Goal: Check status: Check status

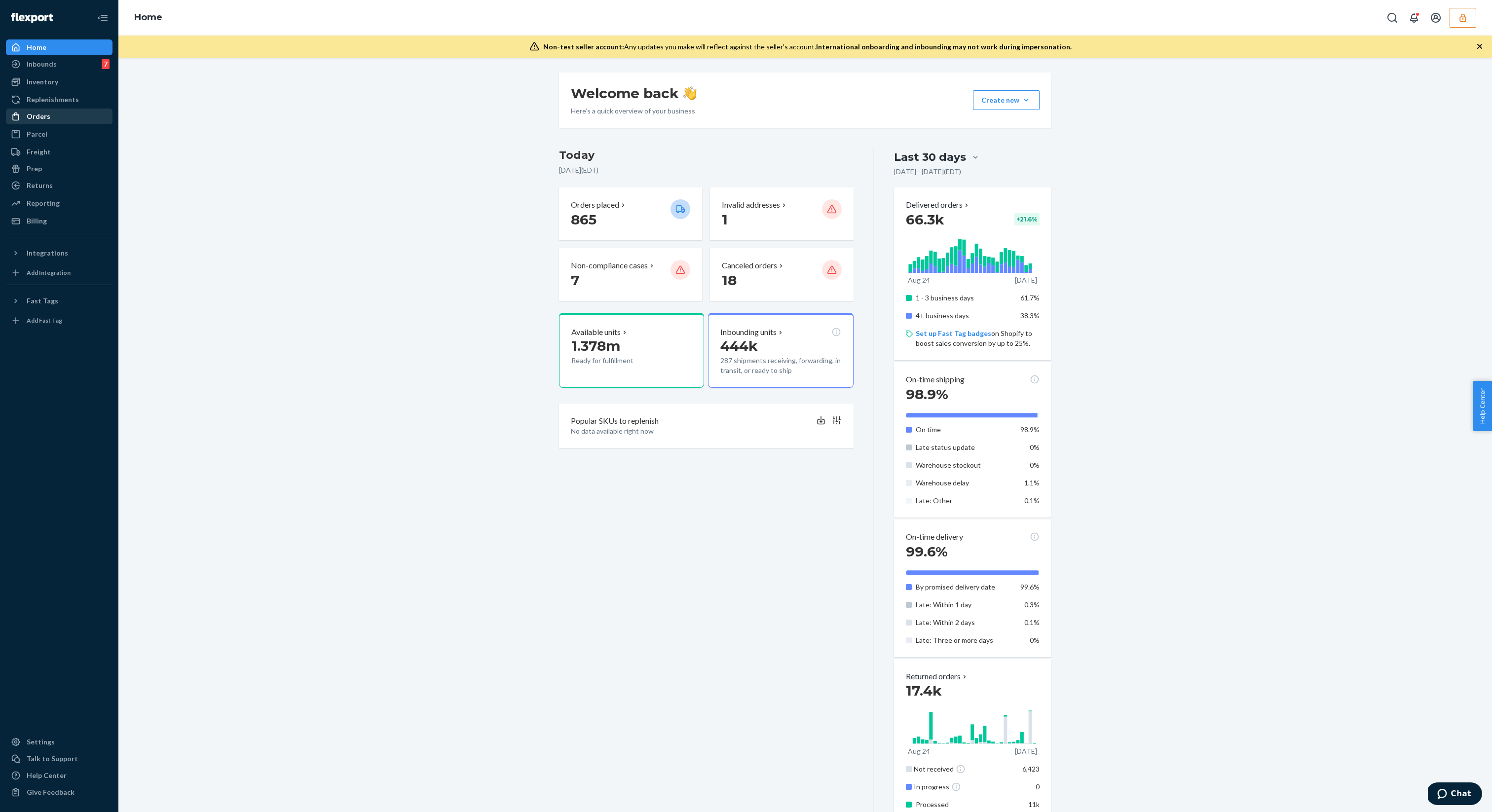
click at [40, 112] on div "Orders" at bounding box center [38, 116] width 24 height 10
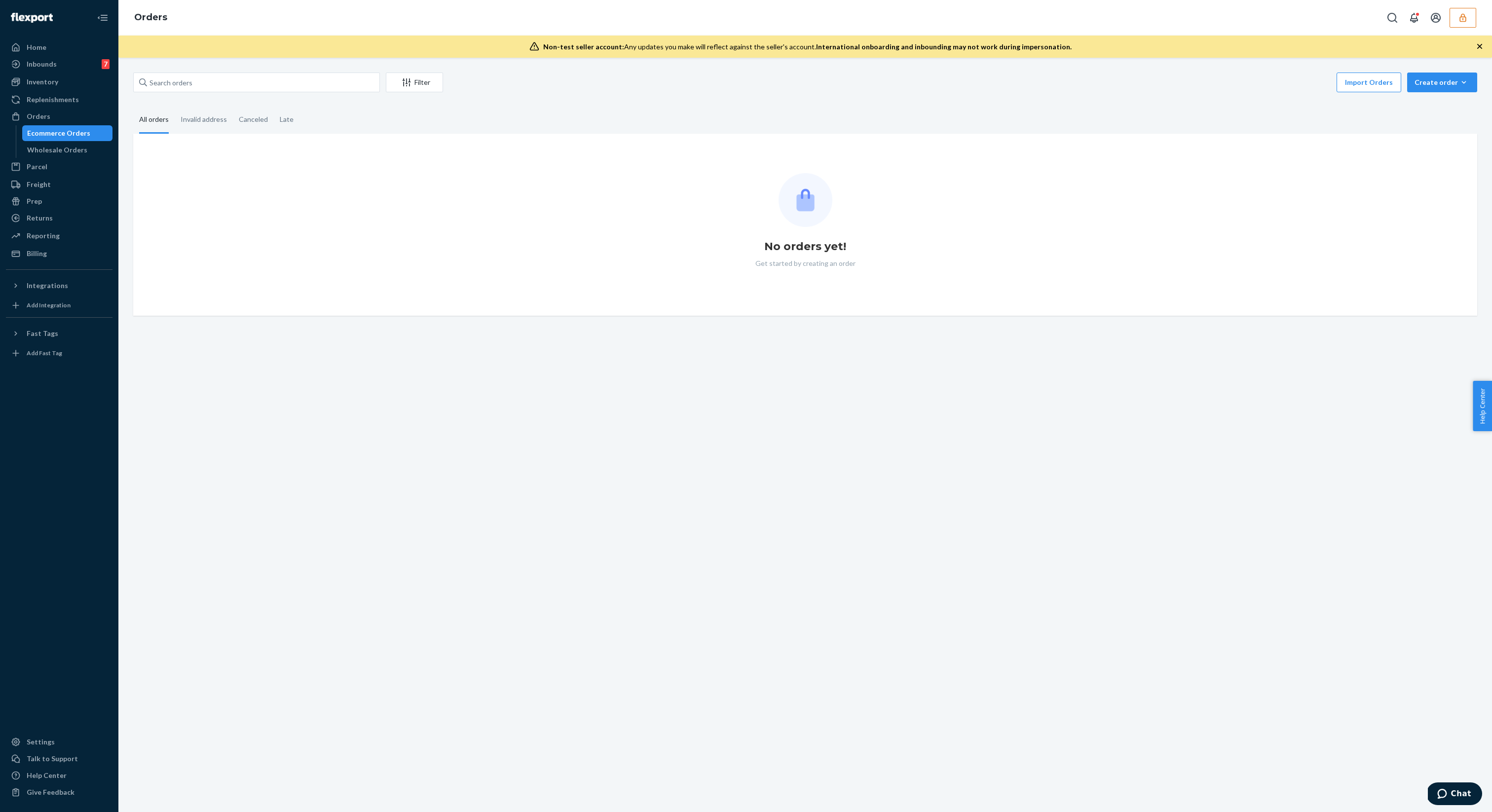
click at [200, 94] on div "Filter Import Orders Create order Ecommerce order Removal order" at bounding box center [805, 83] width 1344 height 22
click at [210, 90] on input "text" at bounding box center [257, 82] width 247 height 20
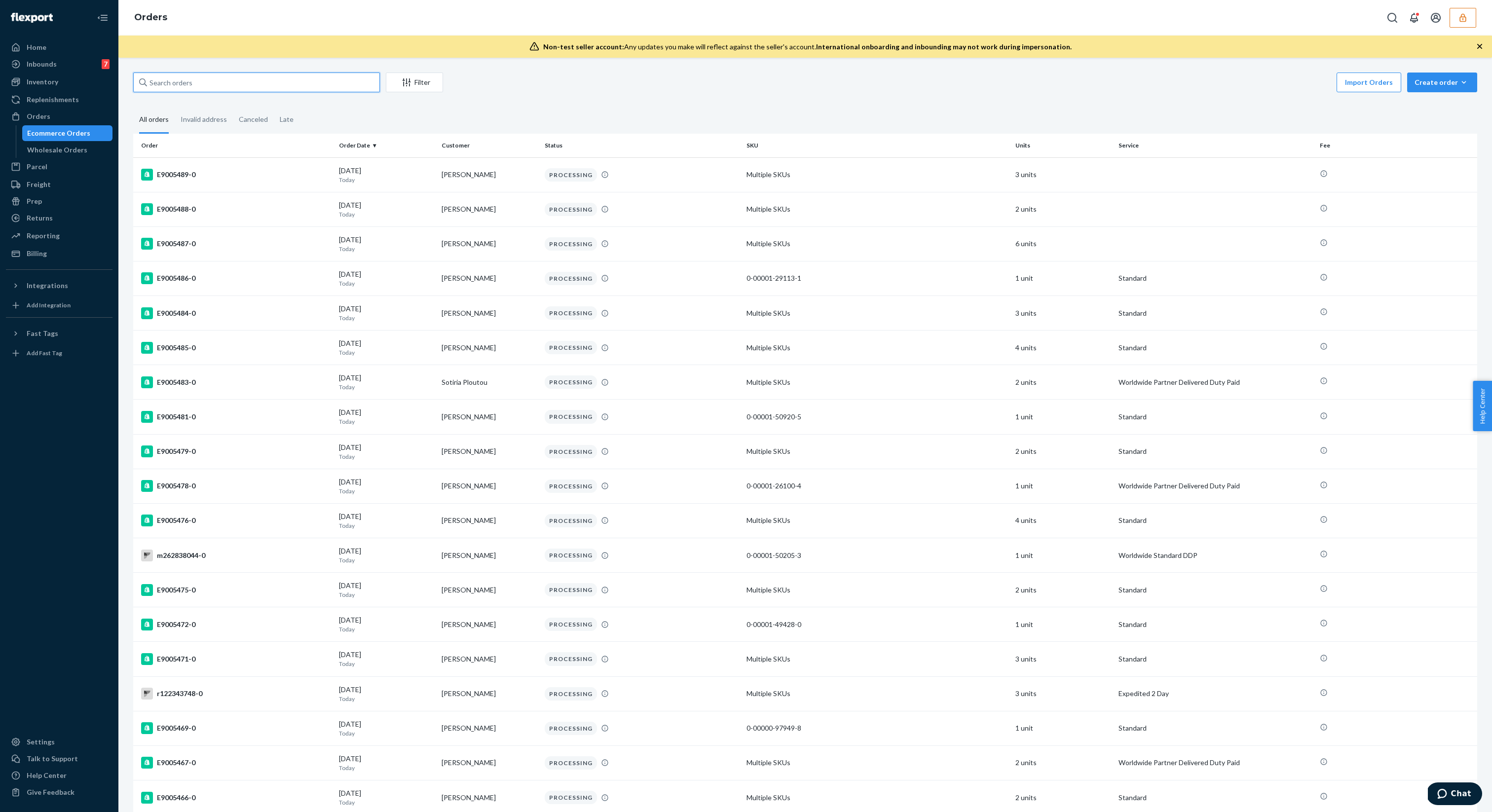
paste input "E4636000"
type input "E4636000"
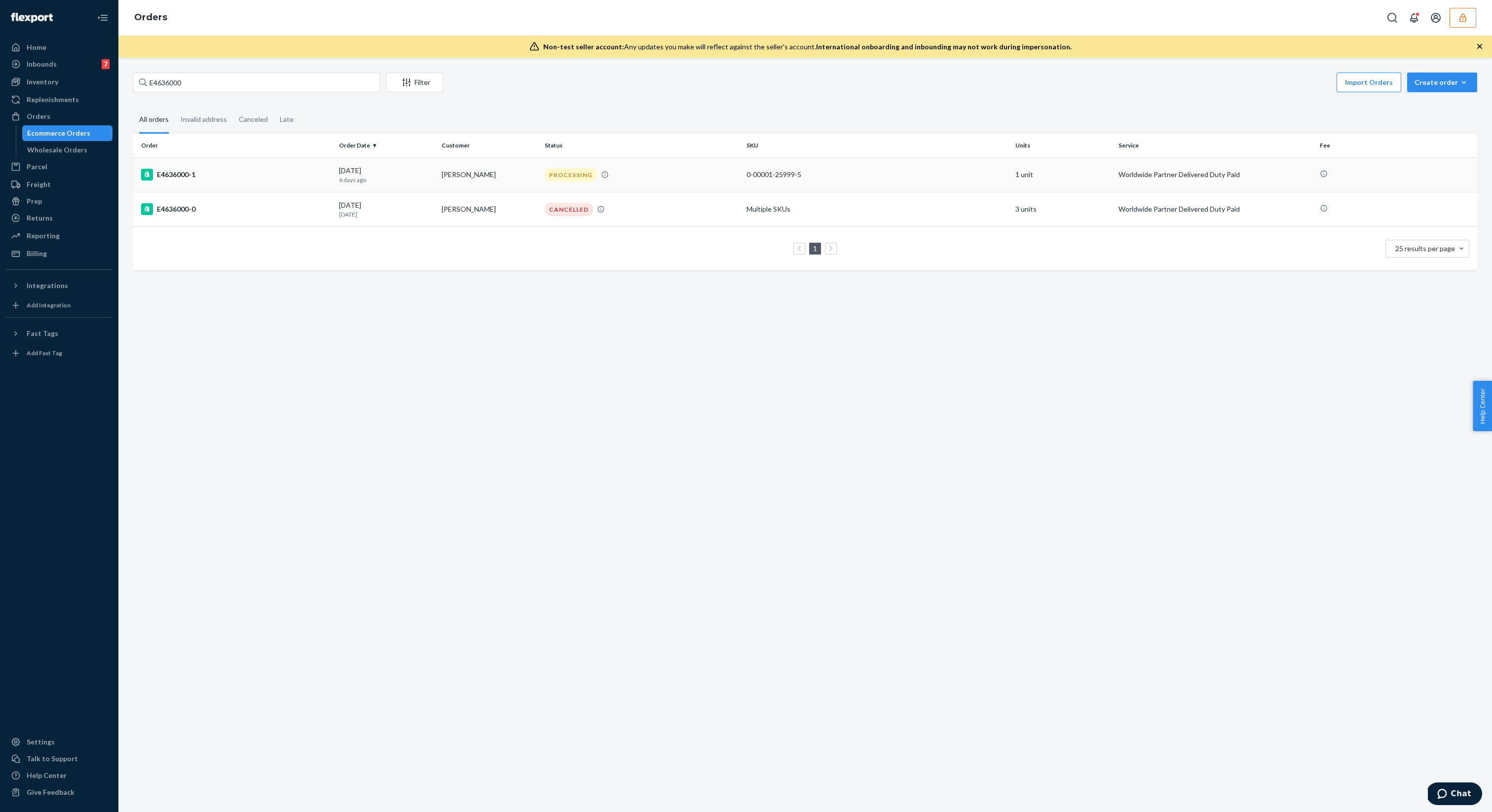
click at [239, 185] on td "E4636000-1" at bounding box center [234, 175] width 202 height 35
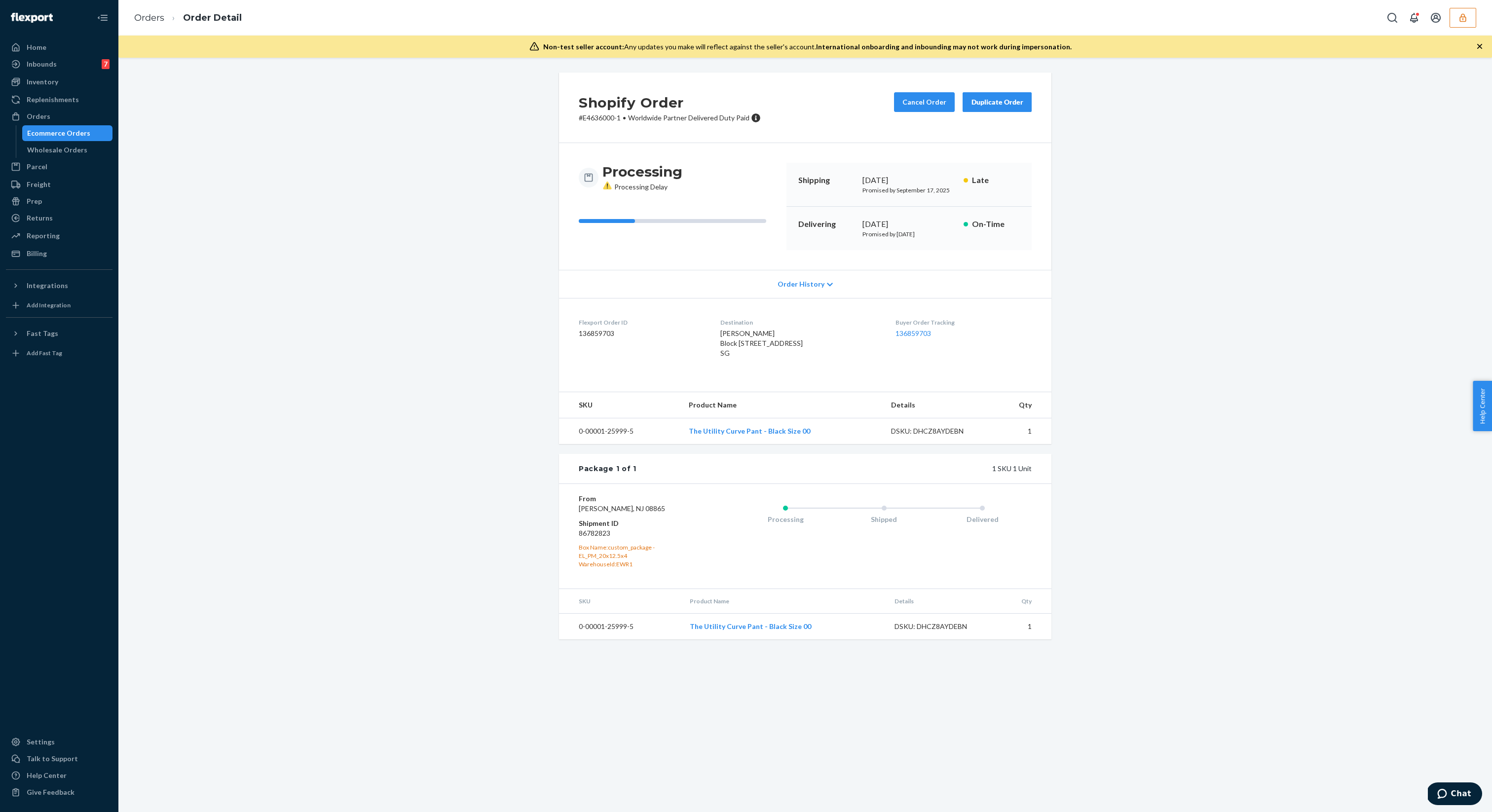
click at [599, 538] on dd "86782823" at bounding box center [638, 533] width 118 height 10
copy dd "86782823"
click at [676, 528] on dt "Shipment ID" at bounding box center [638, 523] width 118 height 10
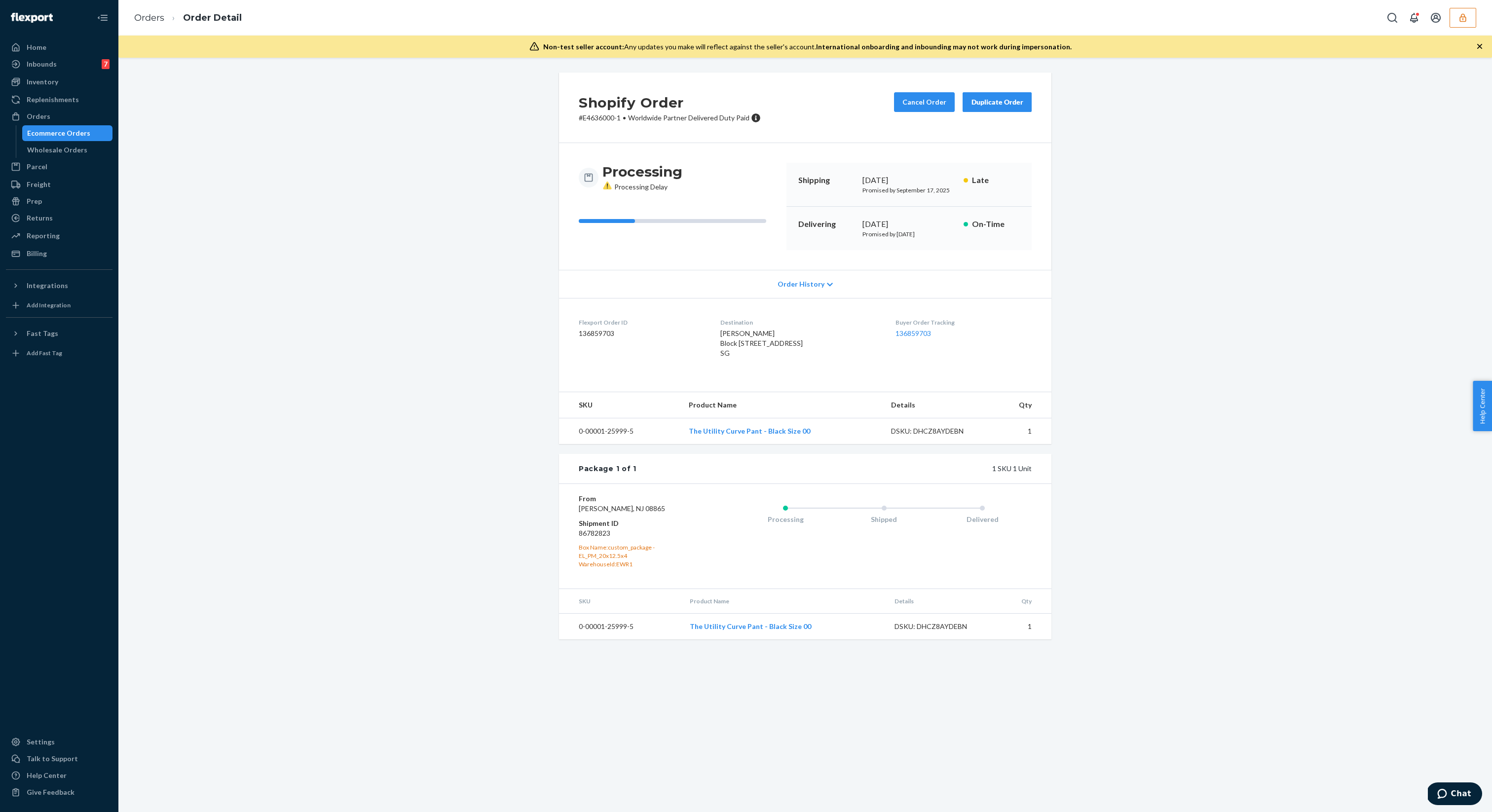
click at [596, 538] on dd "86782823" at bounding box center [638, 533] width 118 height 10
copy dd "86782823"
click at [69, 128] on div "Ecommerce Orders" at bounding box center [58, 133] width 63 height 10
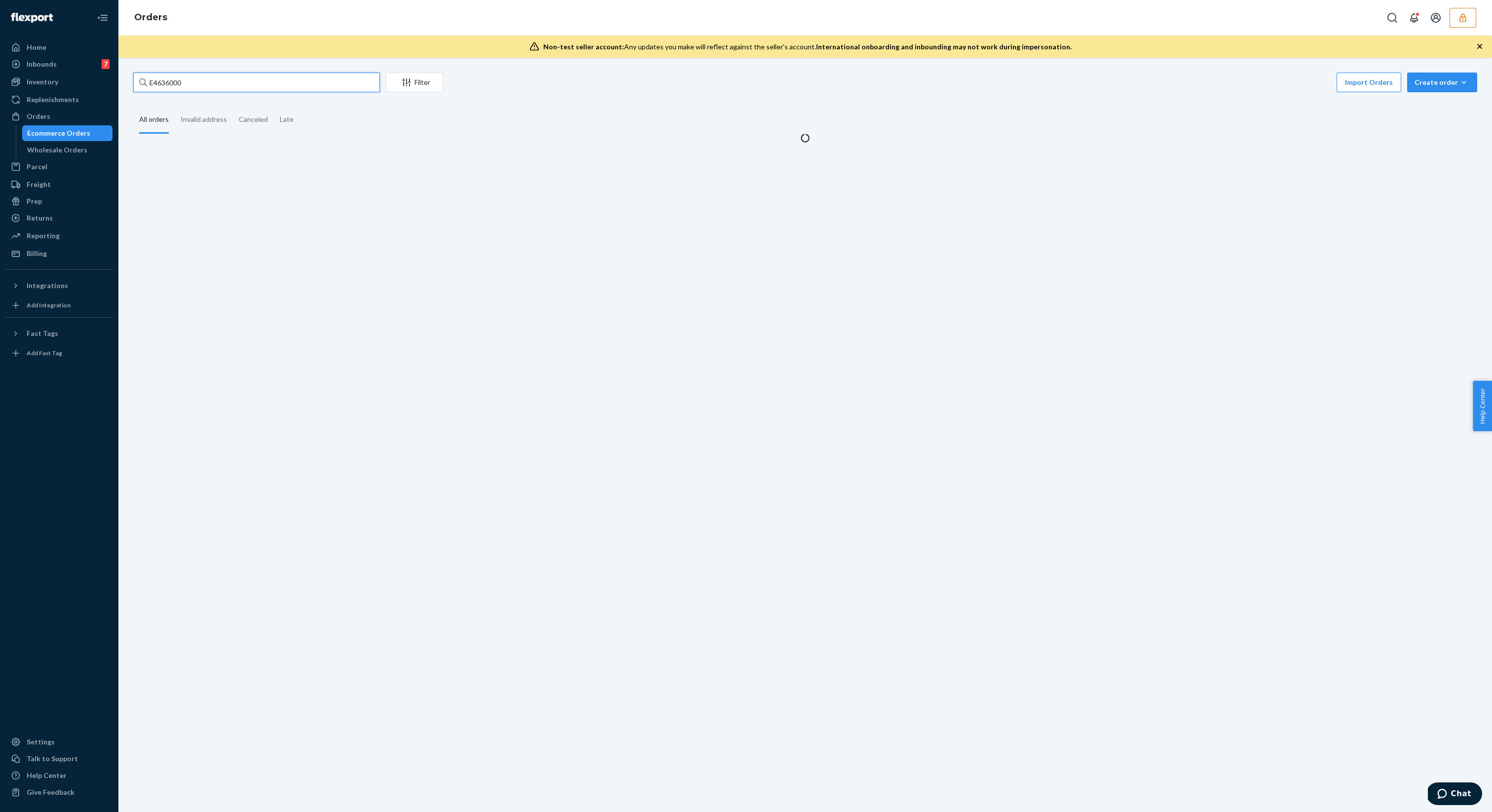
click at [226, 92] on input "E4636000" at bounding box center [257, 82] width 247 height 20
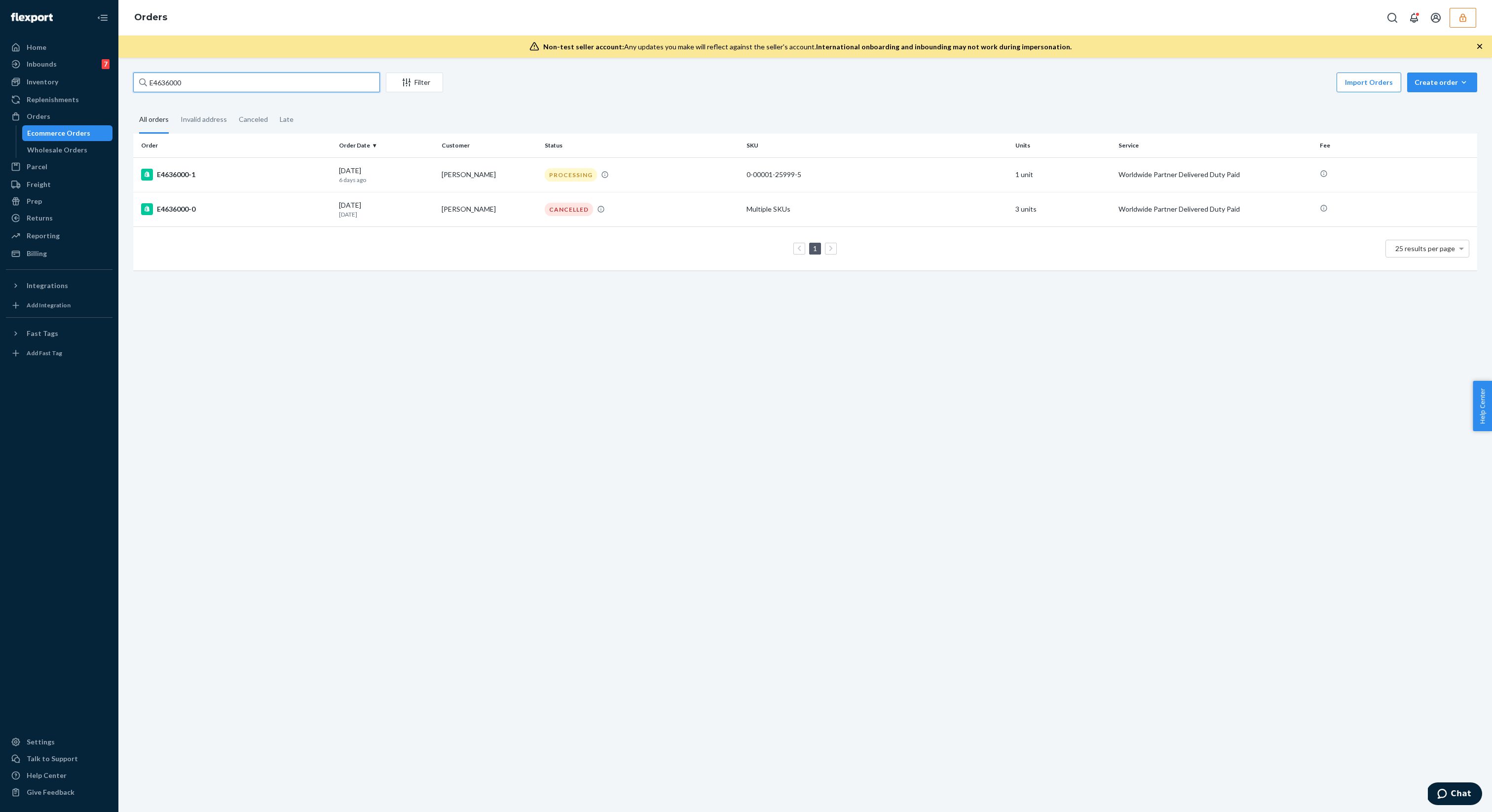
click at [226, 92] on input "E4636000" at bounding box center [257, 82] width 247 height 20
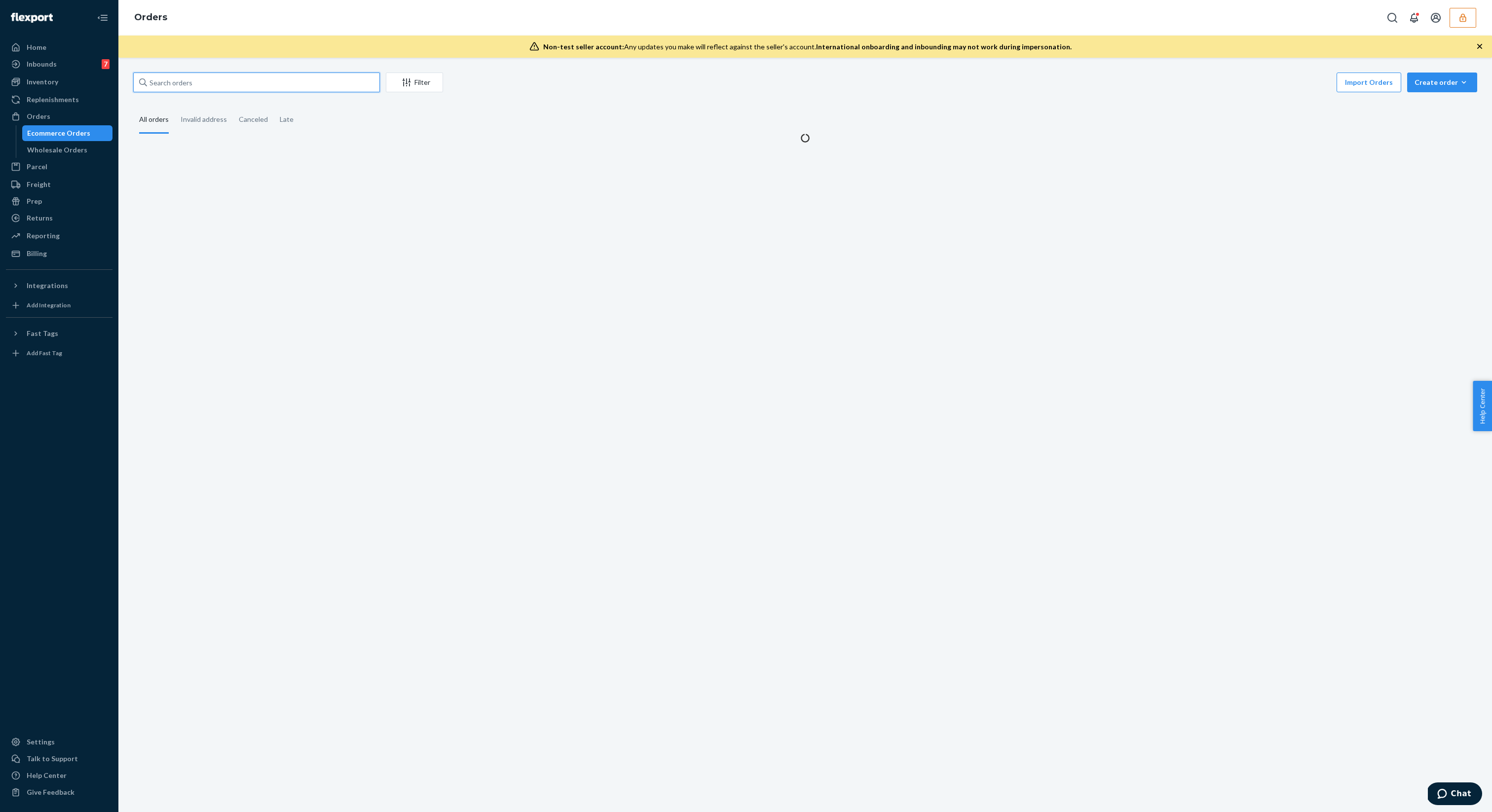
paste input "E7507639"
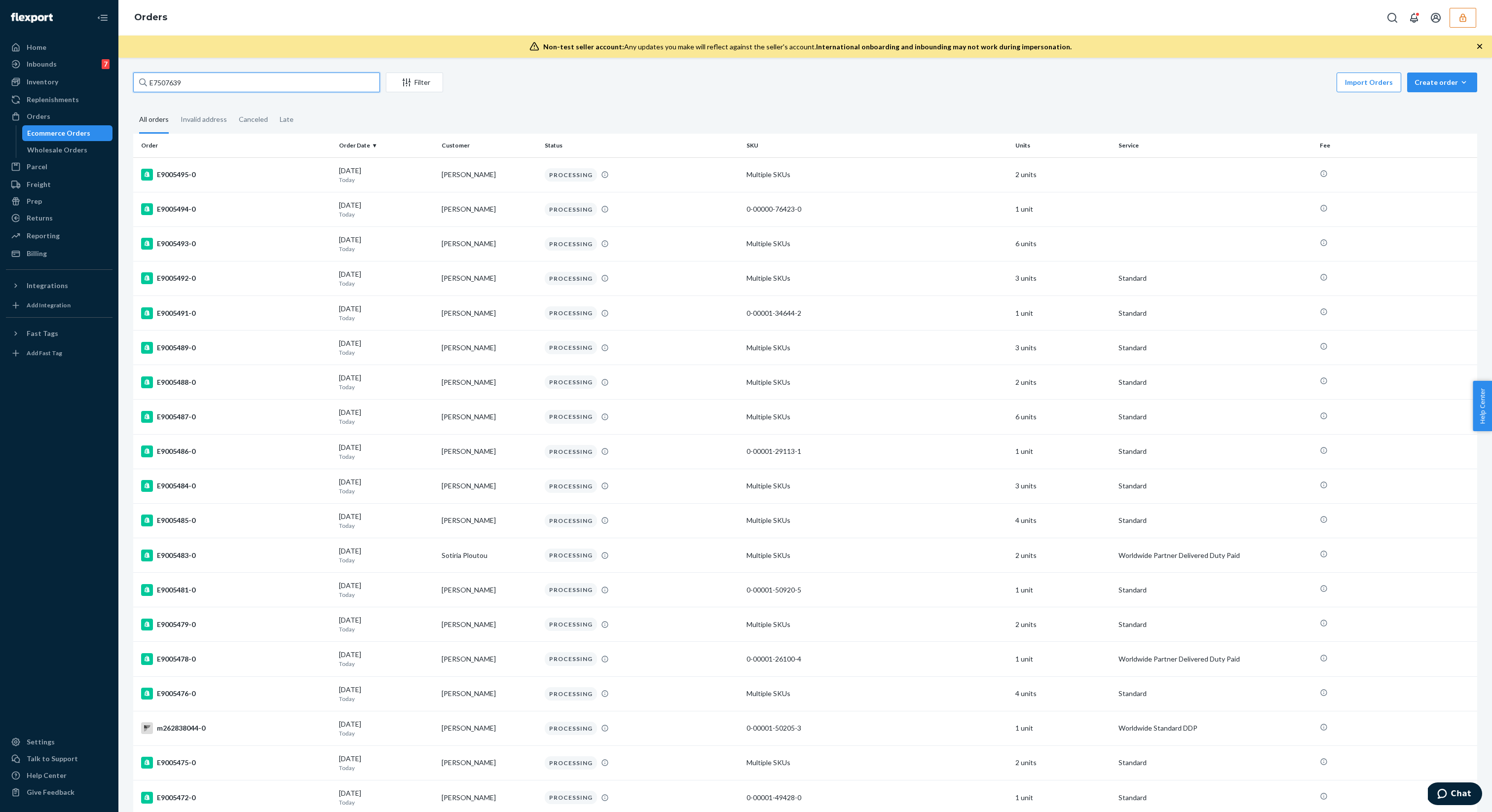
type input "E7507639"
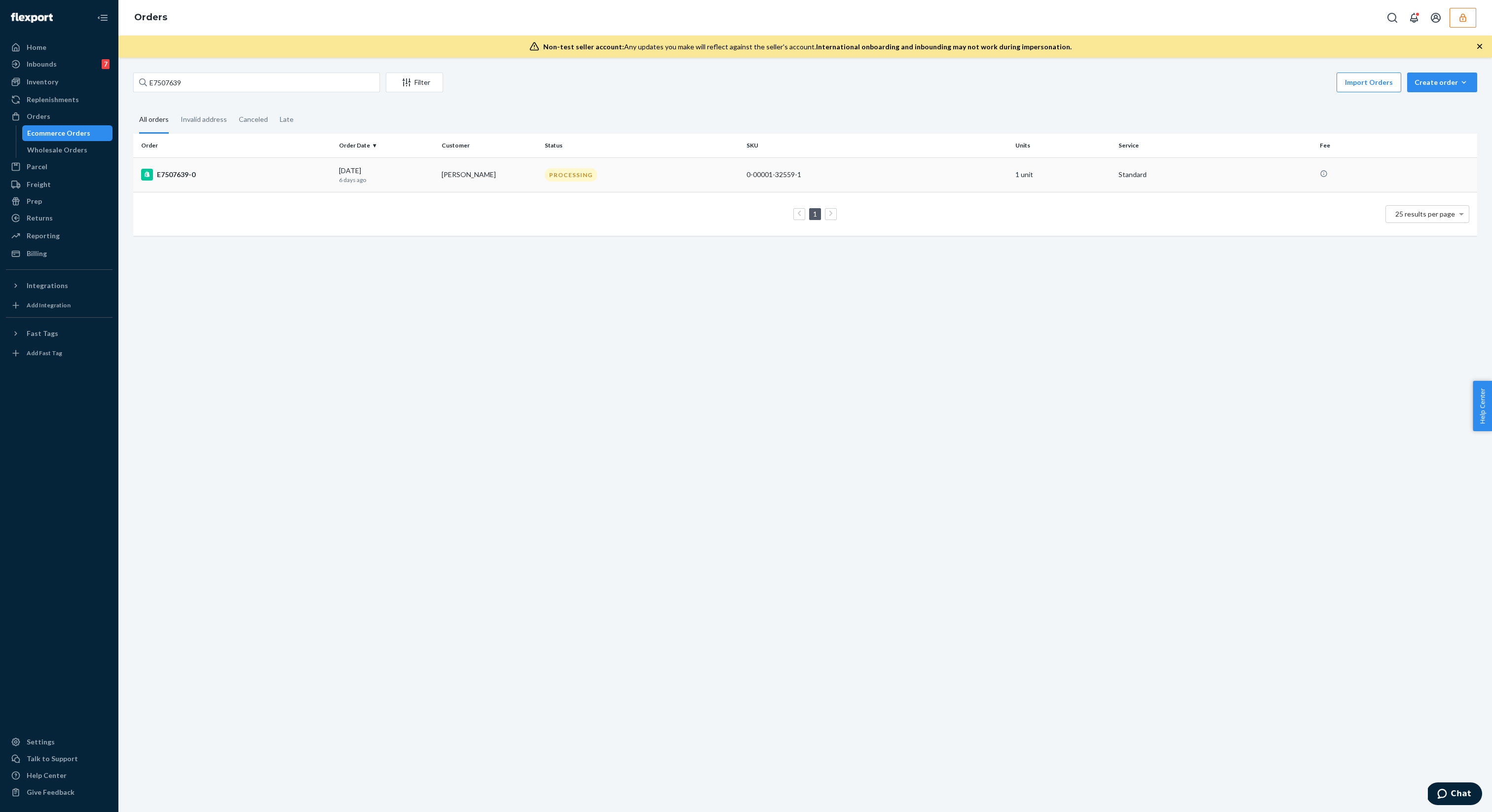
click at [236, 162] on td "E7507639-0" at bounding box center [234, 175] width 202 height 35
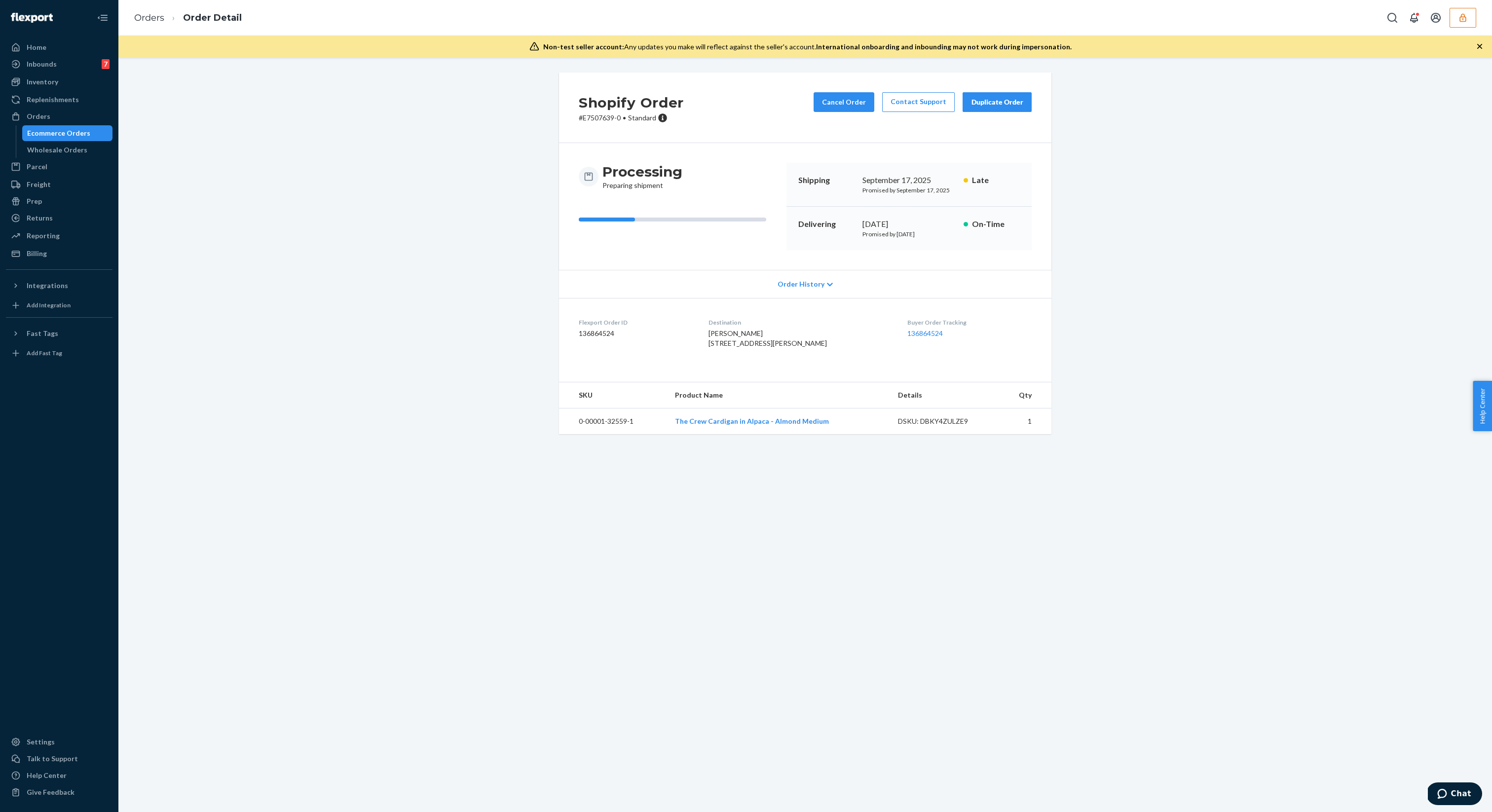
click at [600, 334] on dd "136864524" at bounding box center [635, 333] width 114 height 10
copy dd "136864524"
click at [908, 352] on div "Buyer Order Tracking 136864524" at bounding box center [970, 335] width 125 height 34
click at [75, 138] on div "Ecommerce Orders" at bounding box center [67, 133] width 89 height 14
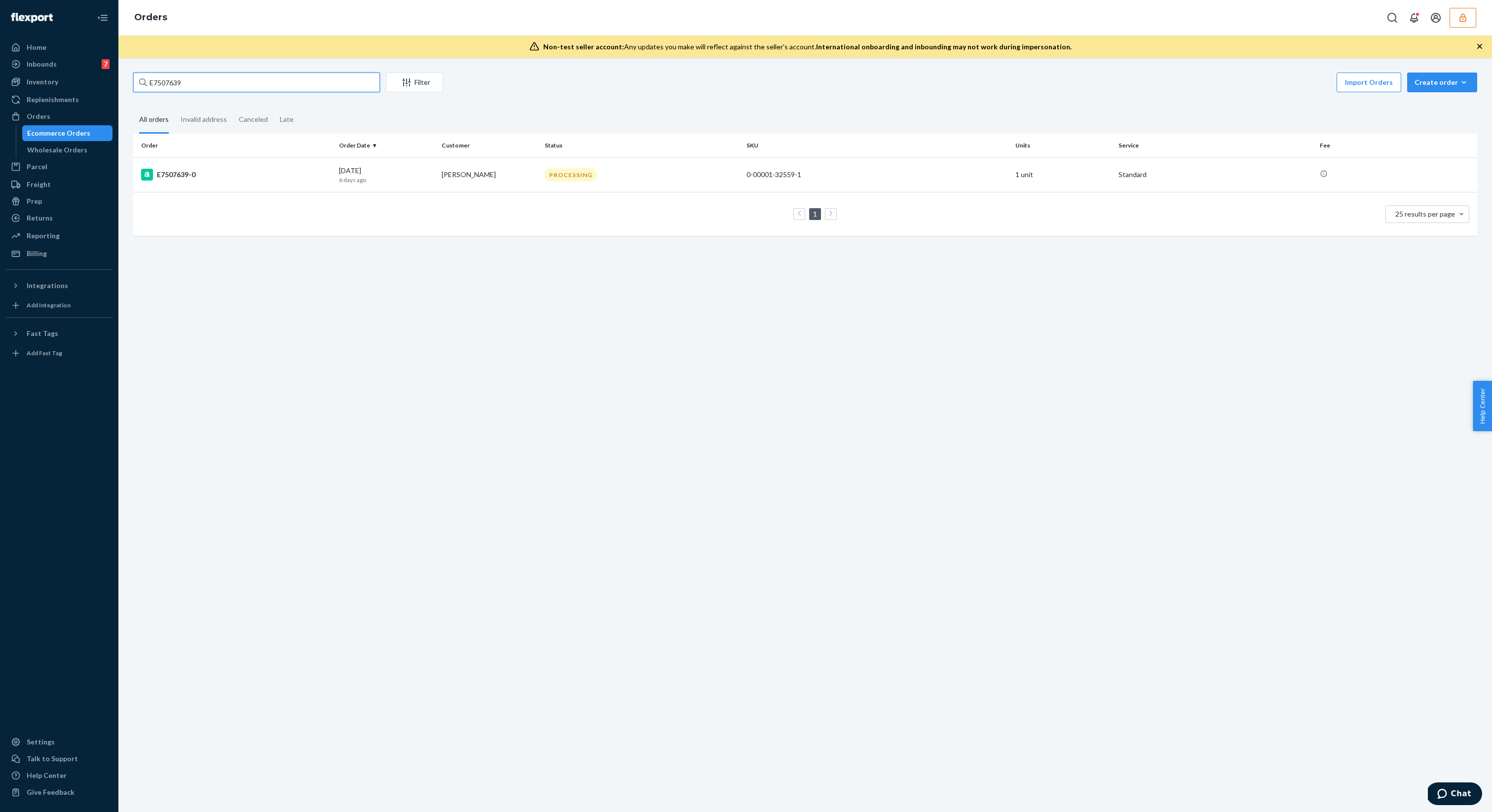
click at [215, 80] on input "E7507639" at bounding box center [257, 82] width 247 height 20
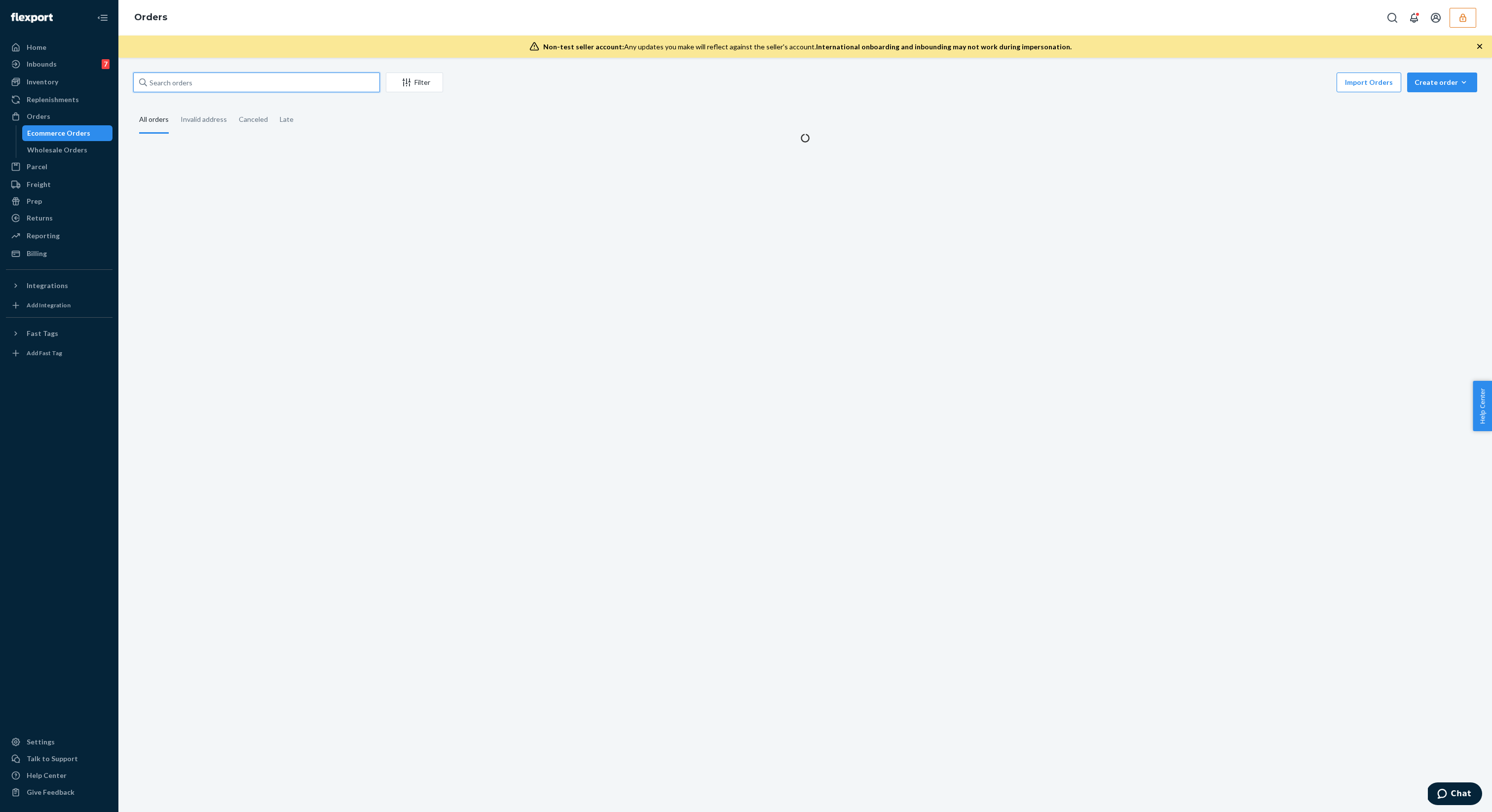
paste input "E8116785"
type input "E8116785"
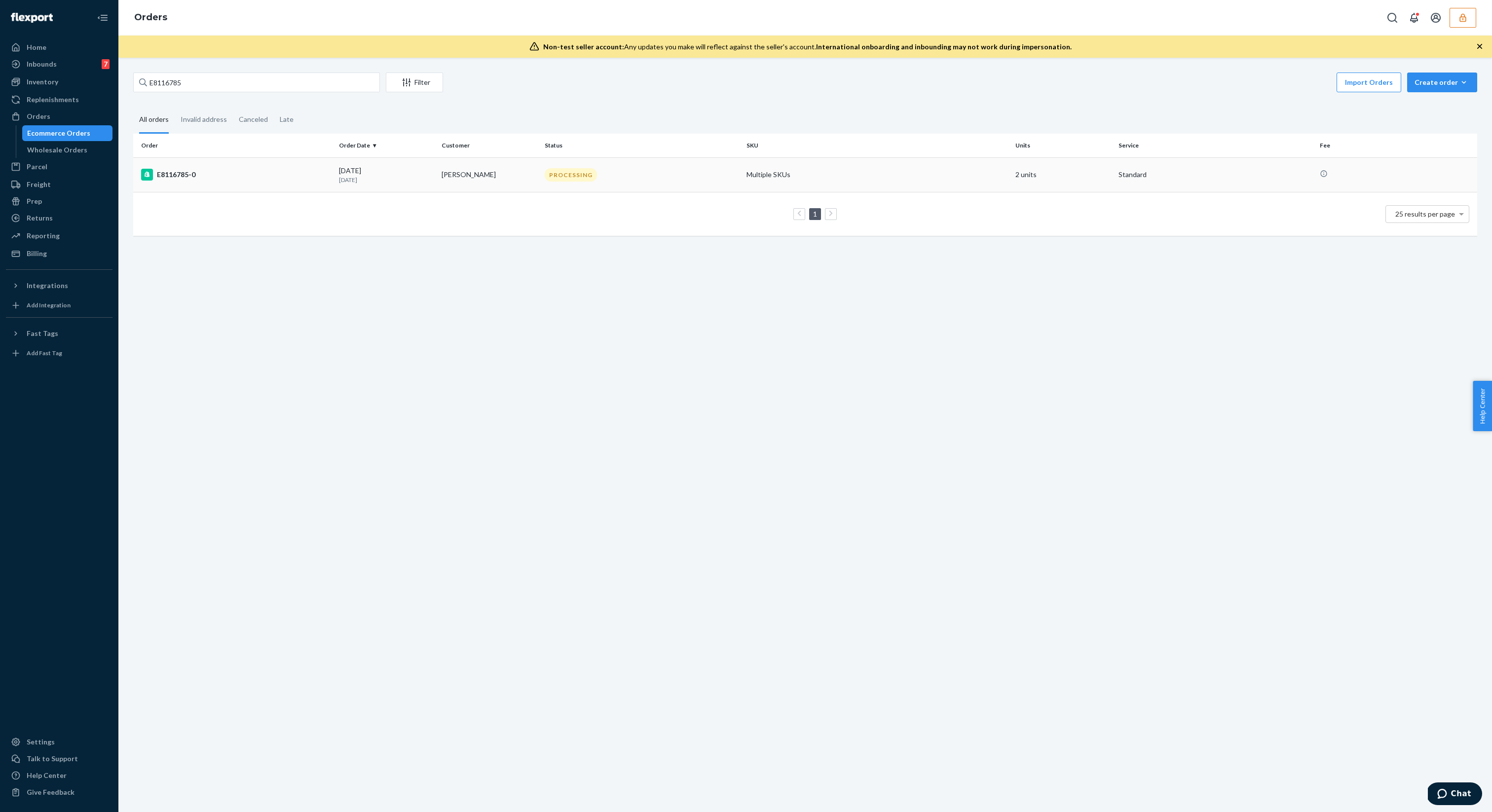
click at [295, 160] on td "E8116785-0" at bounding box center [234, 175] width 202 height 35
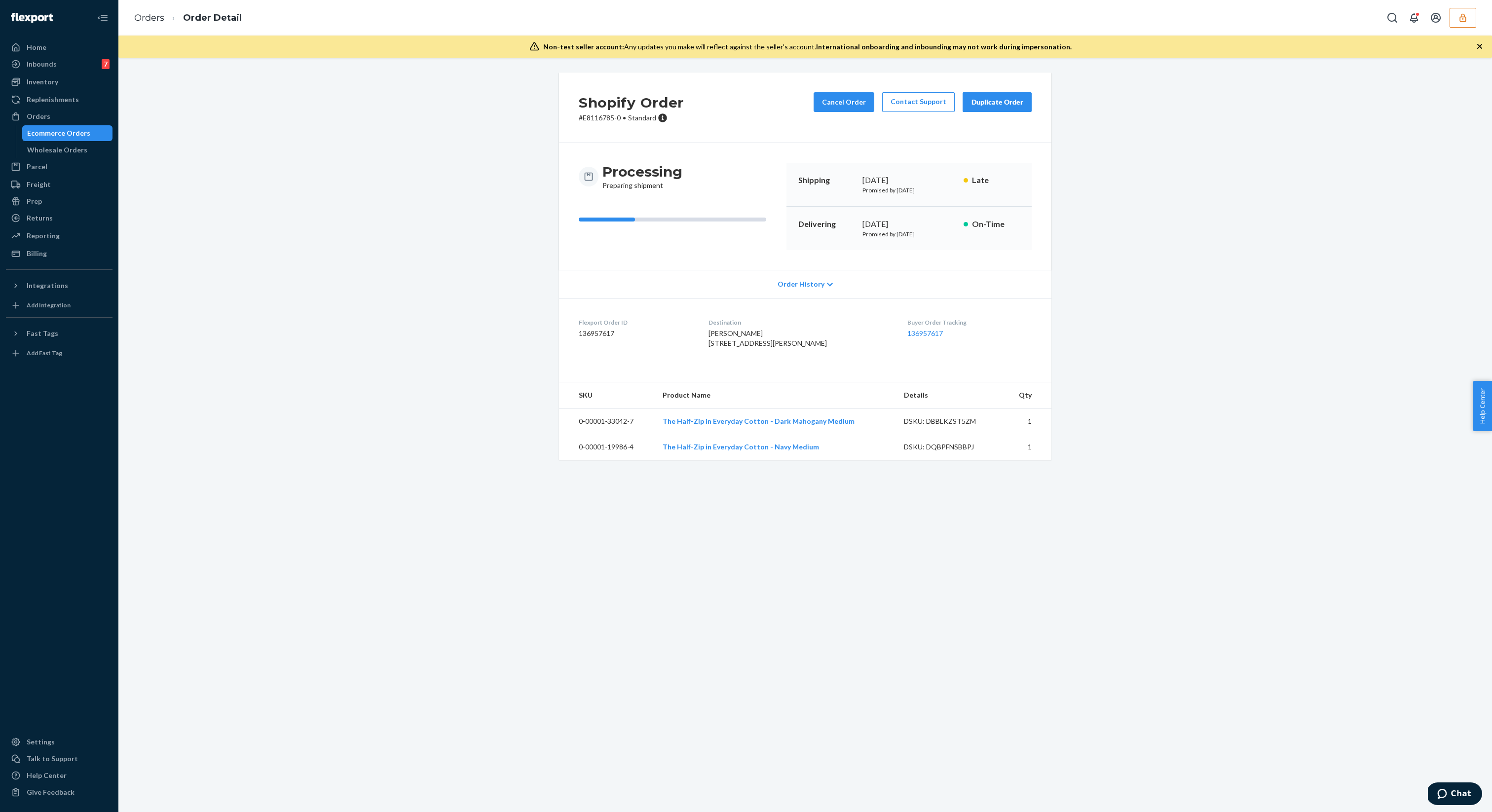
click at [601, 319] on dt "Flexport Order ID" at bounding box center [635, 322] width 114 height 8
click at [601, 326] on dt "Flexport Order ID" at bounding box center [635, 322] width 114 height 8
click at [601, 330] on dd "136957617" at bounding box center [635, 333] width 114 height 10
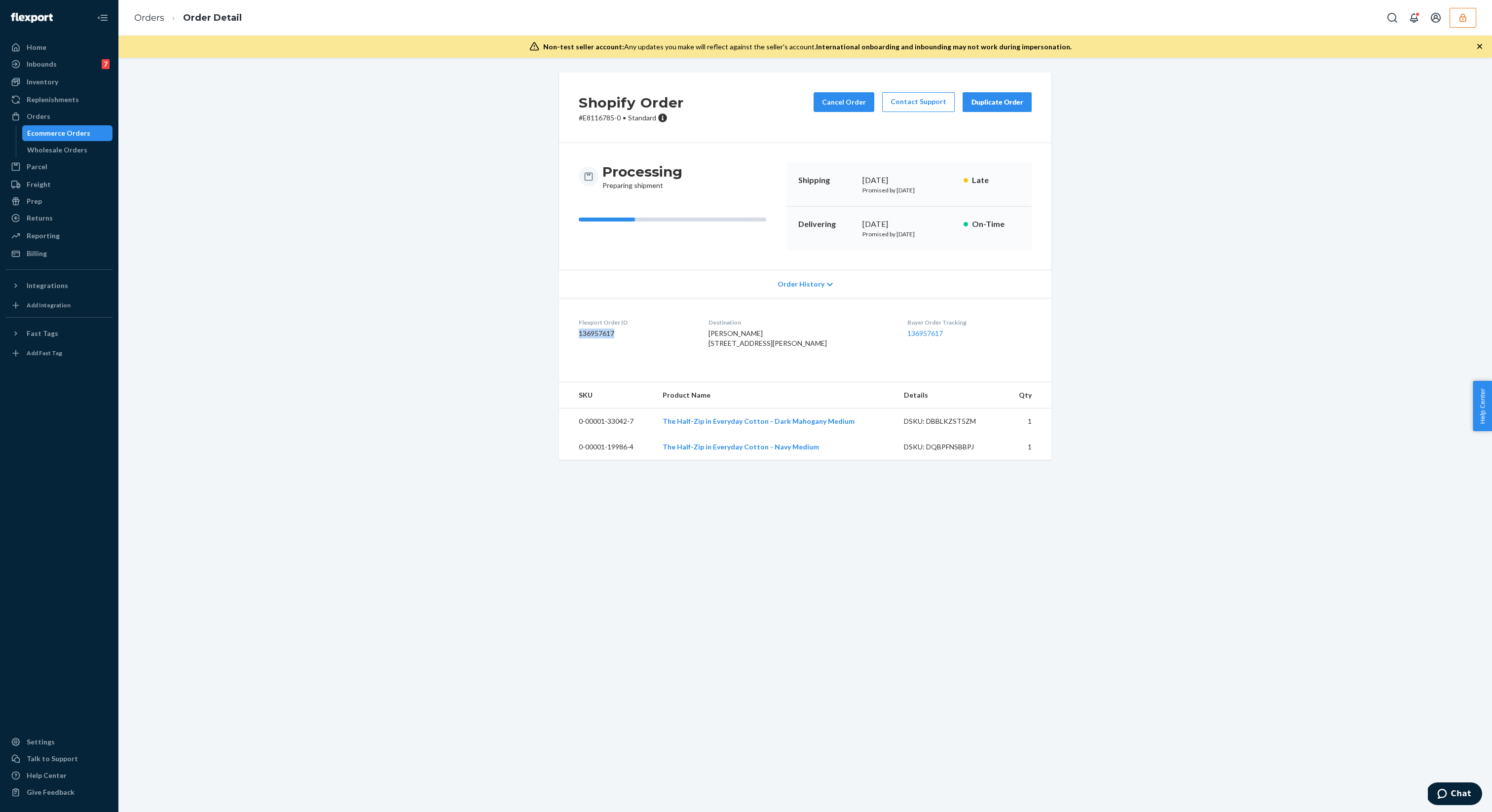
copy dd "136957617"
click at [50, 133] on div "Ecommerce Orders" at bounding box center [58, 133] width 63 height 10
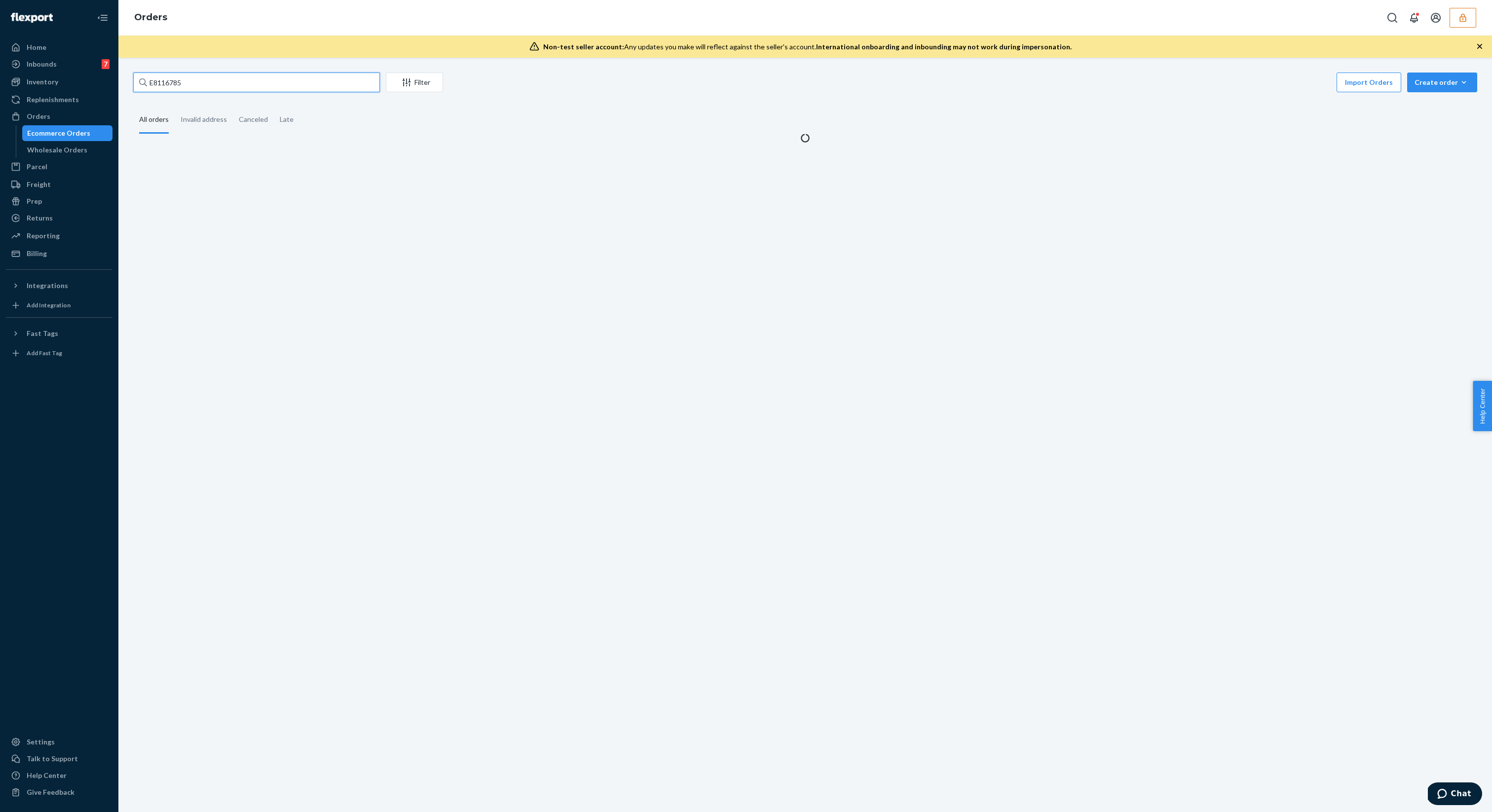
click at [235, 78] on input "E8116785" at bounding box center [257, 82] width 247 height 20
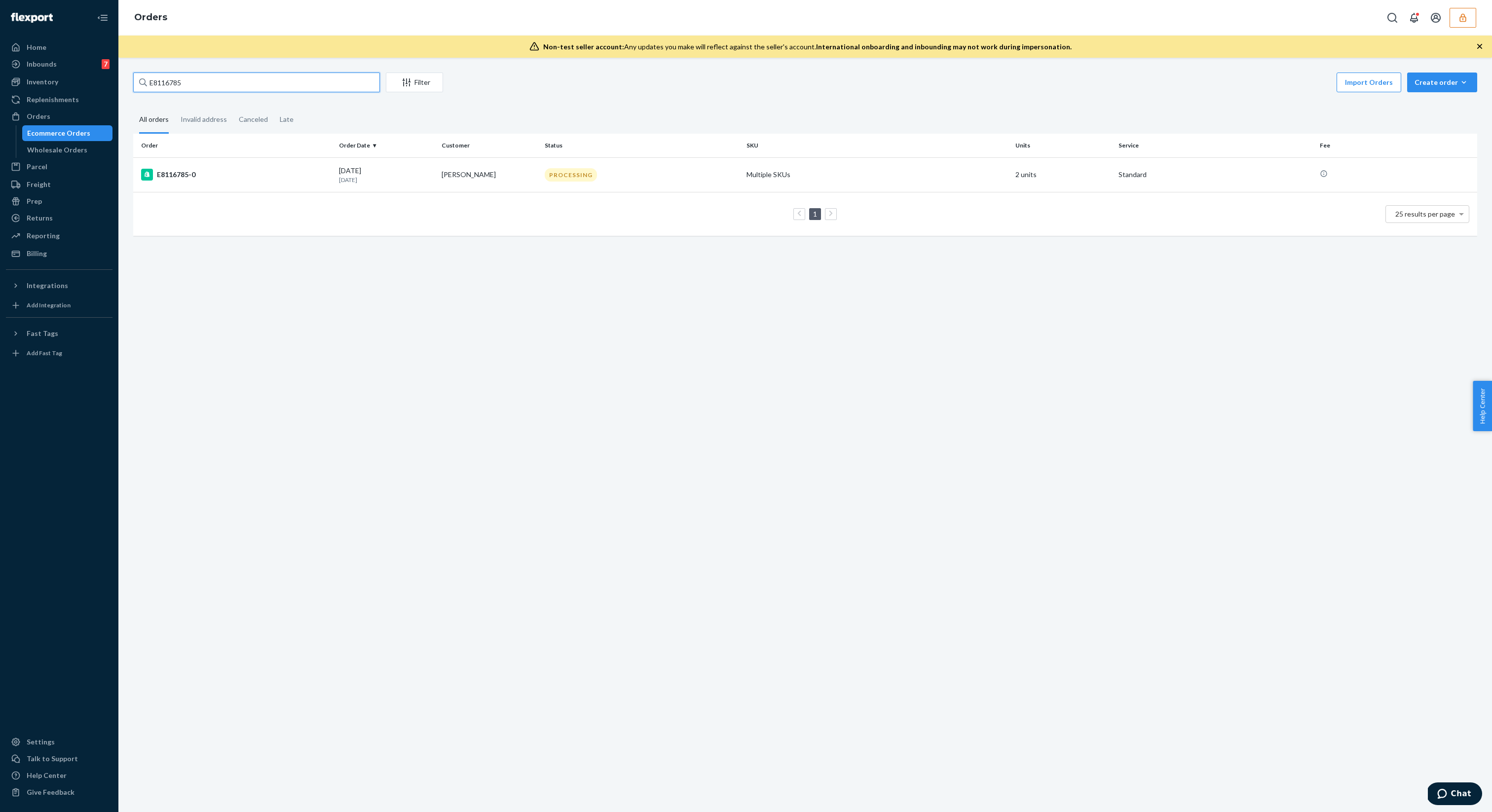
paste input "332846"
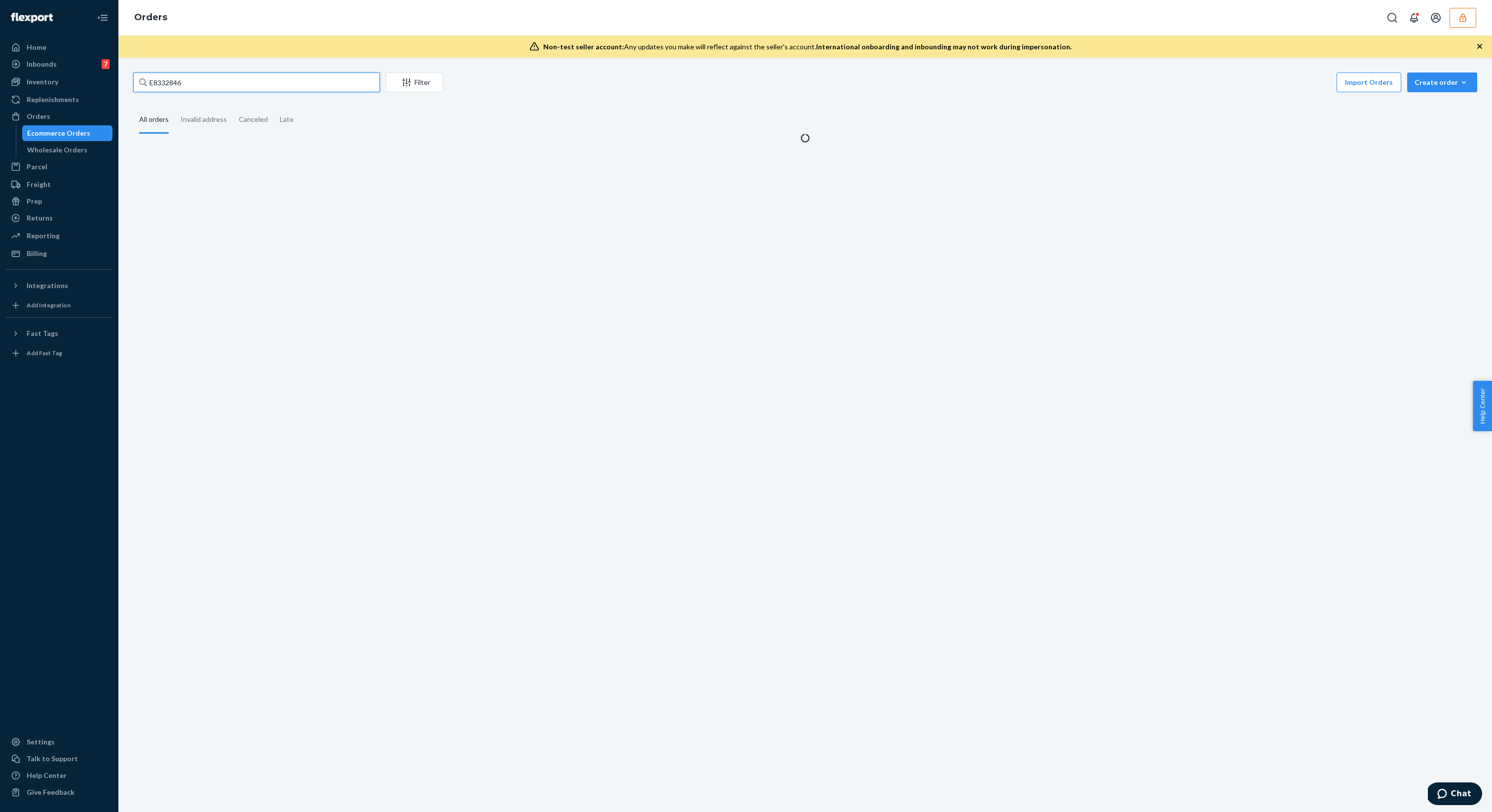
type input "E8332846"
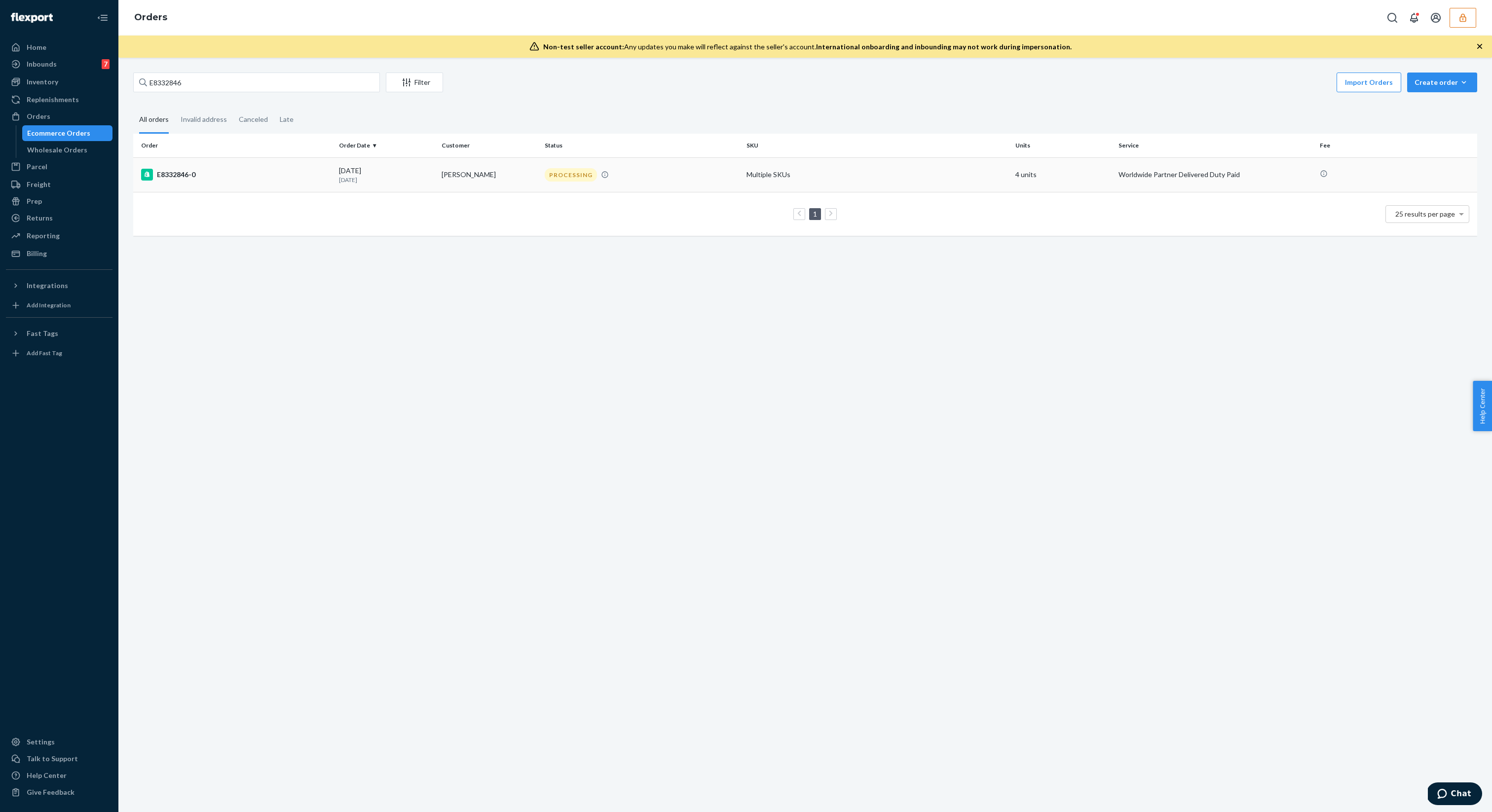
click at [303, 165] on td "E8332846-0" at bounding box center [234, 175] width 202 height 35
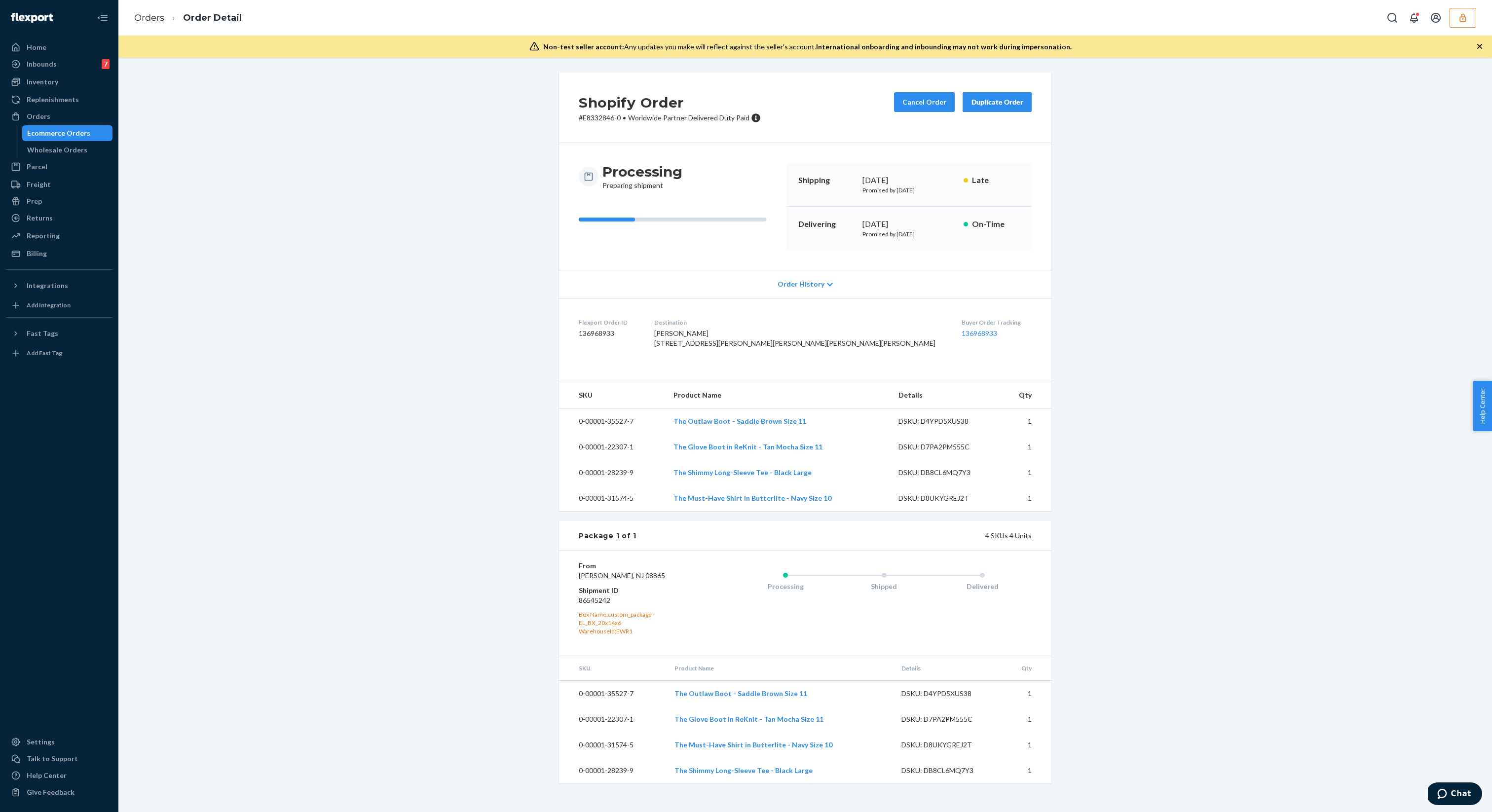
scroll to position [14, 0]
drag, startPoint x: 615, startPoint y: 628, endPoint x: 582, endPoint y: 626, distance: 33.1
click at [582, 605] on dd "86545242" at bounding box center [638, 600] width 118 height 10
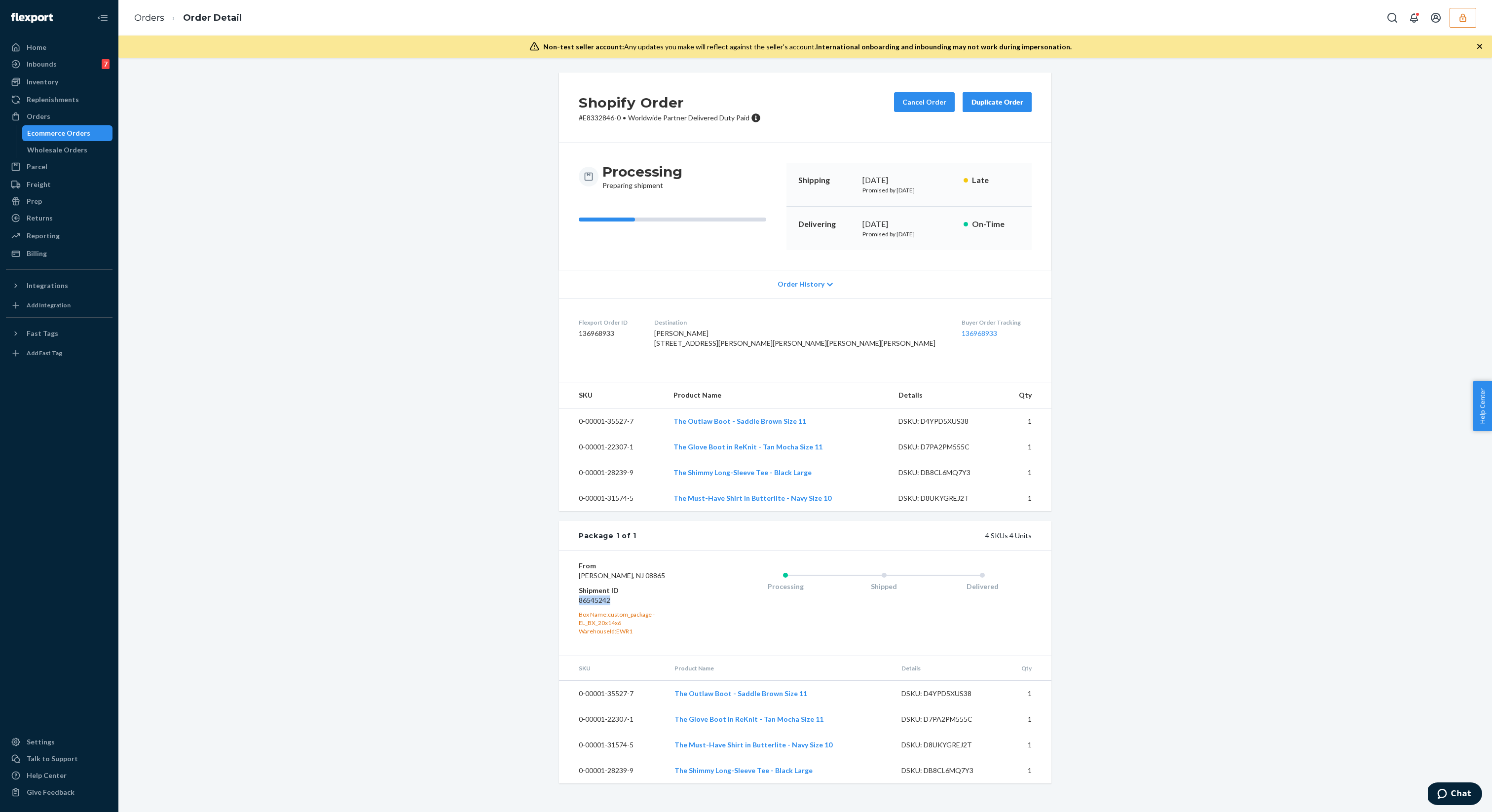
click at [68, 135] on div "Ecommerce Orders" at bounding box center [58, 133] width 63 height 10
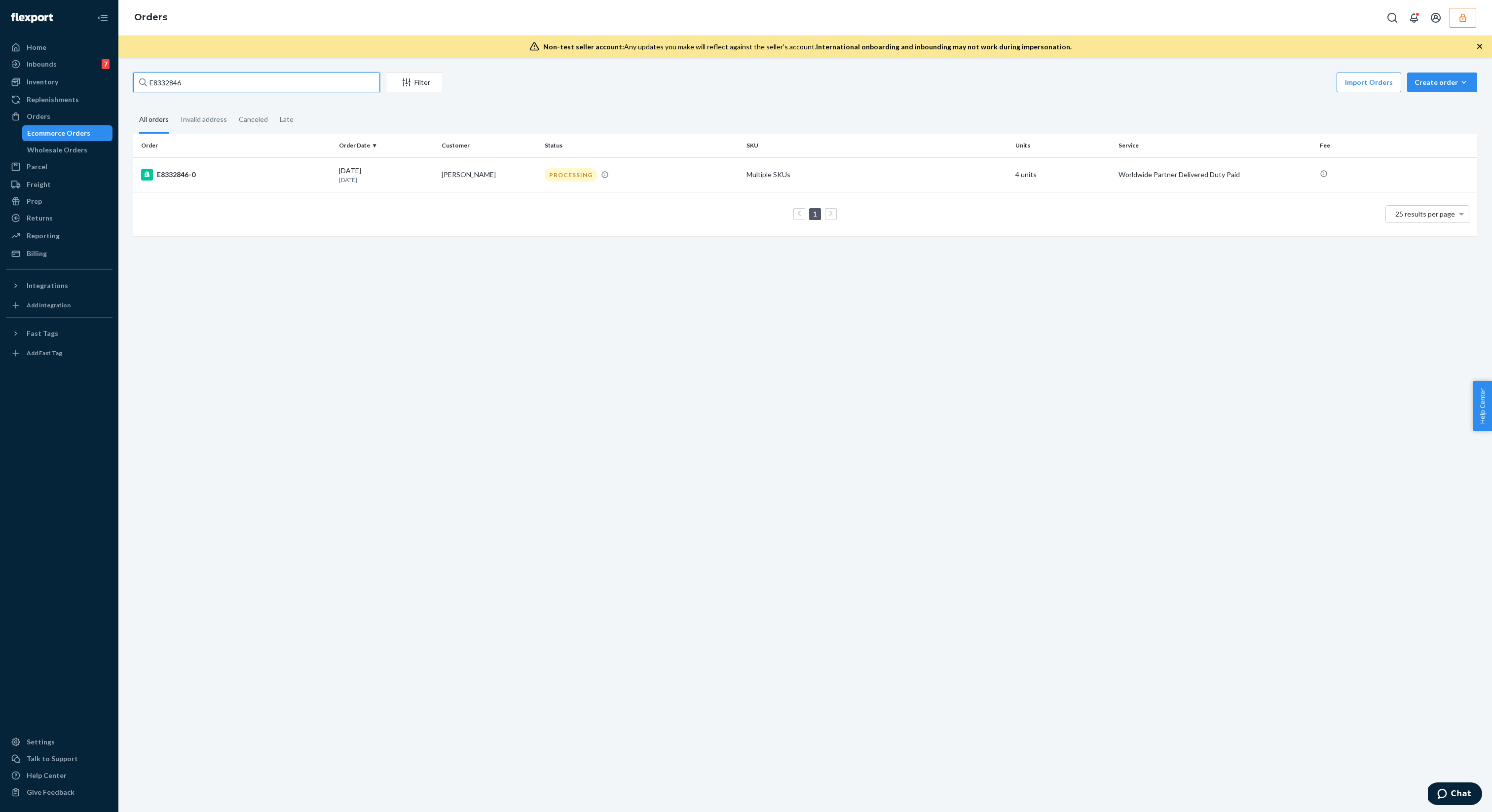
click at [194, 88] on input "E8332846" at bounding box center [257, 82] width 247 height 20
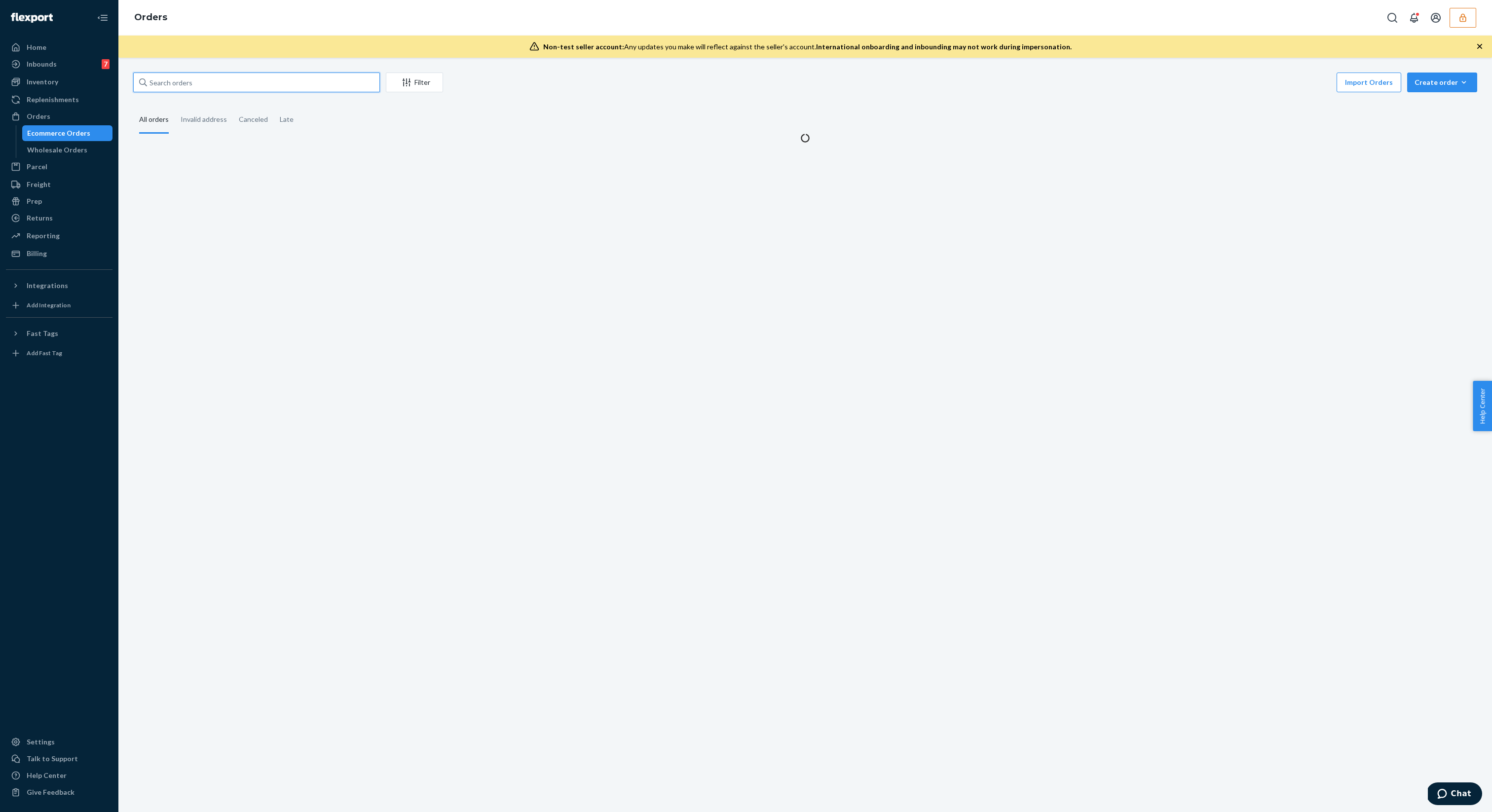
paste input "E7507639"
type input "E7507639"
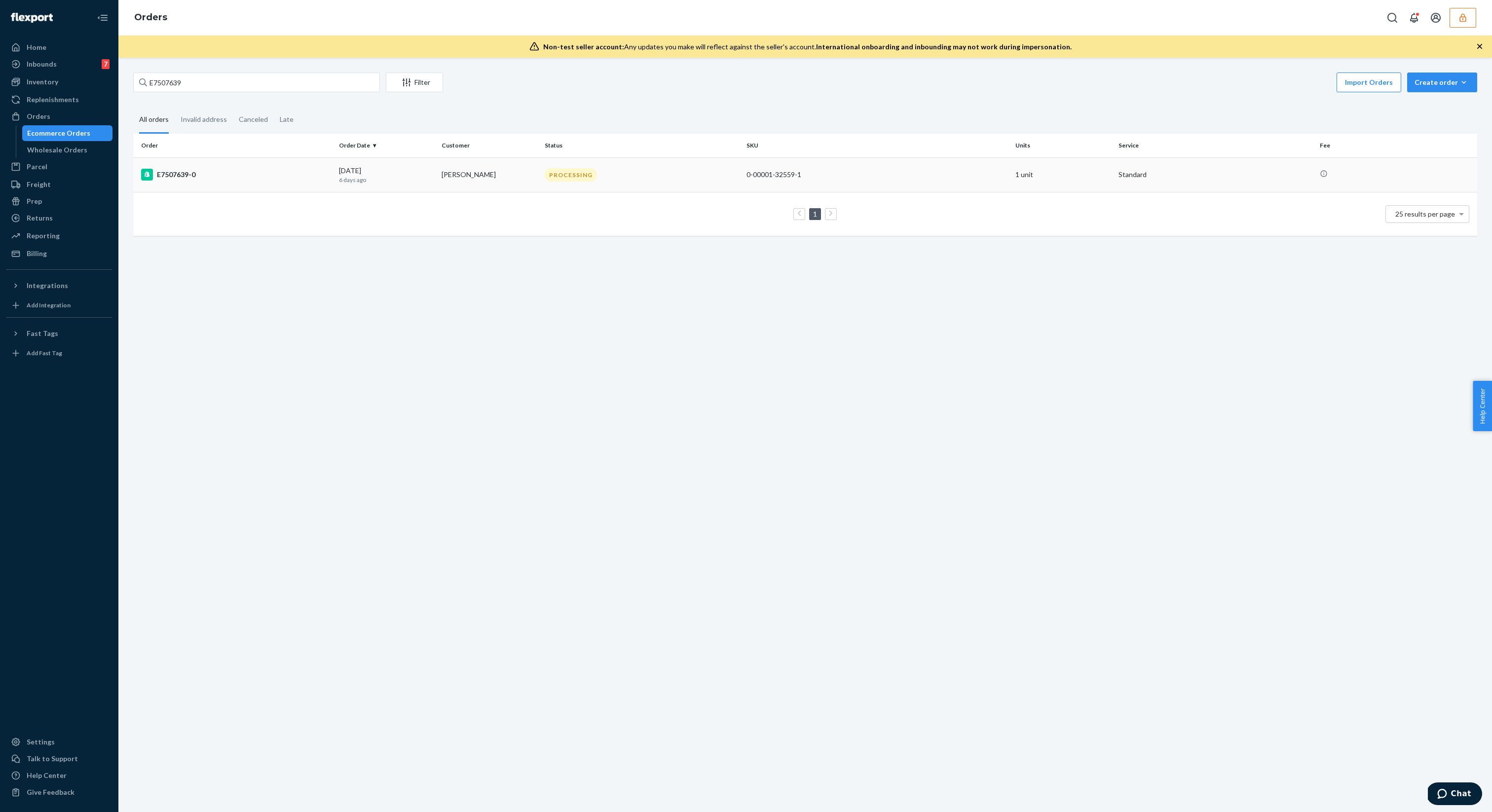
click at [266, 163] on td "E7507639-0" at bounding box center [234, 175] width 202 height 35
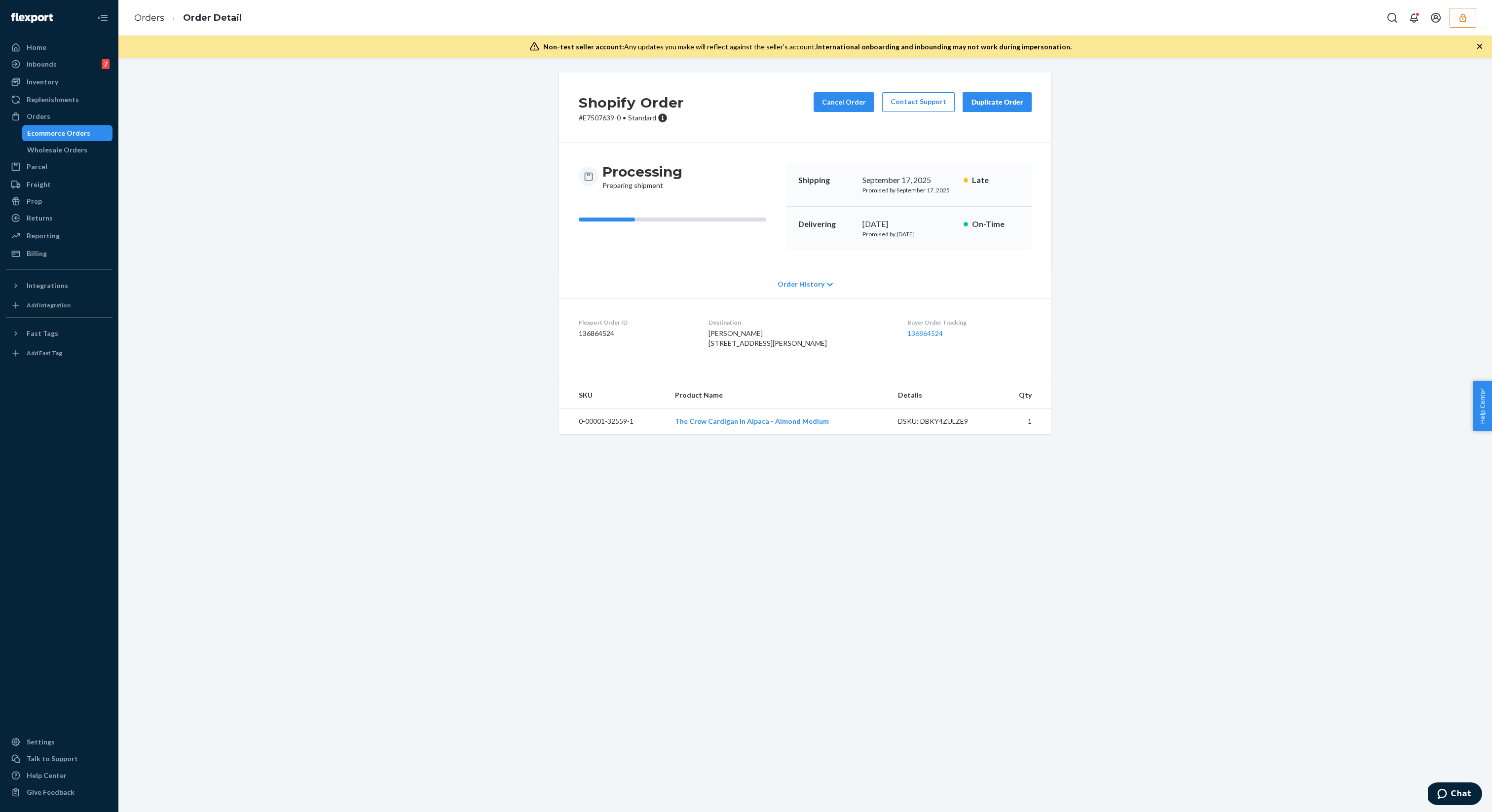
click at [605, 338] on dd "136864524" at bounding box center [635, 333] width 114 height 10
copy dd "136864524"
click at [50, 141] on link "Ecommerce Orders" at bounding box center [67, 133] width 91 height 16
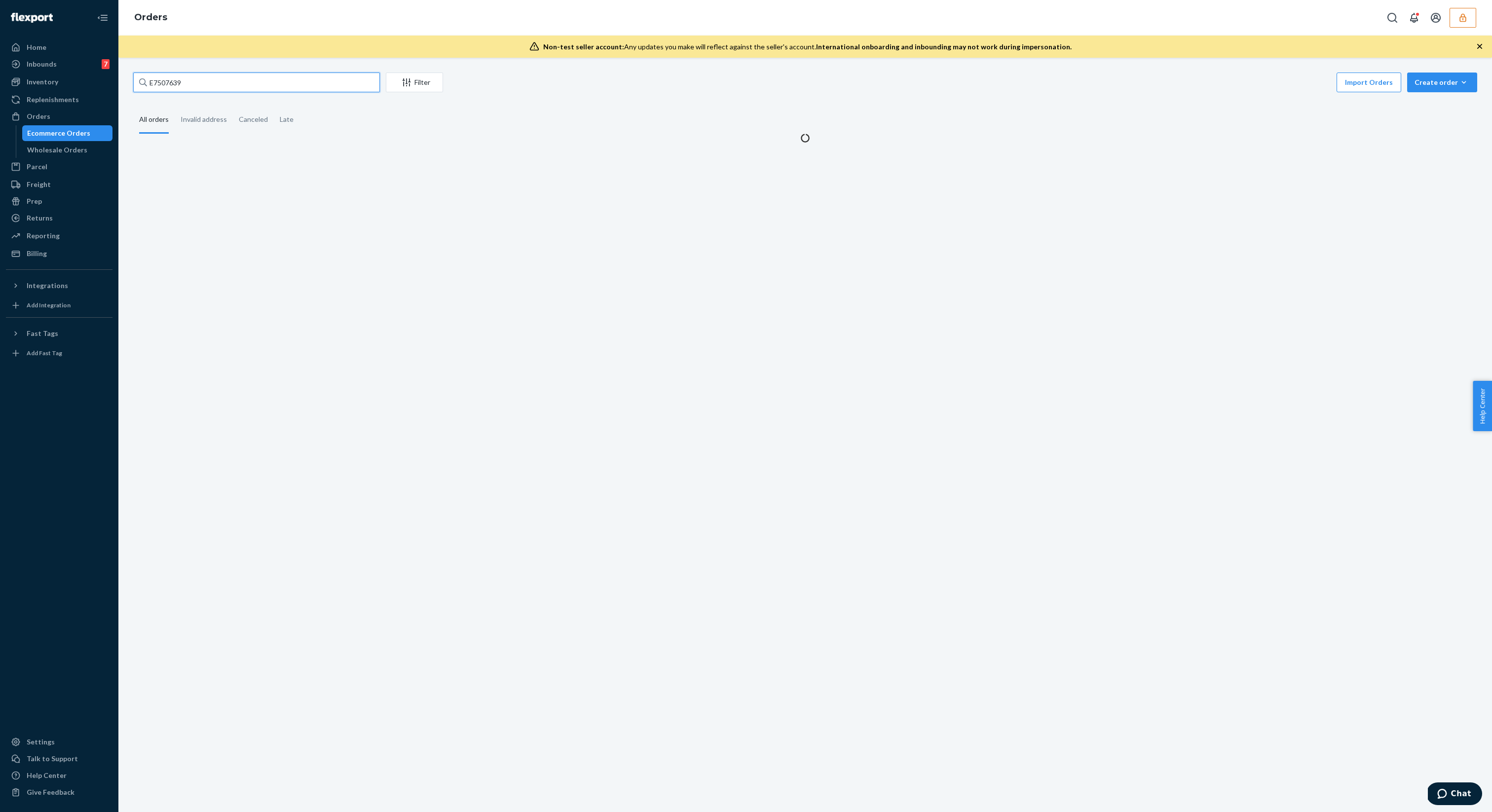
click at [189, 85] on input "E7507639" at bounding box center [257, 82] width 247 height 20
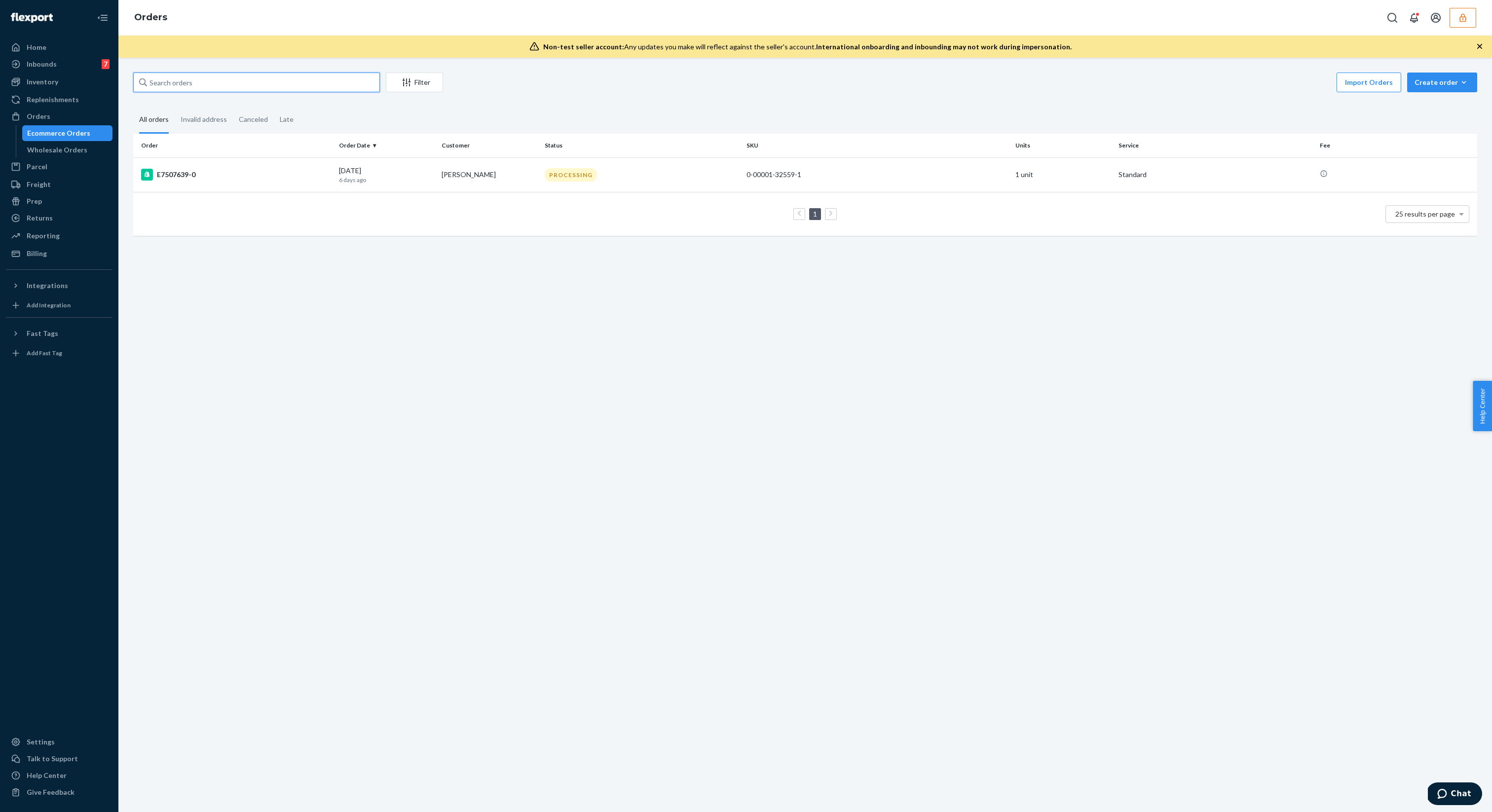
paste input "r366437721"
type input "r366437721"
click at [255, 170] on div "r366437721-0" at bounding box center [236, 174] width 190 height 12
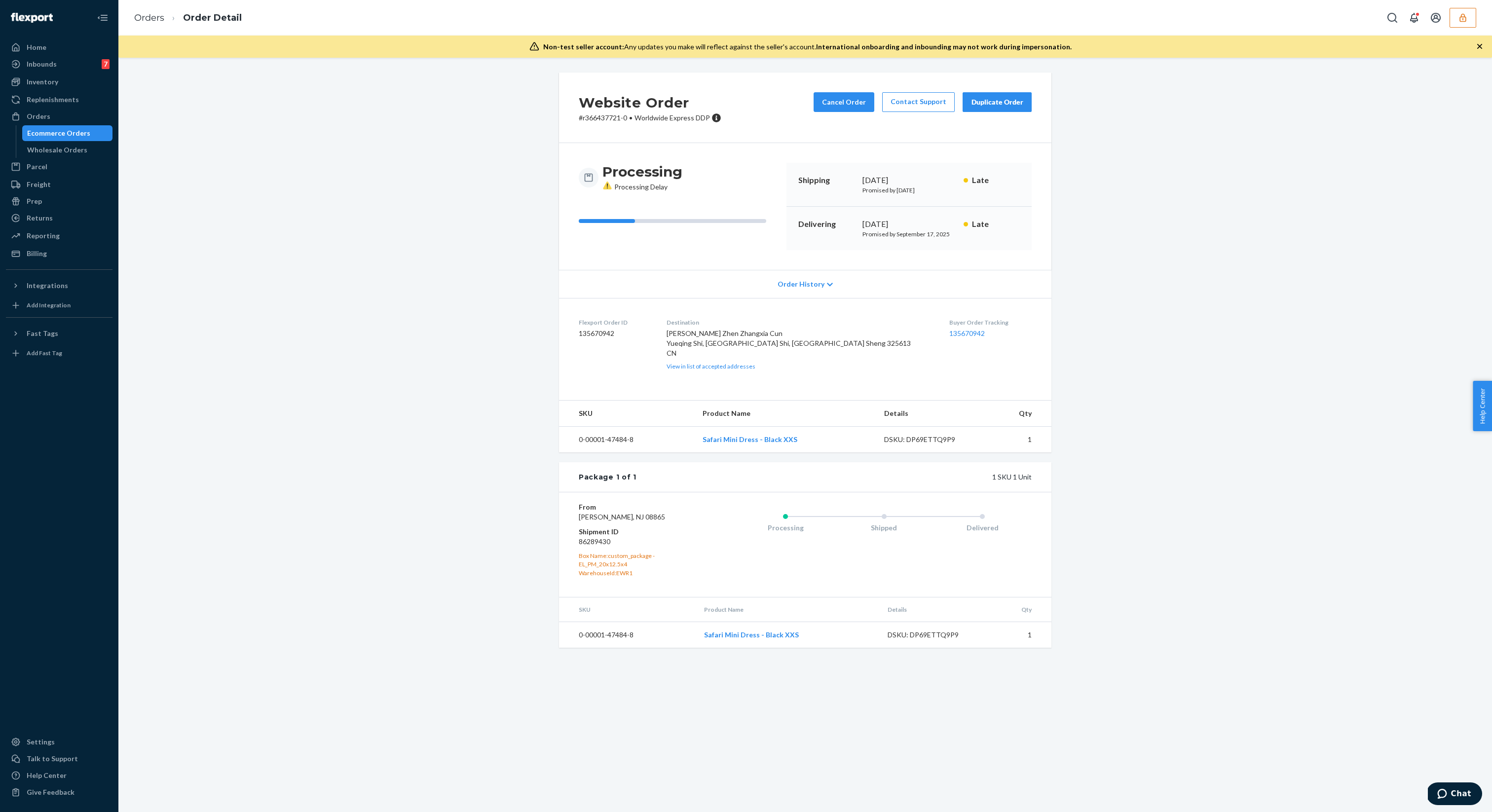
click at [47, 137] on div "Ecommerce Orders" at bounding box center [58, 133] width 63 height 10
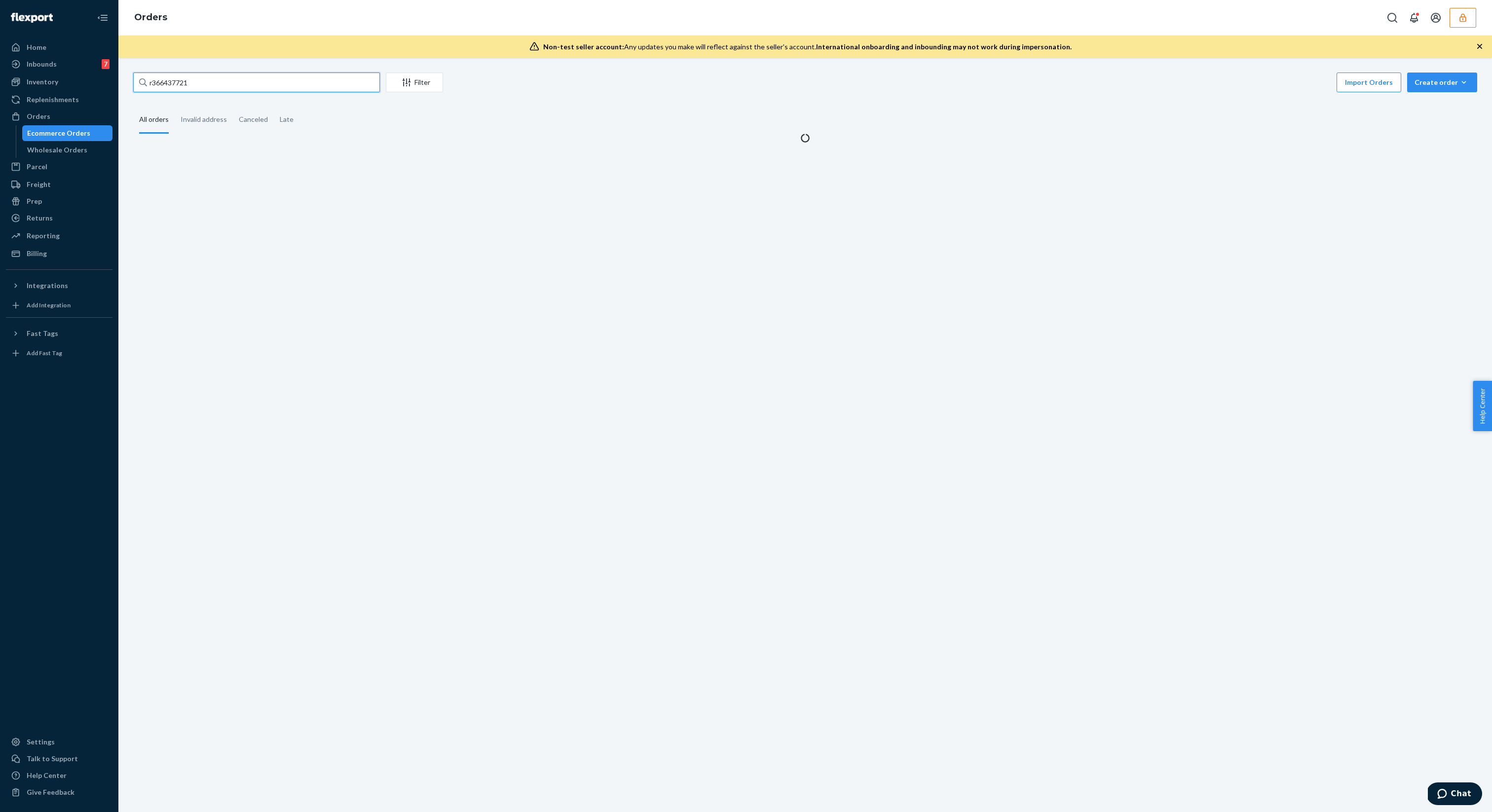
click at [295, 92] on input "r366437721" at bounding box center [257, 82] width 247 height 20
paste input "E428035"
type input "E428035"
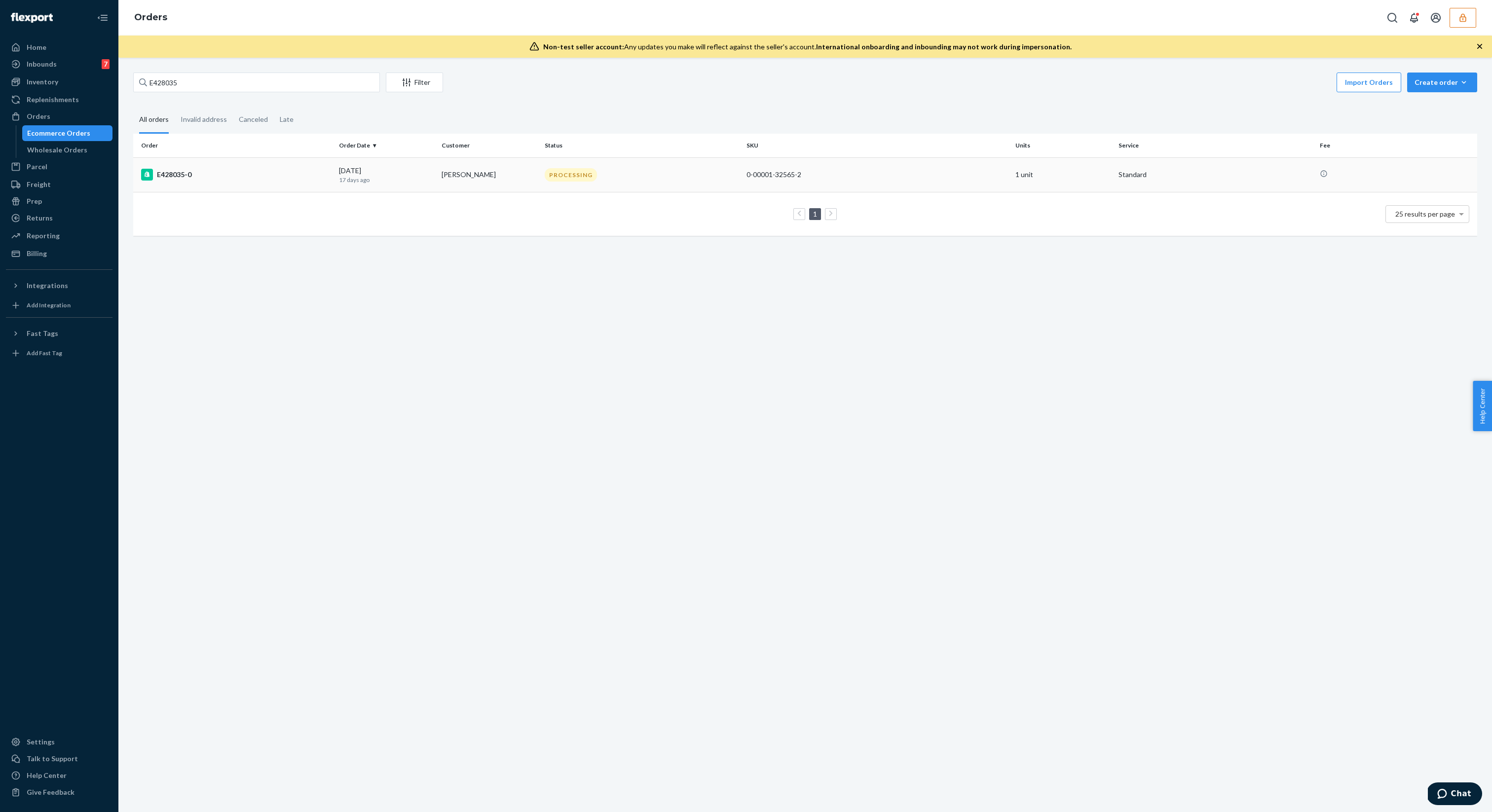
click at [391, 180] on p "17 days ago" at bounding box center [386, 180] width 95 height 8
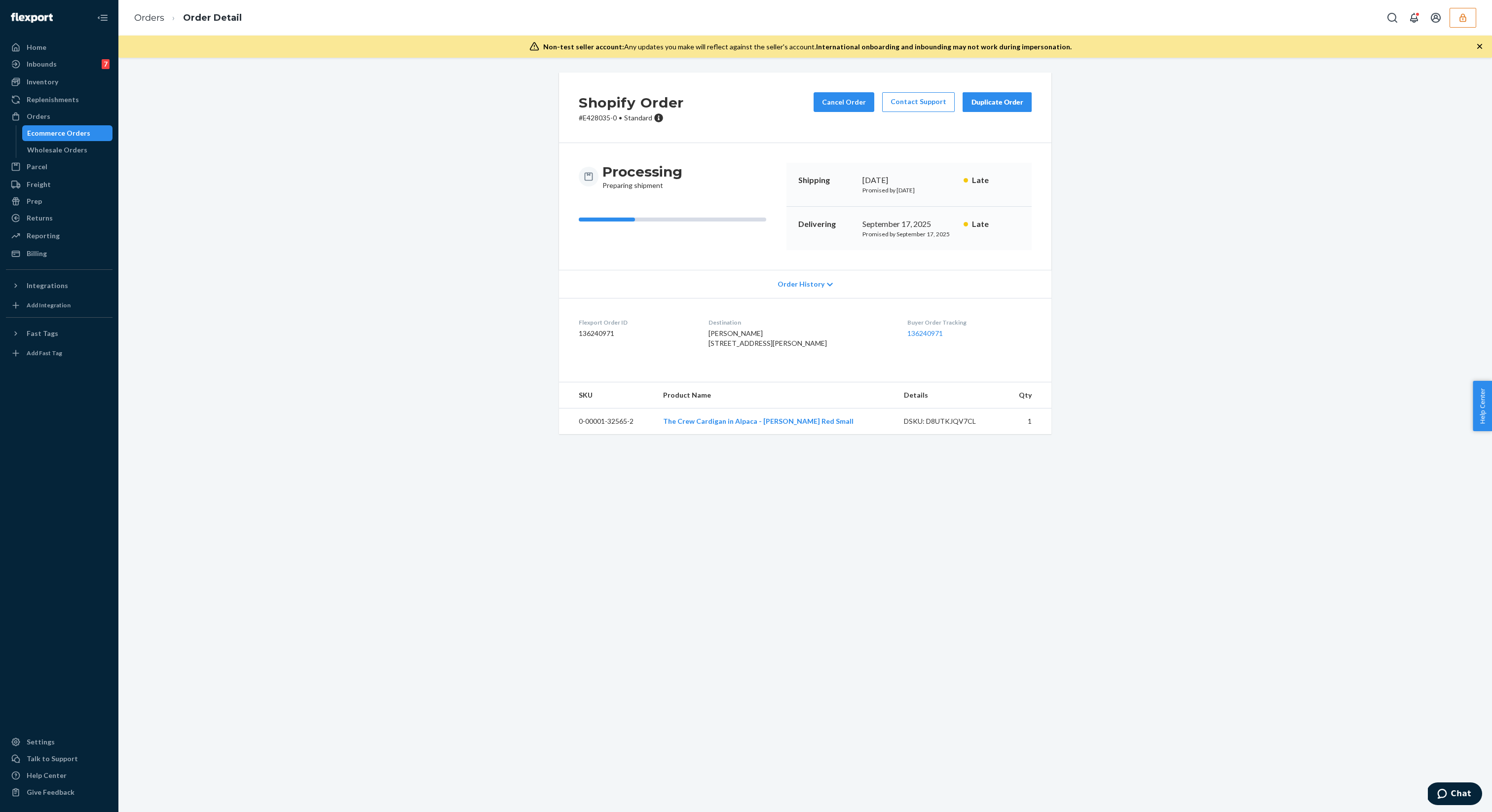
click at [84, 135] on div "Ecommerce Orders" at bounding box center [58, 133] width 63 height 10
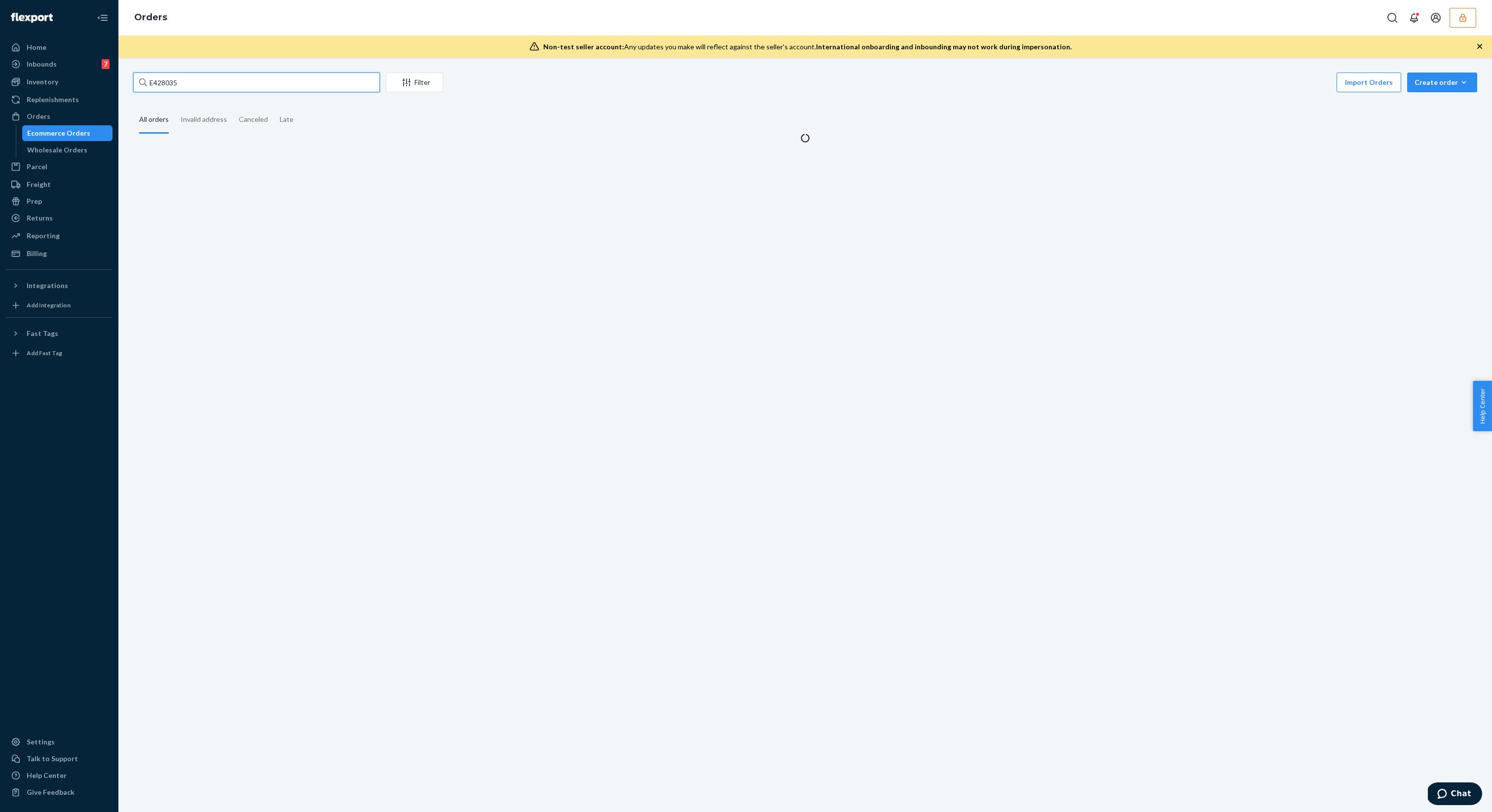
click at [193, 84] on input "E428035" at bounding box center [257, 82] width 247 height 20
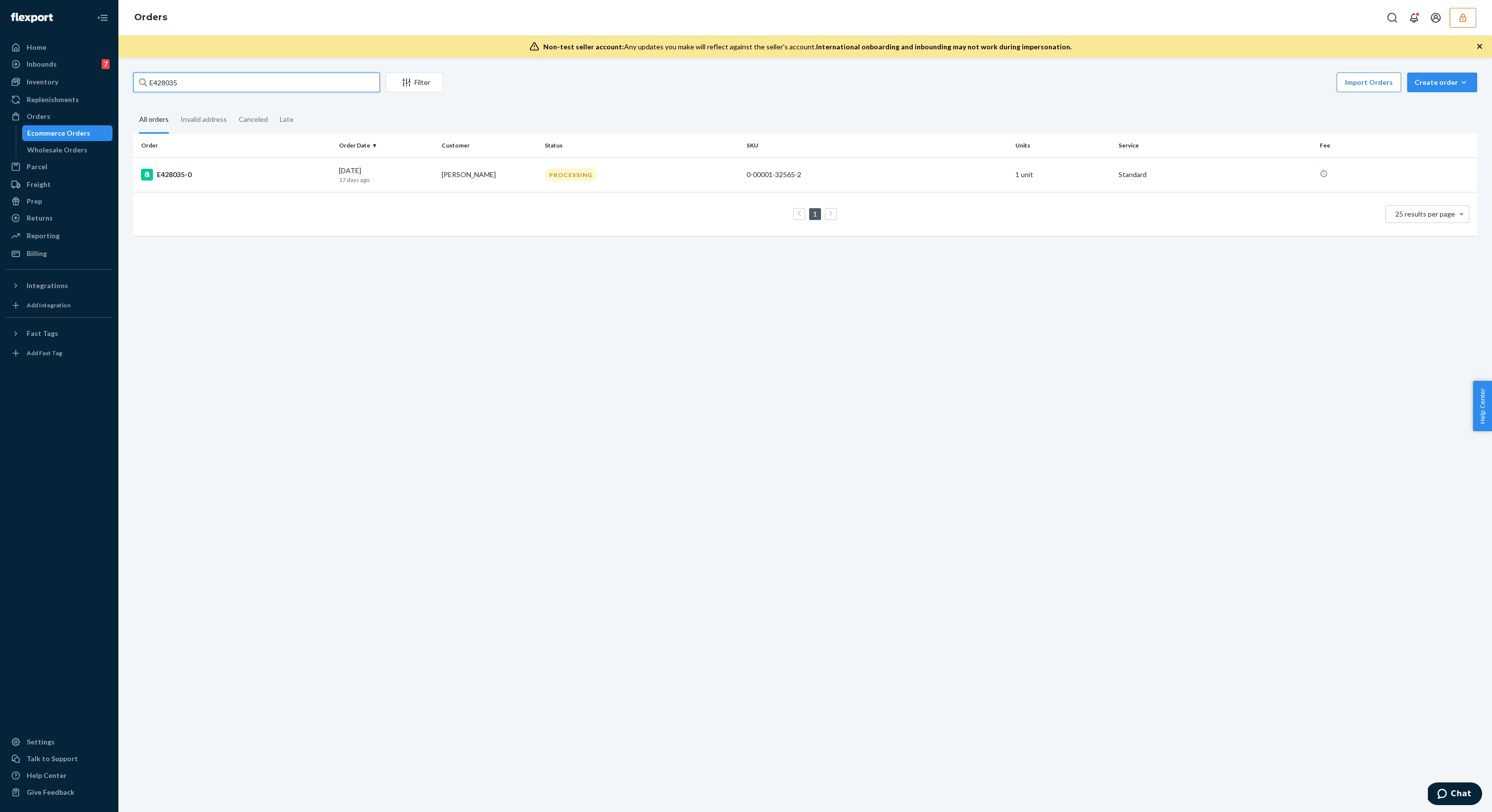
click at [193, 84] on input "E428035" at bounding box center [257, 82] width 247 height 20
paste input "E638709"
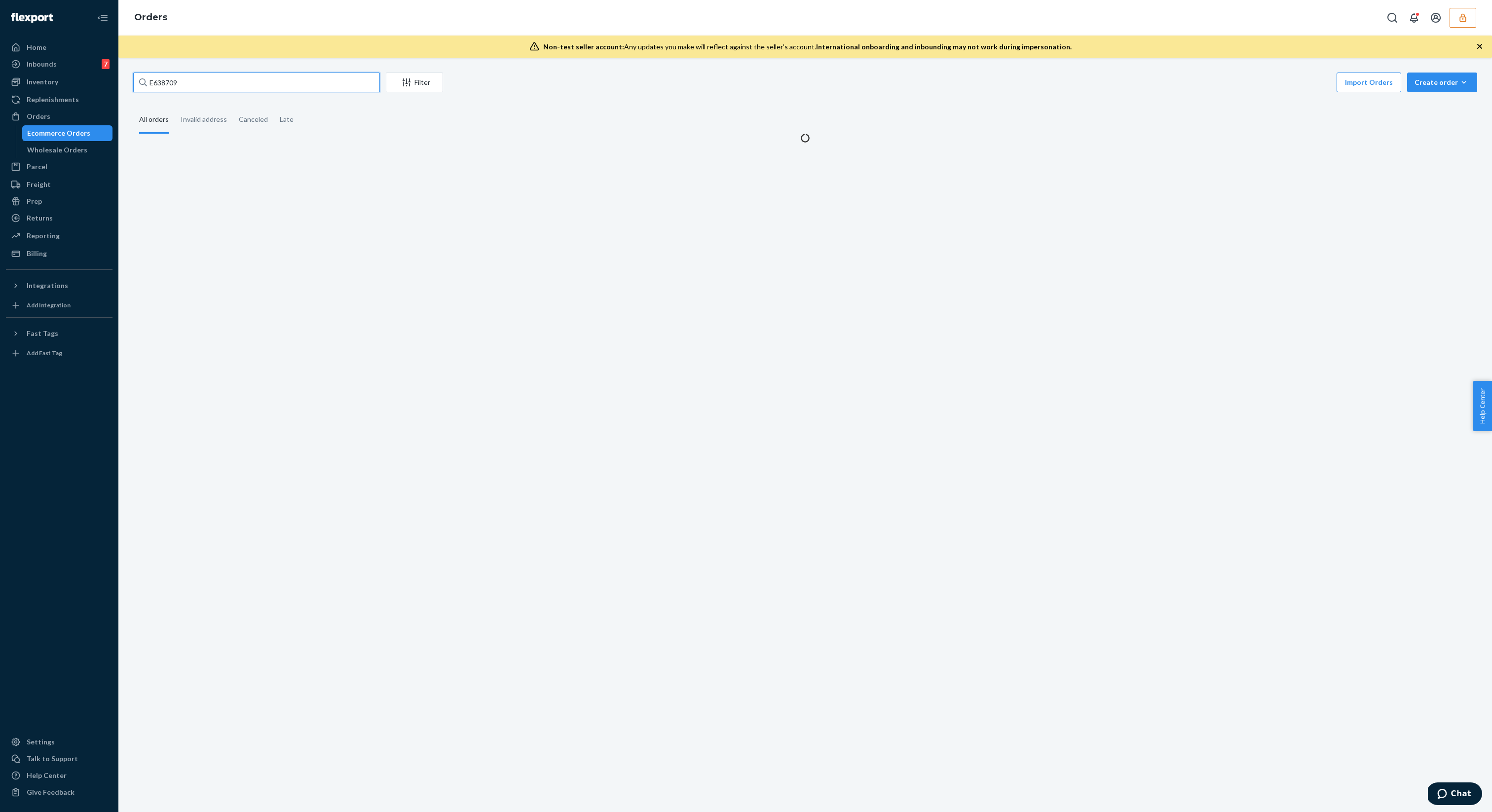
type input "E638709"
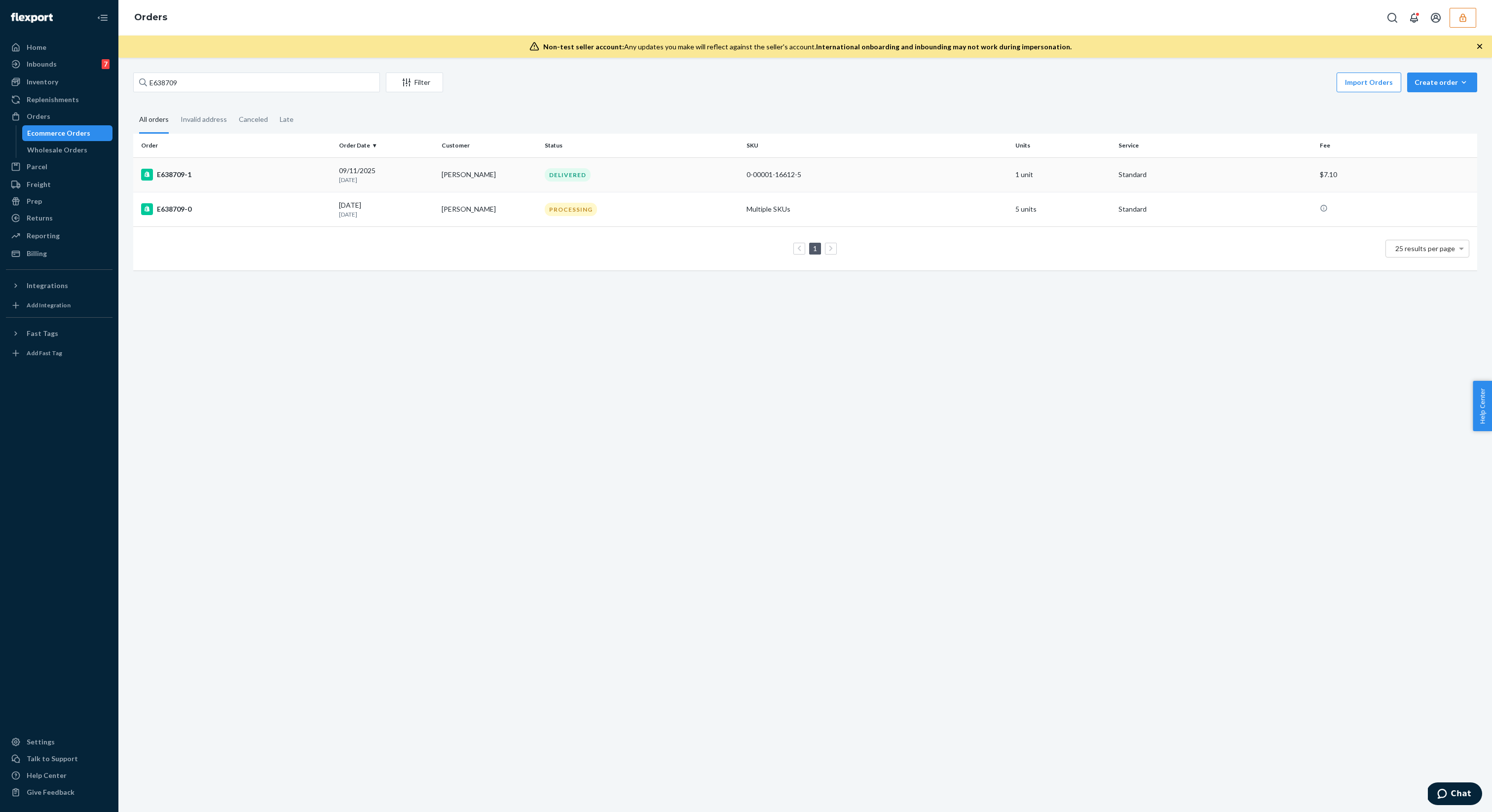
click at [235, 185] on td "E638709-1" at bounding box center [234, 175] width 202 height 35
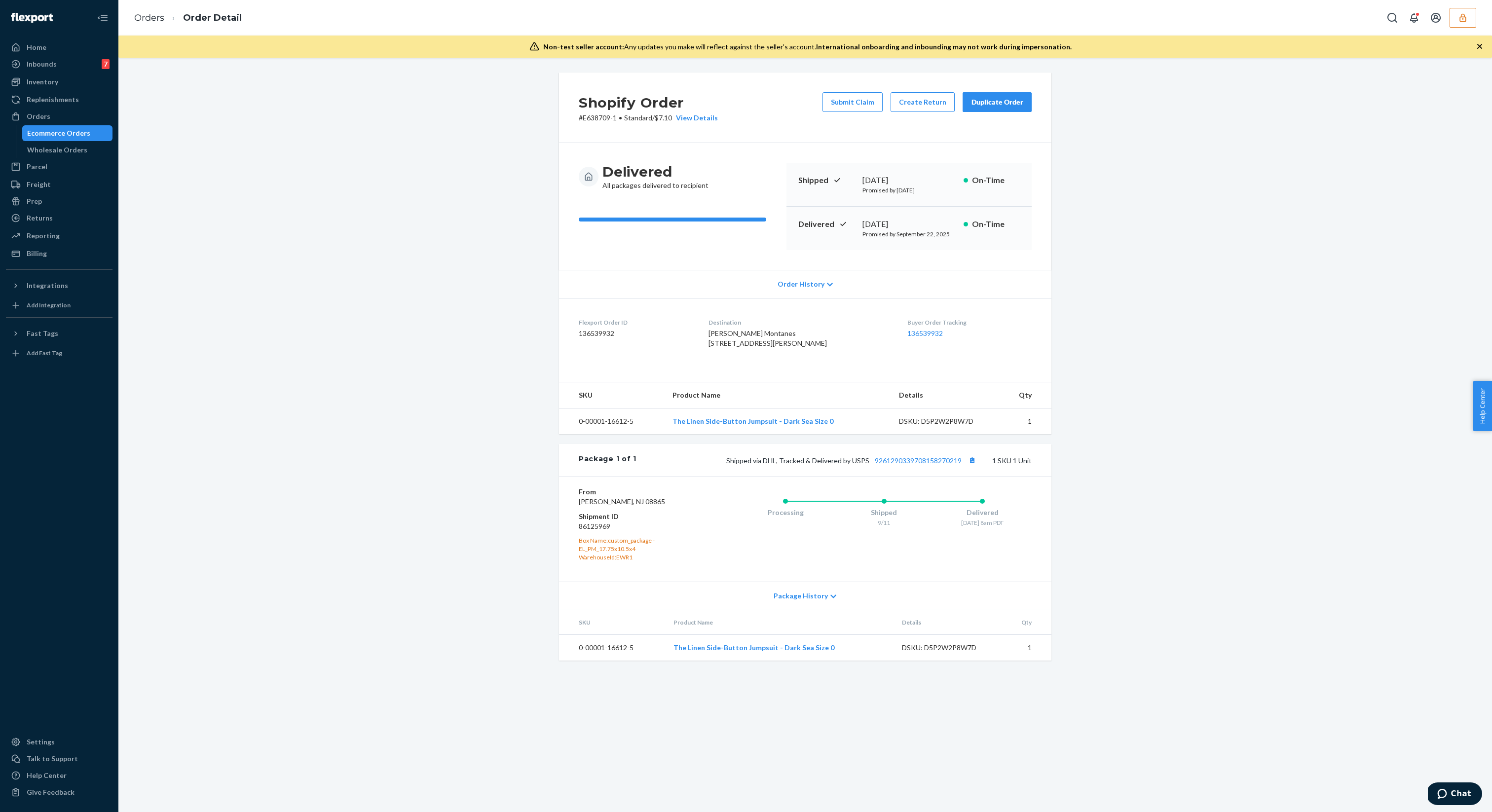
click at [86, 126] on div "Ecommerce Orders" at bounding box center [67, 133] width 89 height 14
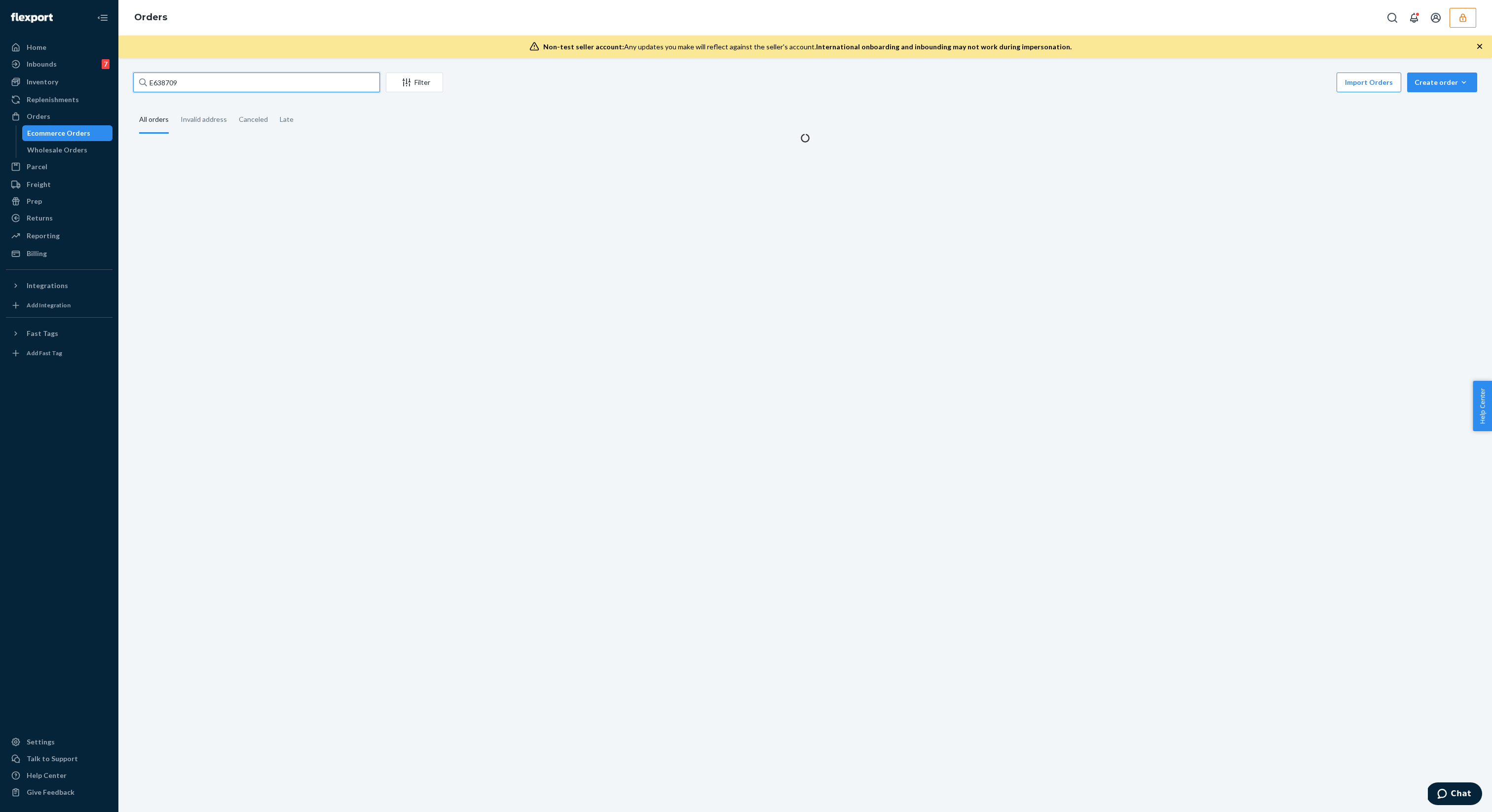
click at [211, 88] on input "E638709" at bounding box center [257, 82] width 247 height 20
paste input "E860153"
type input "E860153"
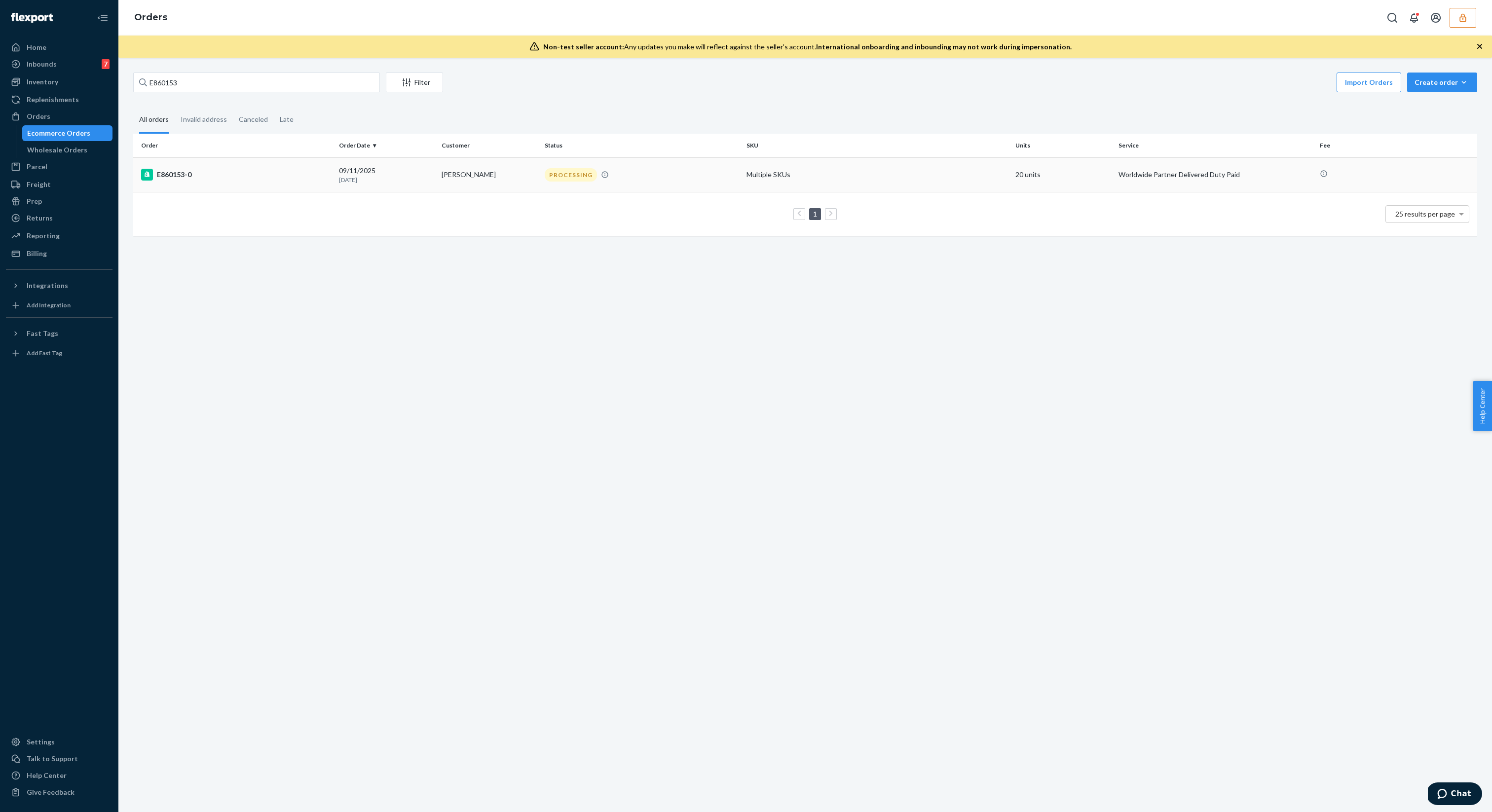
click at [284, 170] on div "E860153-0" at bounding box center [236, 174] width 190 height 12
click at [308, 174] on div "E860153-0" at bounding box center [236, 174] width 190 height 12
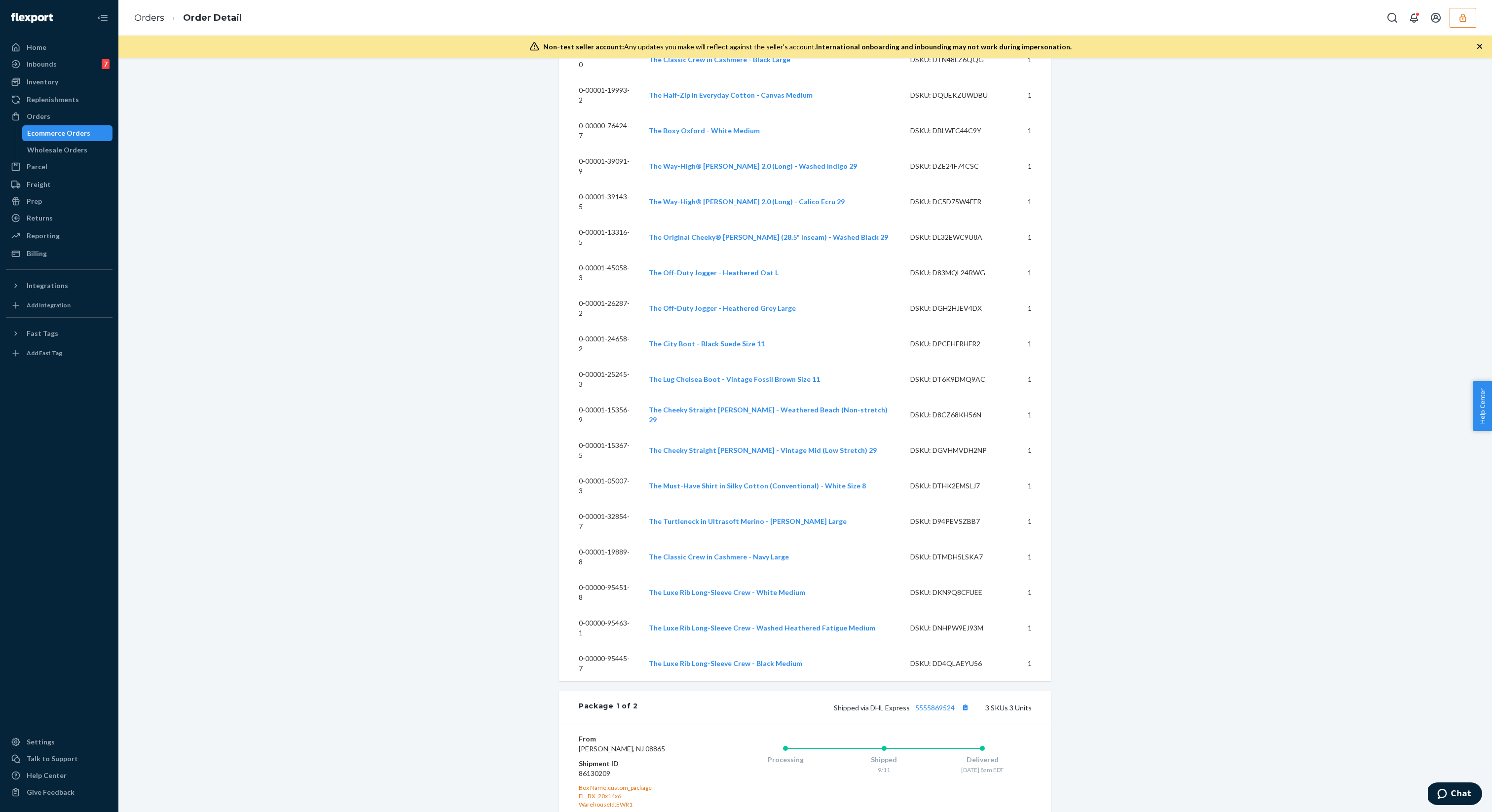
scroll to position [649, 0]
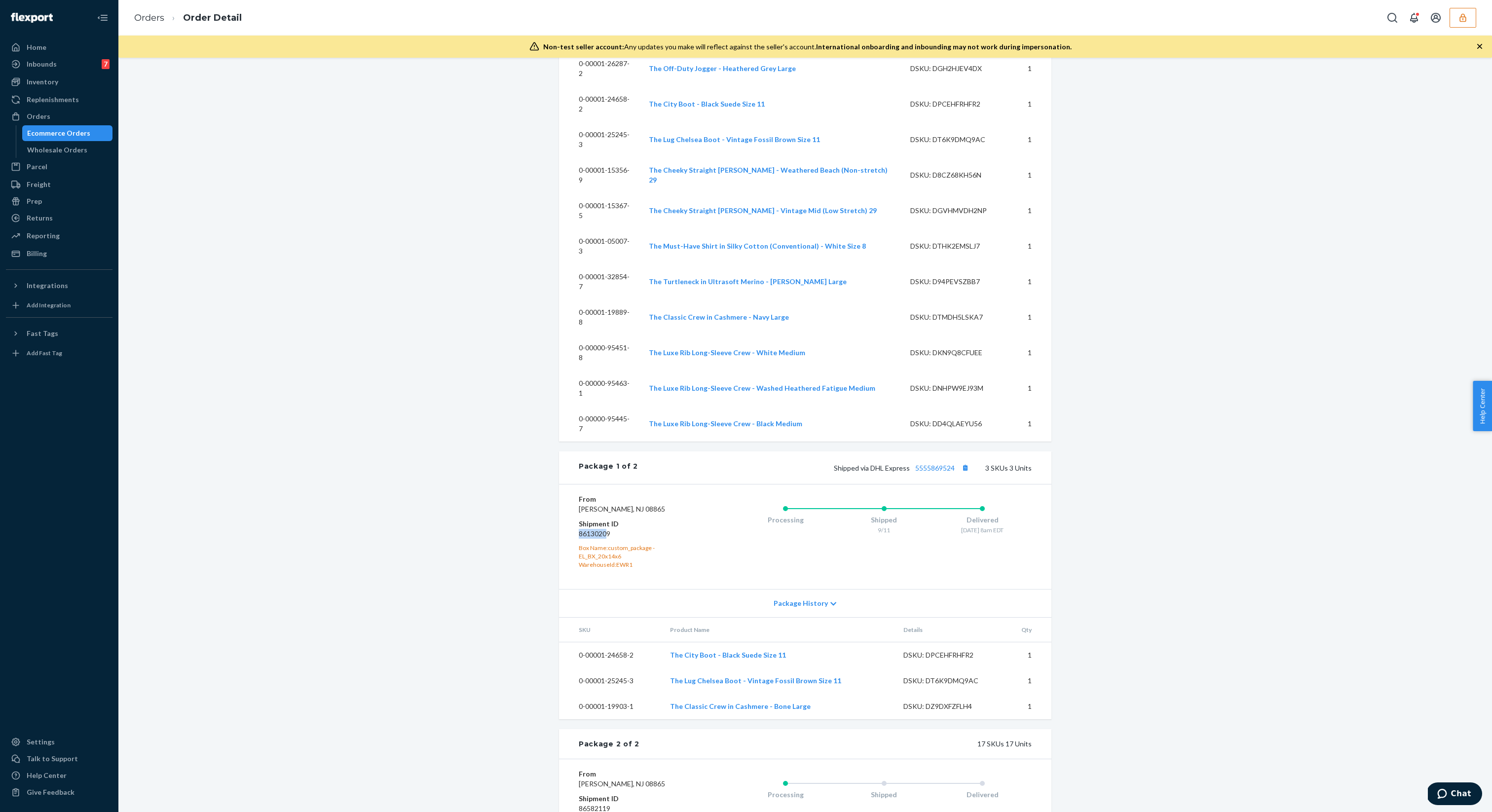
drag, startPoint x: 579, startPoint y: 372, endPoint x: 608, endPoint y: 372, distance: 29.0
click at [608, 529] on dd "86130209" at bounding box center [638, 533] width 118 height 10
drag, startPoint x: 578, startPoint y: 367, endPoint x: 616, endPoint y: 372, distance: 38.3
click at [616, 484] on div "From Everlane Phillipsburg, NJ 08865 Shipment ID 86130209 Box Name: custom_pack…" at bounding box center [805, 536] width 492 height 105
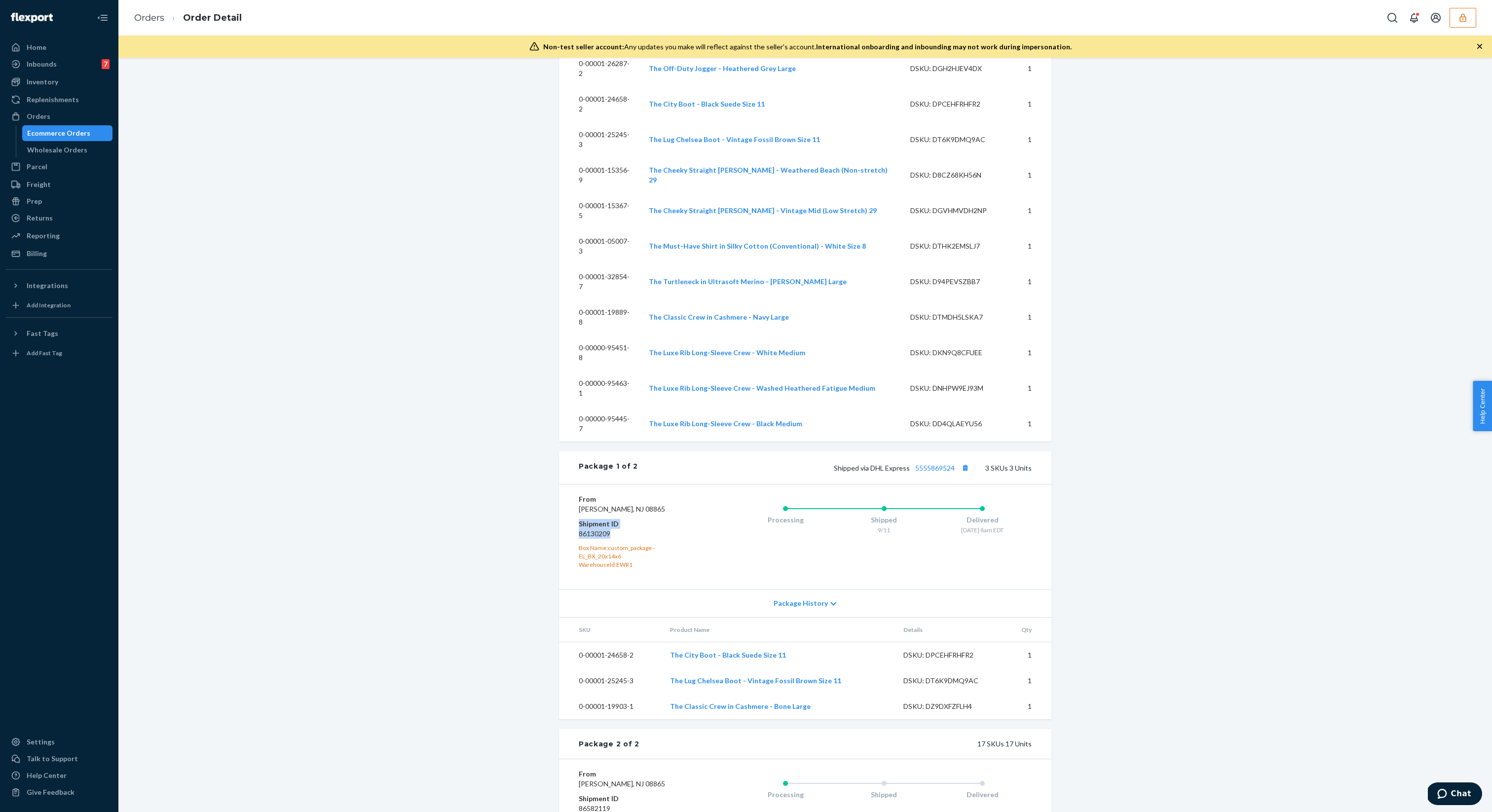
copy dl "Shipment ID 86130209"
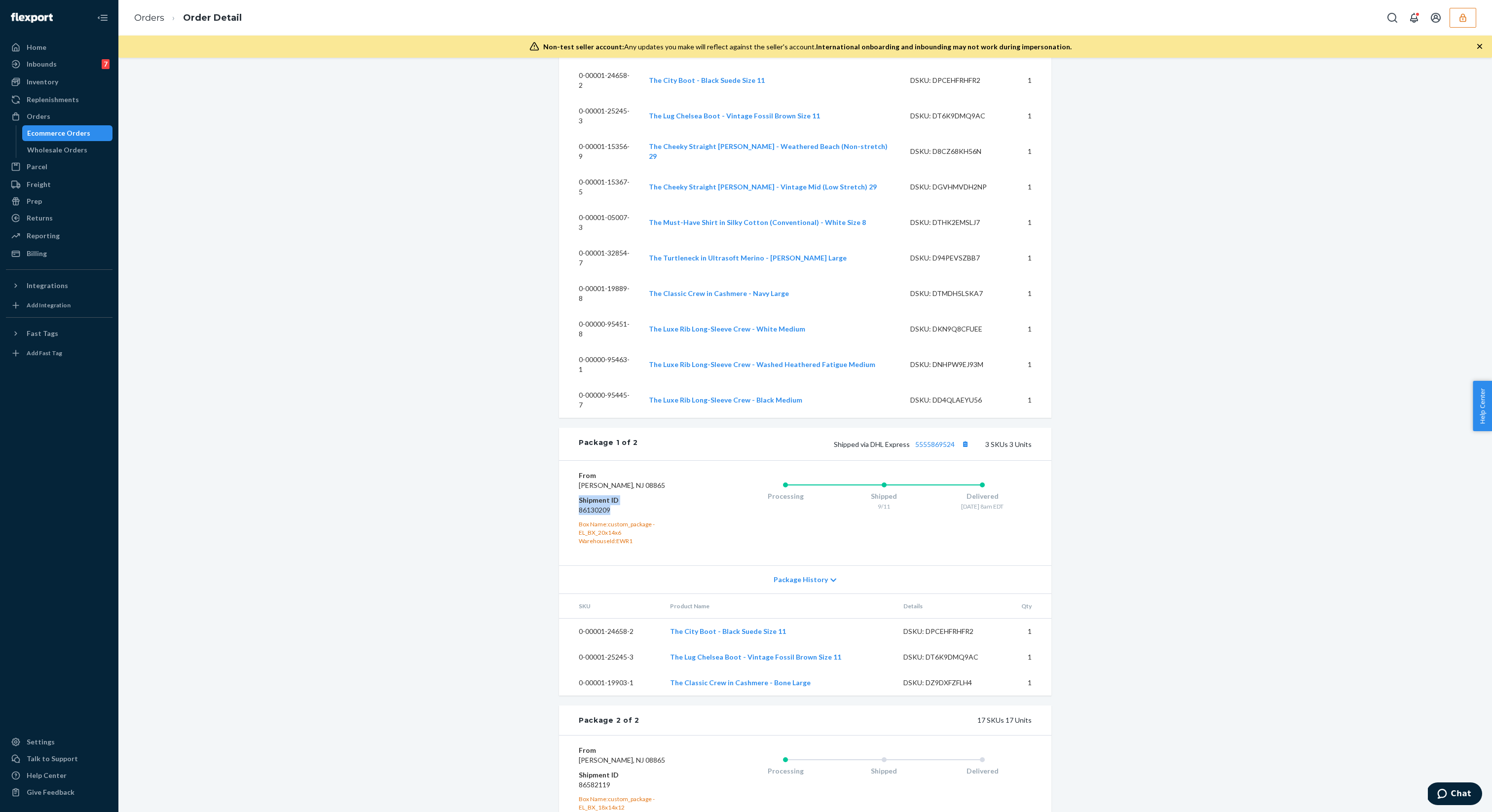
scroll to position [1018, 0]
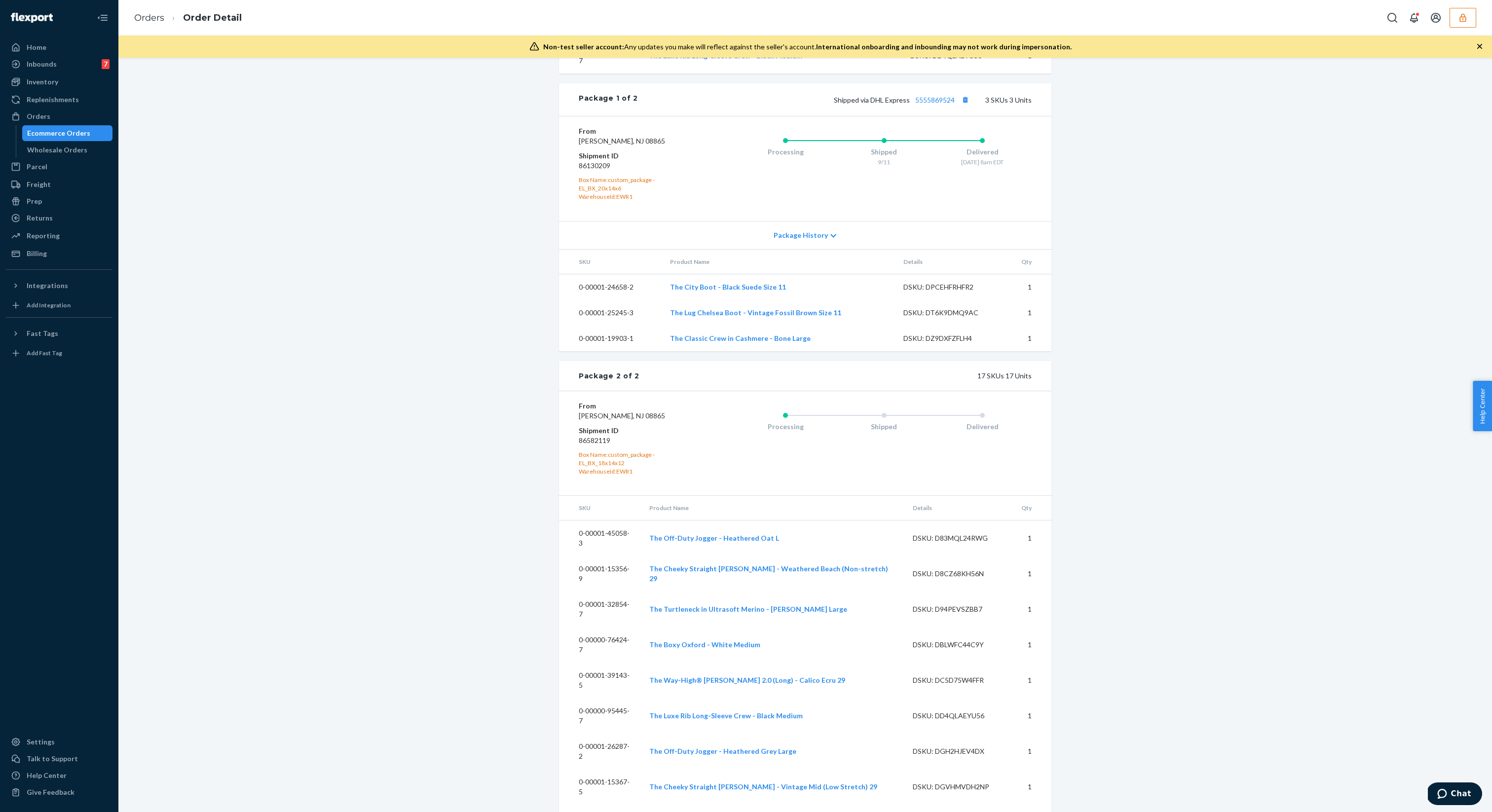
click at [612, 436] on dd "86582119" at bounding box center [638, 440] width 118 height 10
drag, startPoint x: 622, startPoint y: 284, endPoint x: 578, endPoint y: 280, distance: 44.2
click at [578, 391] on div "From Everlane Phillipsburg, NJ 08865 Shipment ID 86582119 Box Name: custom_pack…" at bounding box center [805, 443] width 492 height 105
copy dd "86582119"
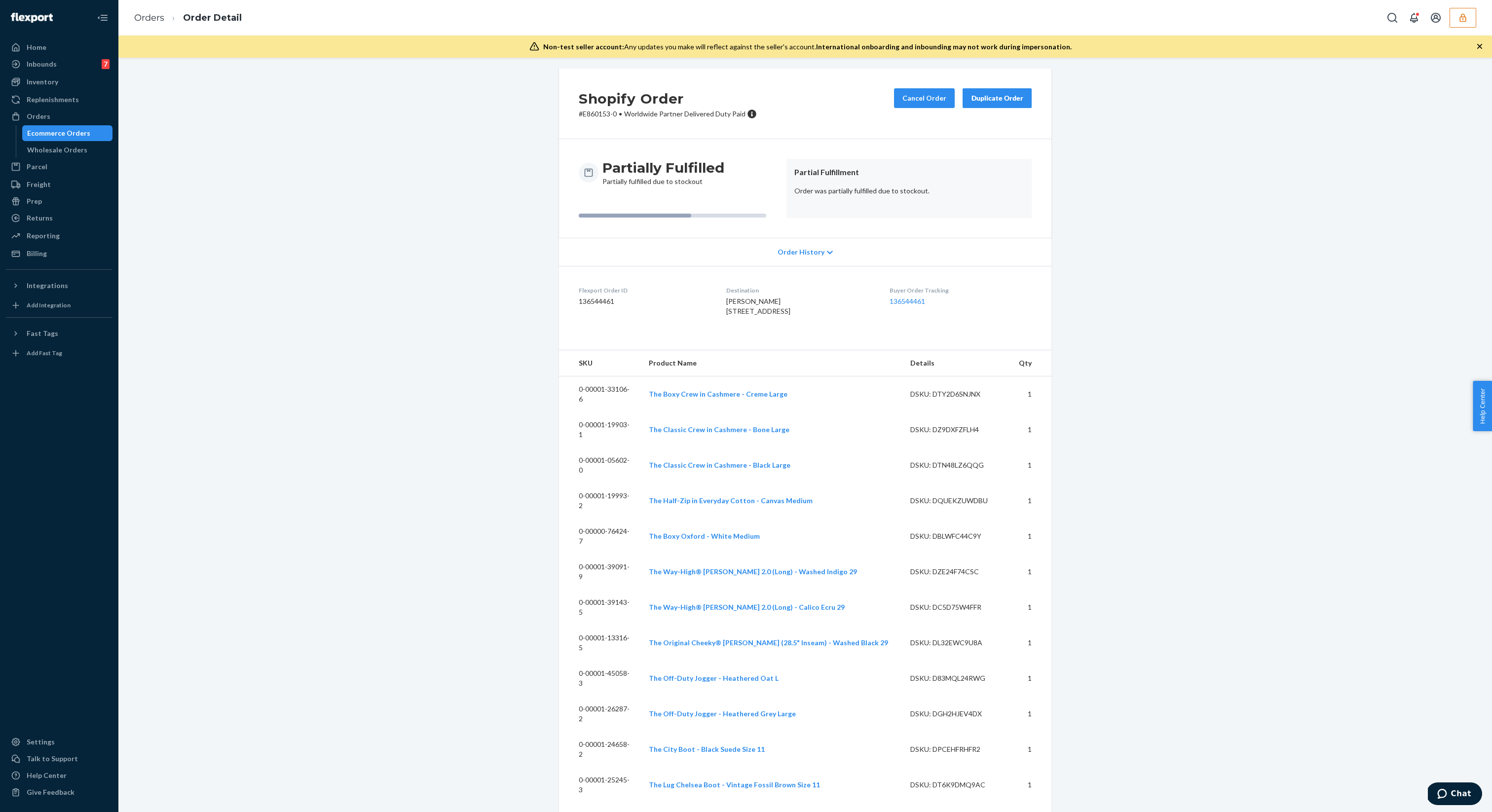
scroll to position [0, 0]
click at [58, 132] on div "Ecommerce Orders" at bounding box center [58, 133] width 63 height 10
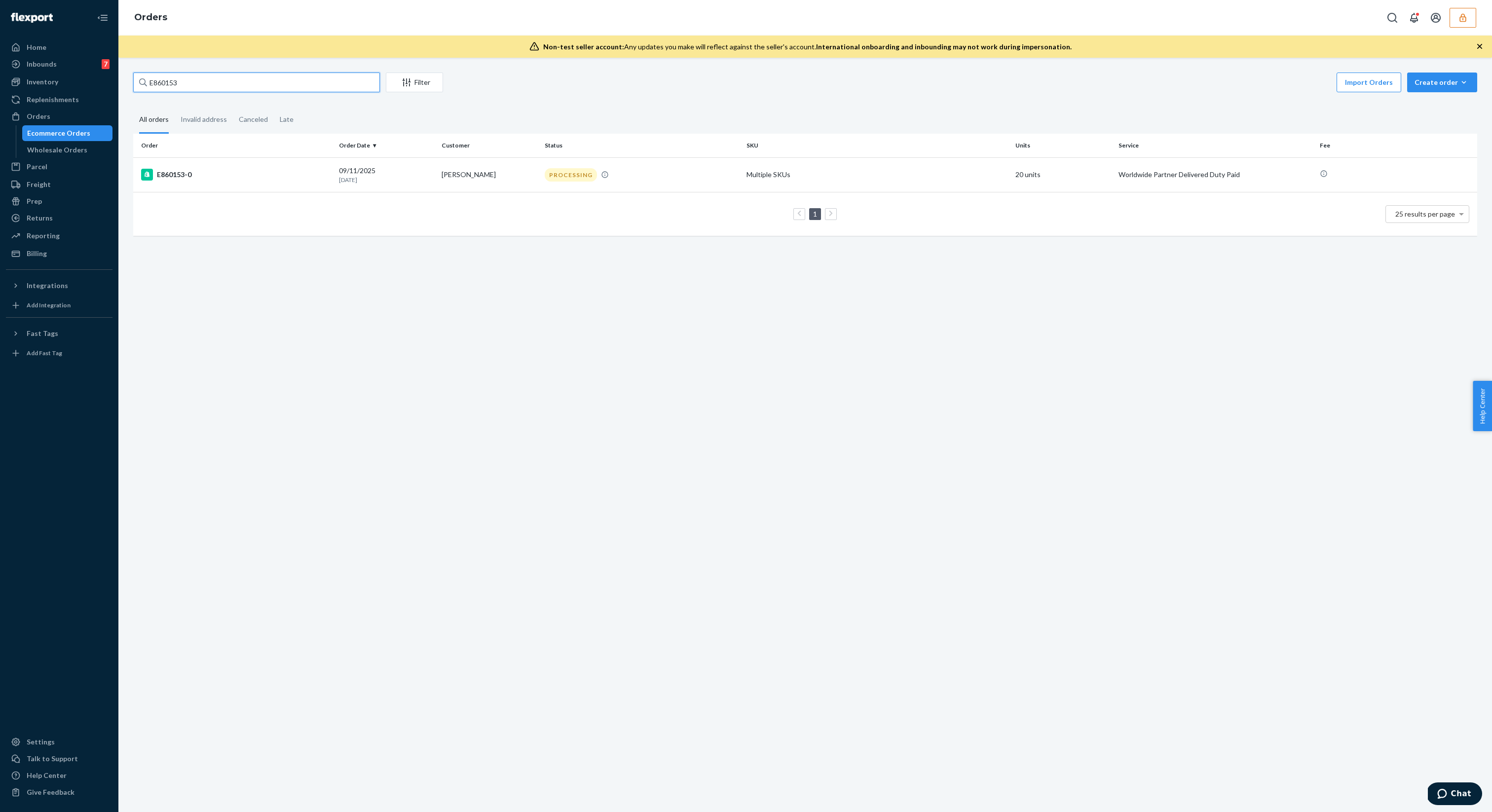
click at [224, 86] on input "E860153" at bounding box center [257, 82] width 247 height 20
paste input "E868780"
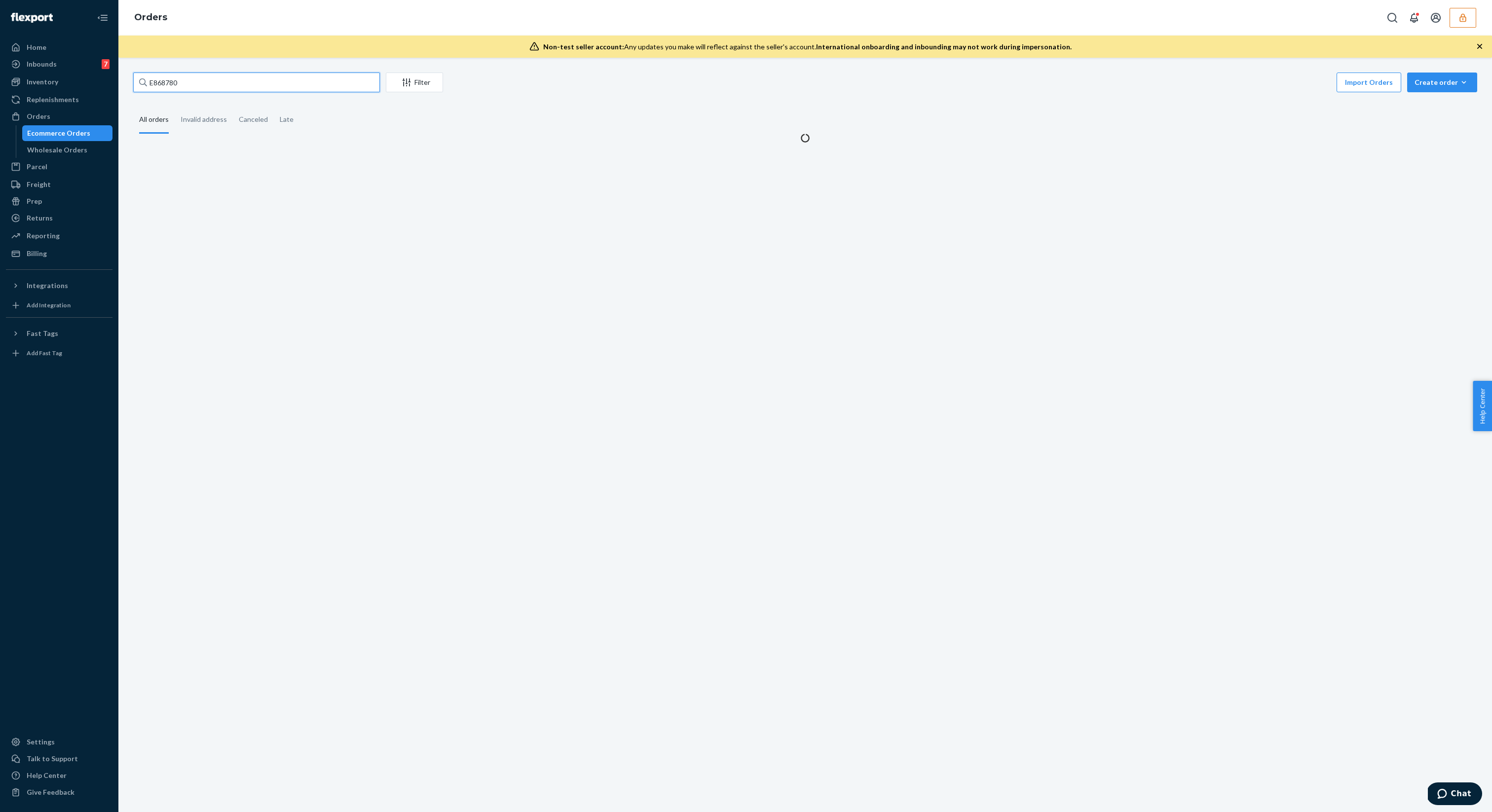
type input "E868780"
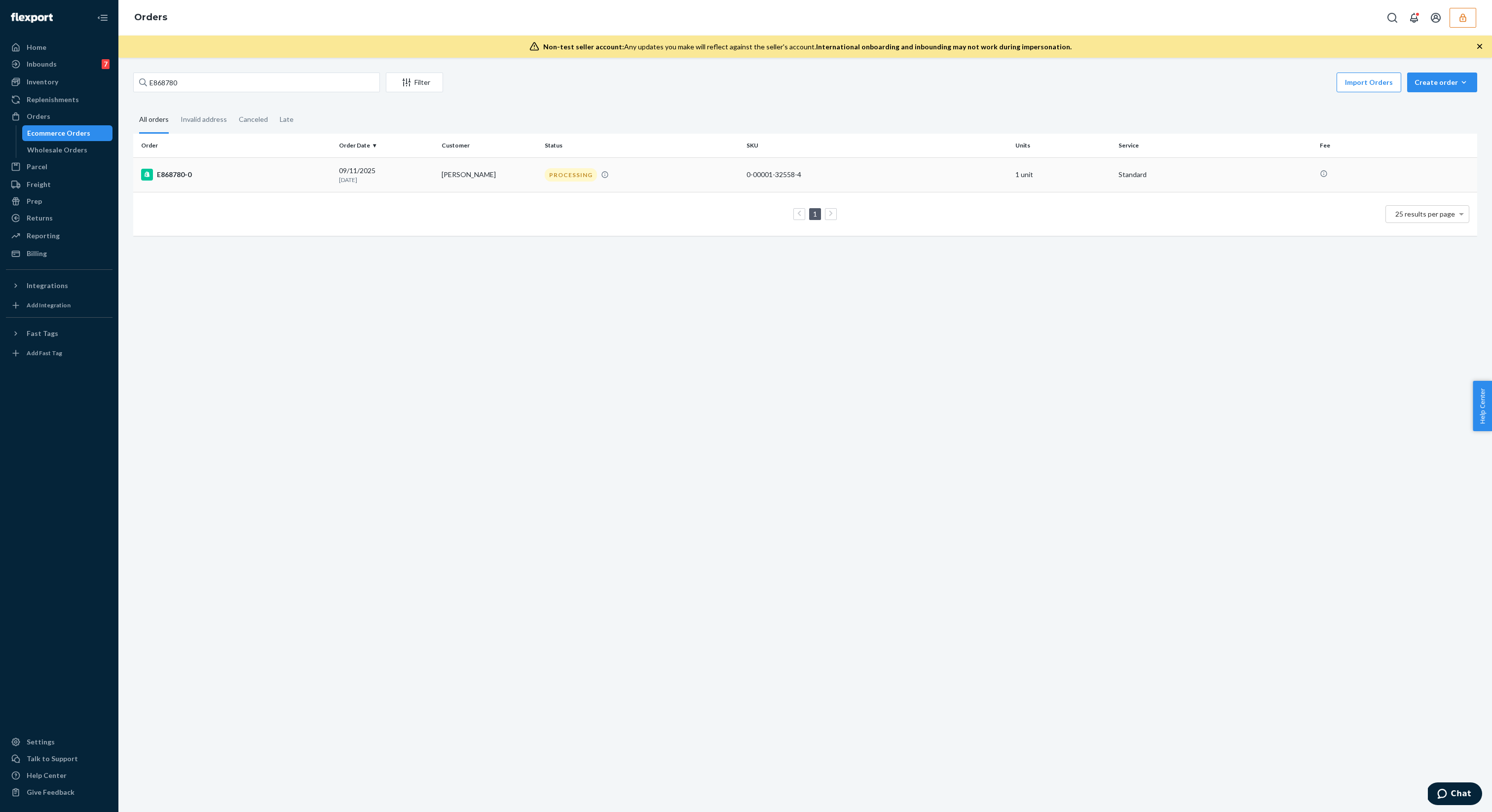
click at [379, 170] on div "09/11/2025 12 days ago" at bounding box center [386, 175] width 95 height 19
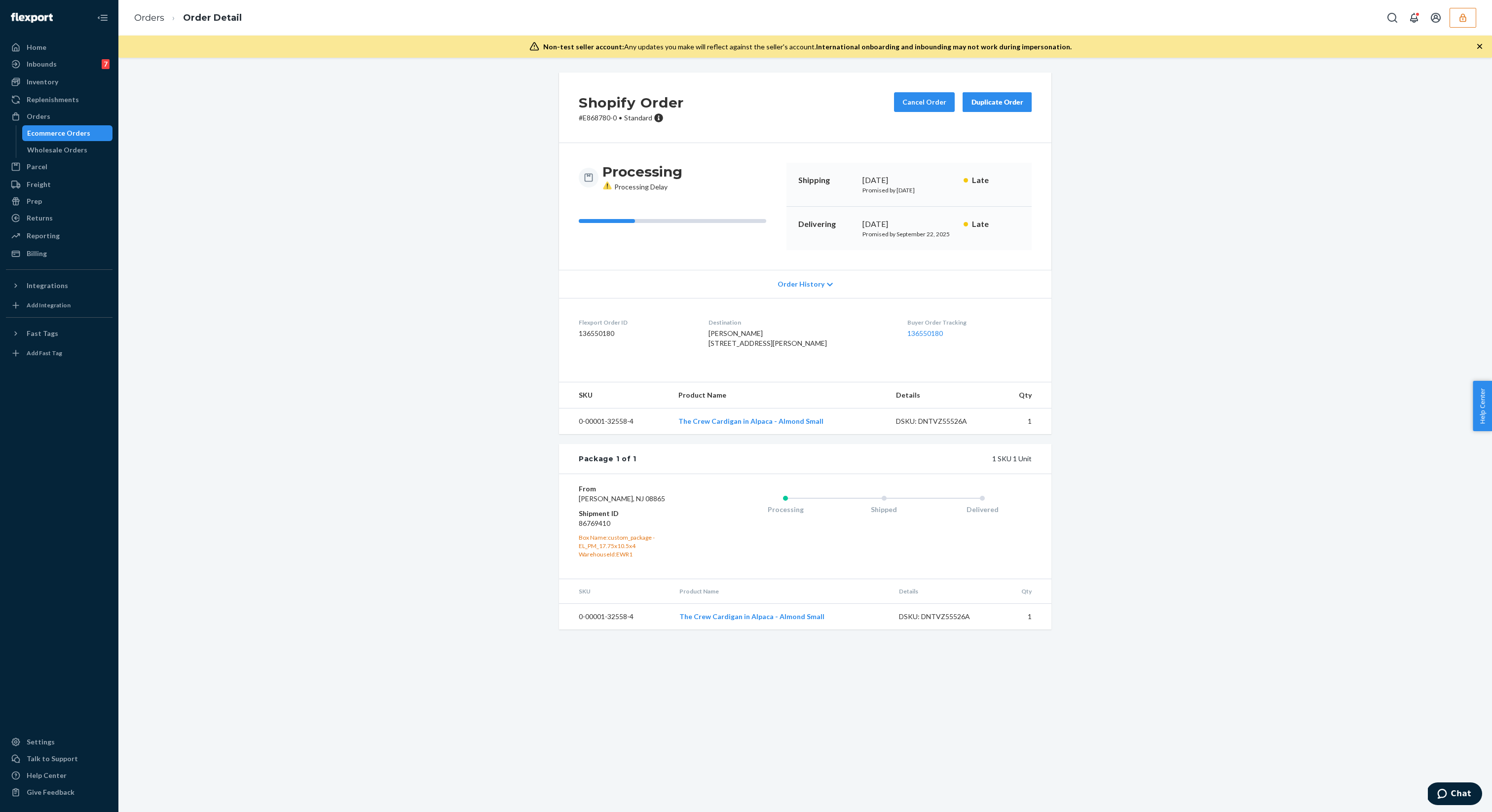
click at [590, 528] on dd "86769410" at bounding box center [638, 523] width 118 height 10
copy dd "86769410"
click at [605, 518] on dt "Shipment ID" at bounding box center [638, 513] width 118 height 10
click at [604, 518] on dt "Shipment ID" at bounding box center [638, 513] width 118 height 10
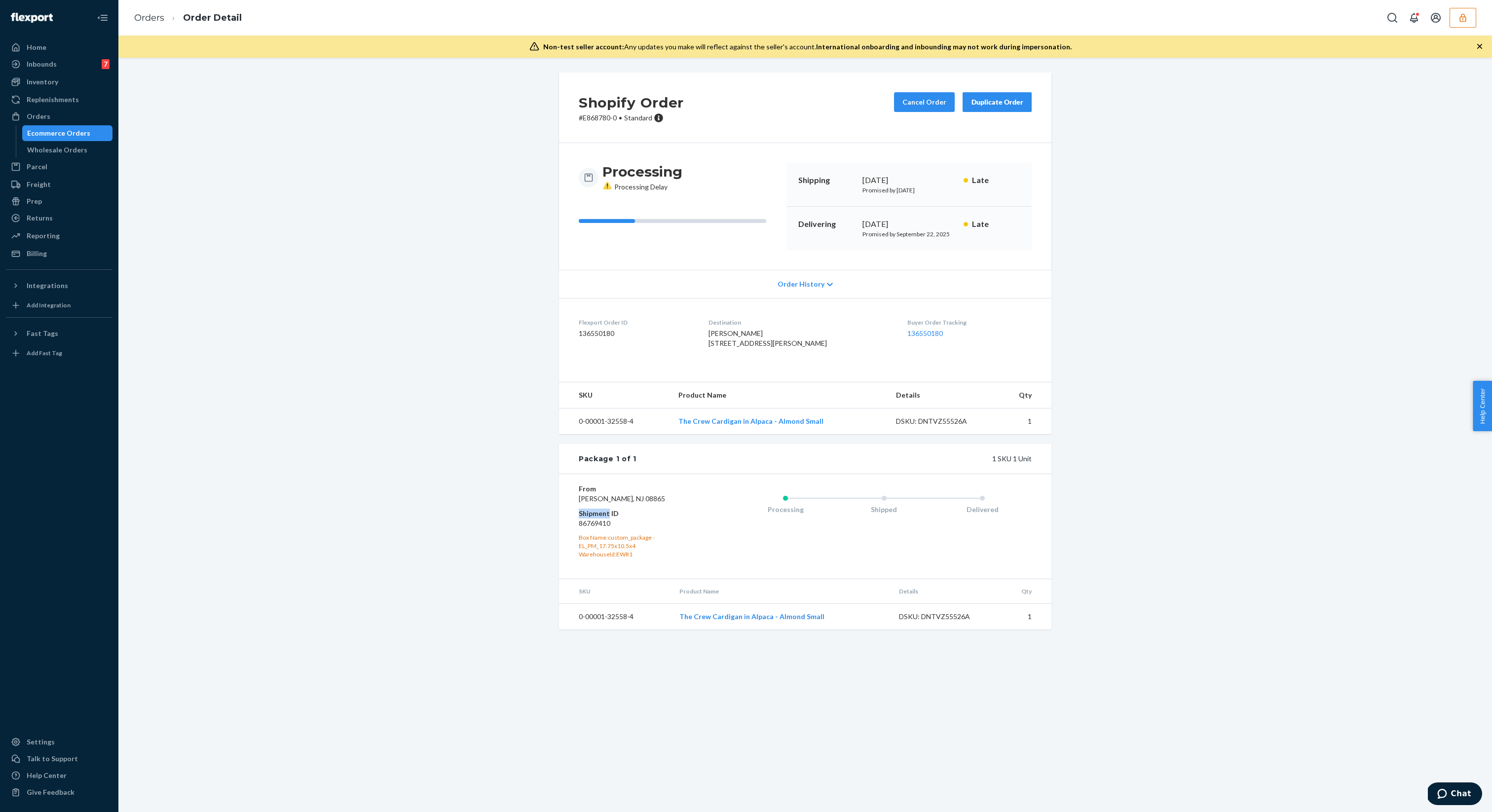
click at [604, 518] on dt "Shipment ID" at bounding box center [638, 513] width 118 height 10
click at [600, 528] on dd "86769410" at bounding box center [638, 523] width 118 height 10
copy dd "86769410"
click at [76, 131] on div "Ecommerce Orders" at bounding box center [58, 133] width 63 height 10
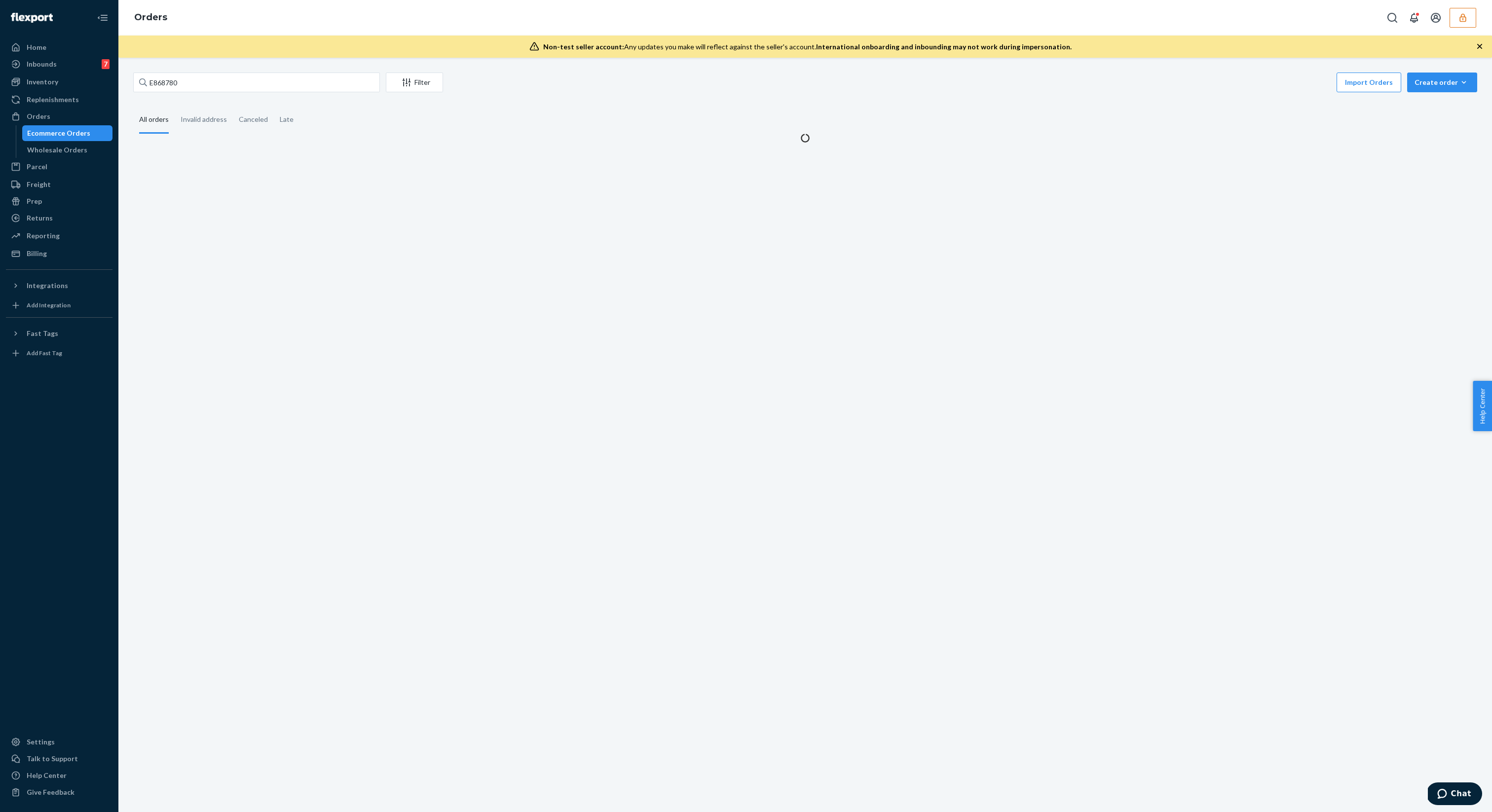
click at [76, 131] on div "Ecommerce Orders" at bounding box center [58, 133] width 63 height 10
click at [232, 90] on input "E868780" at bounding box center [257, 82] width 247 height 20
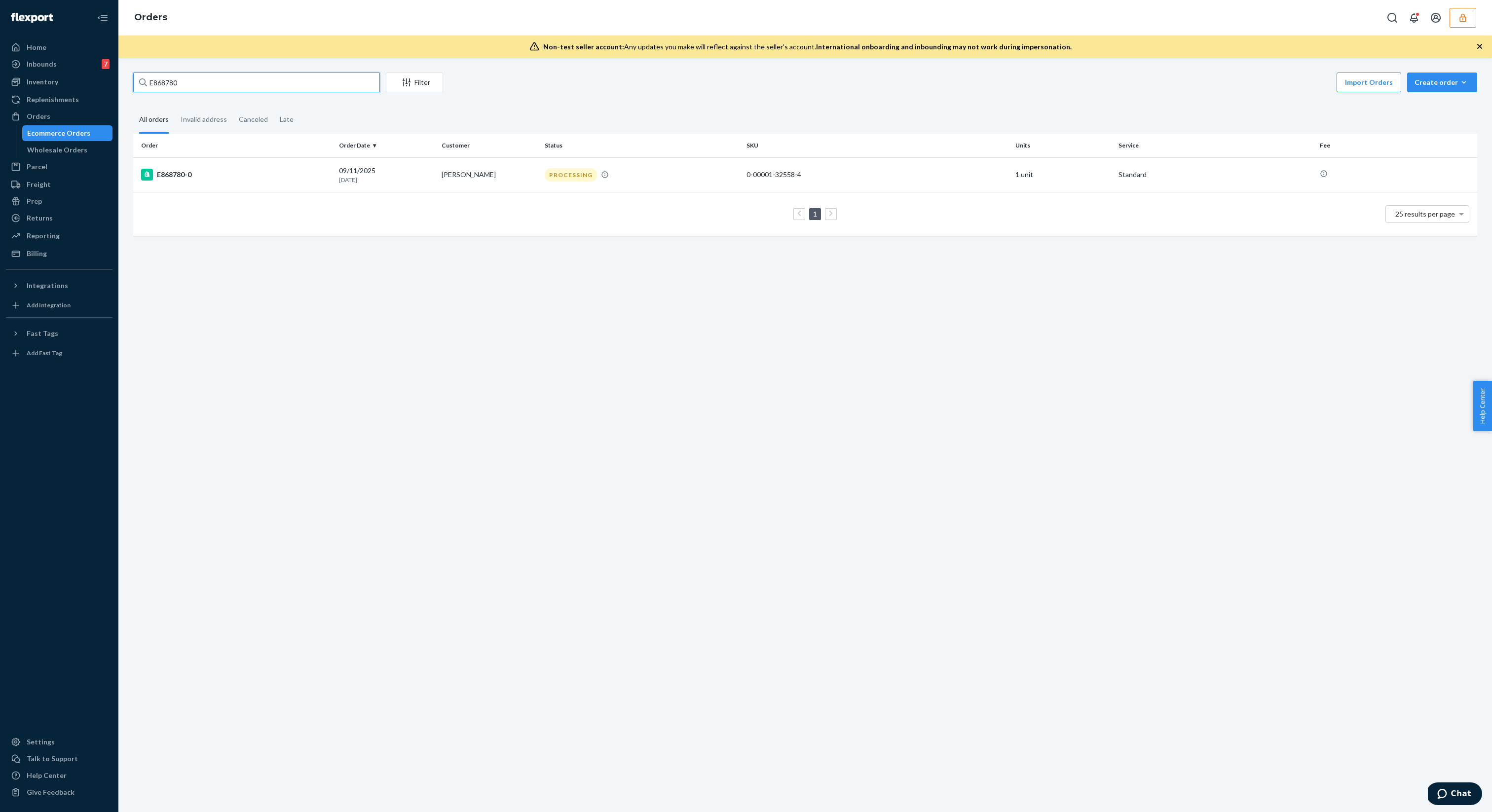
paste input "2510553"
type input "E2510553"
click at [281, 152] on th "Order" at bounding box center [234, 145] width 202 height 24
click at [275, 163] on td "E2510553-0" at bounding box center [234, 175] width 202 height 35
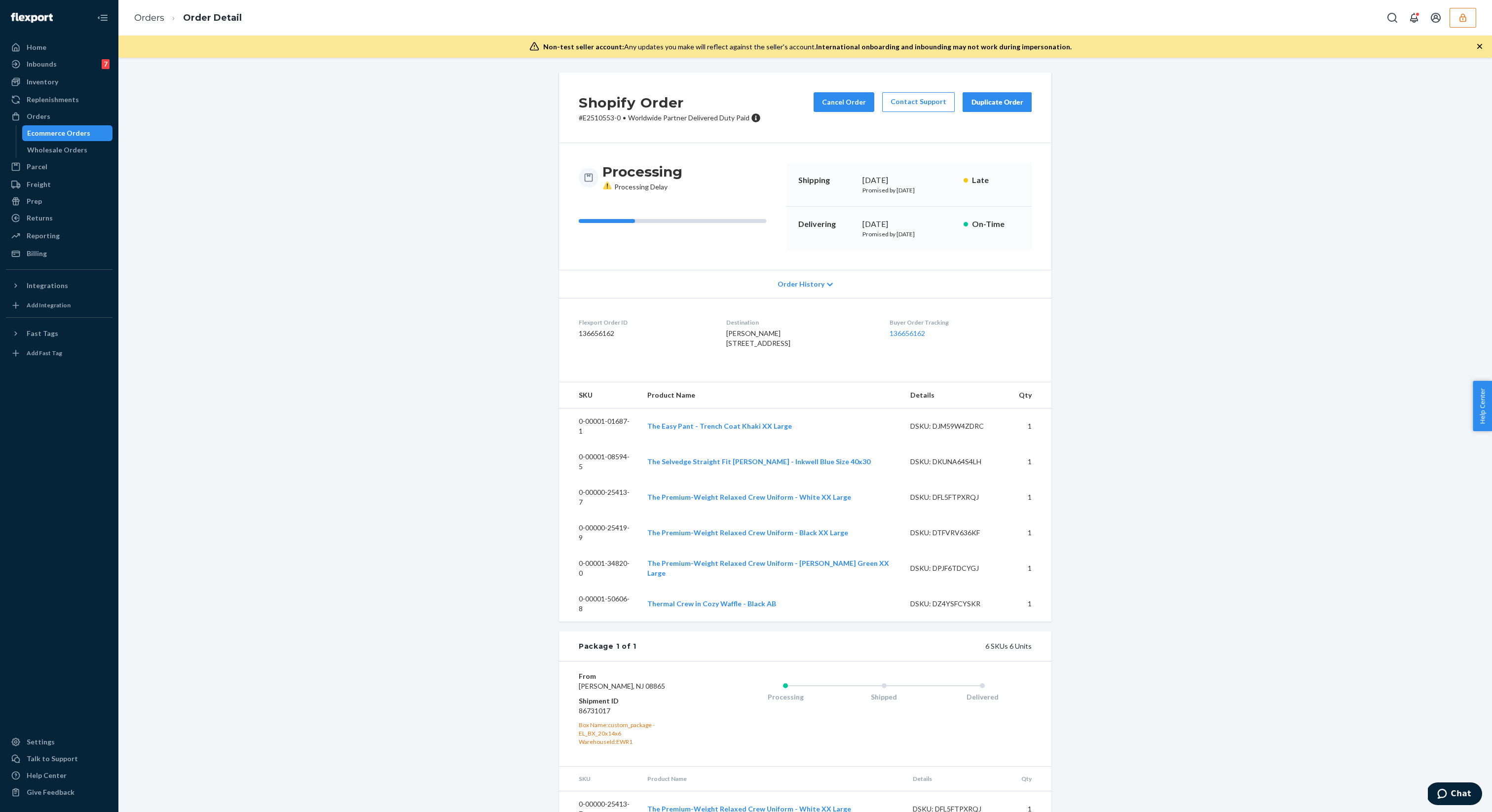
scroll to position [117, 0]
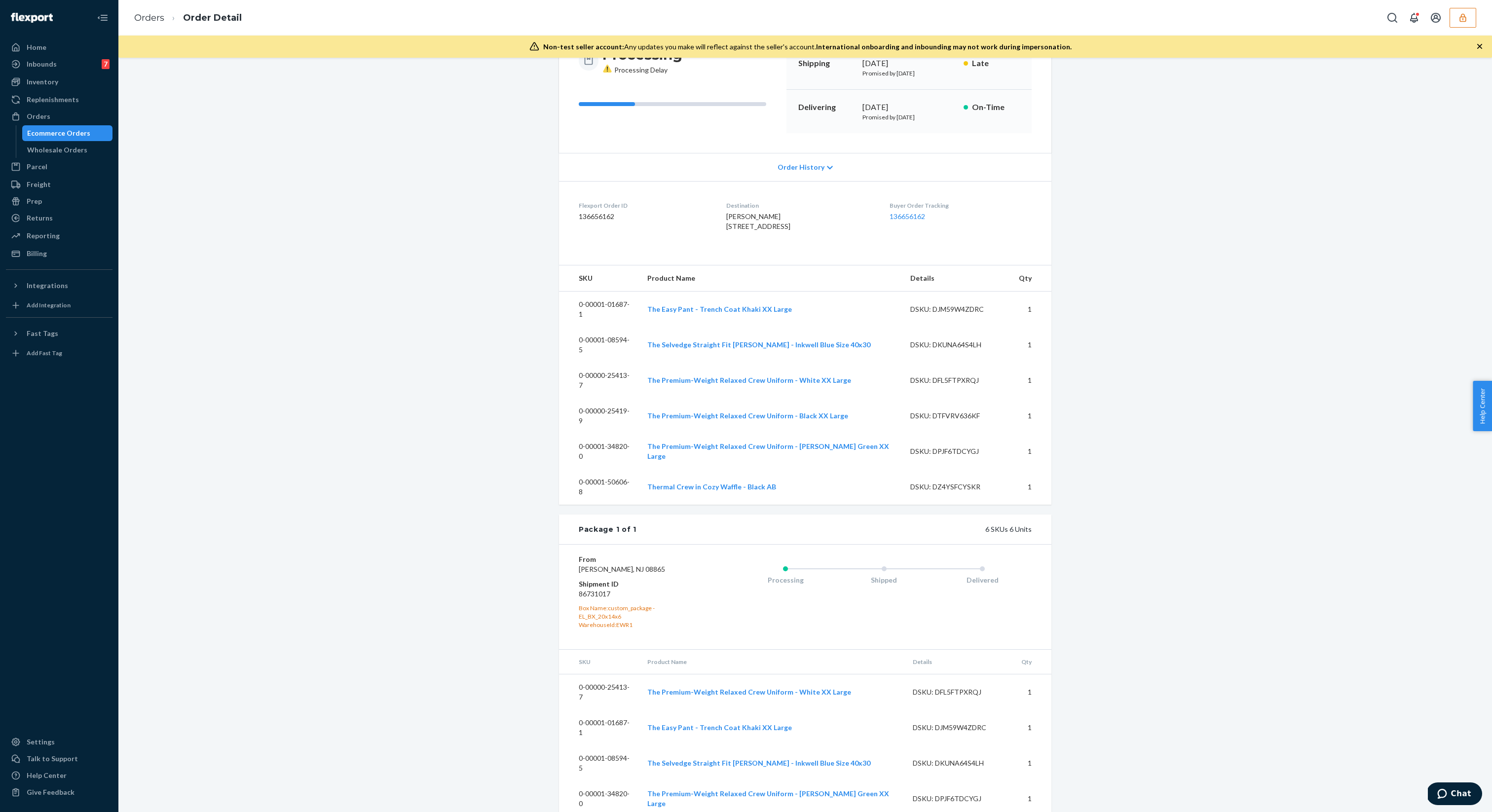
click at [600, 589] on dd "86731017" at bounding box center [638, 594] width 118 height 10
click at [610, 589] on dd "86731017" at bounding box center [638, 594] width 118 height 10
drag, startPoint x: 613, startPoint y: 575, endPoint x: 578, endPoint y: 569, distance: 35.5
click at [578, 569] on div "From Everlane Phillipsburg, NJ 08865 Shipment ID 86731017 Box Name: custom_pack…" at bounding box center [805, 597] width 492 height 105
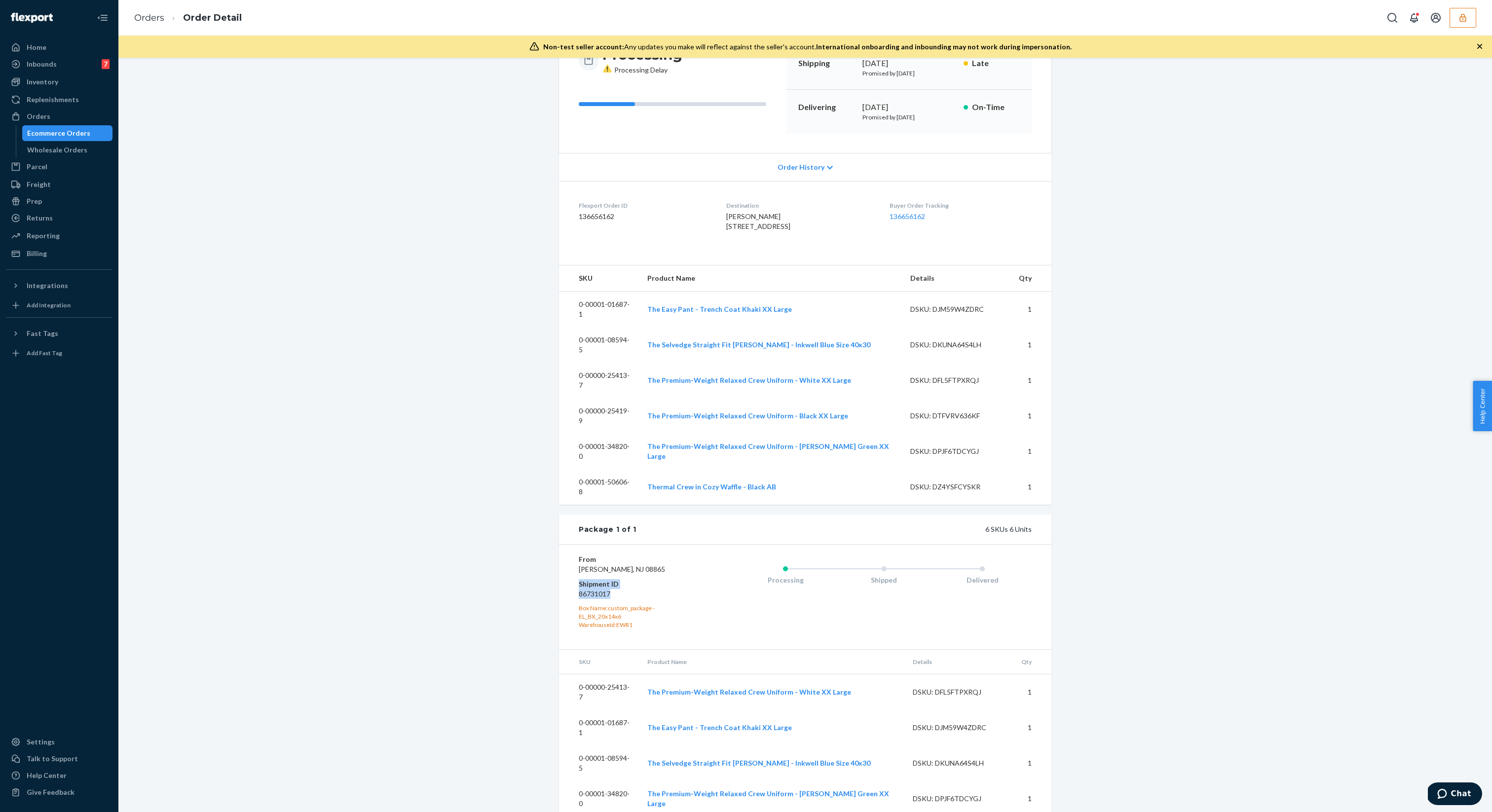
click at [93, 137] on div "Ecommerce Orders" at bounding box center [67, 133] width 89 height 14
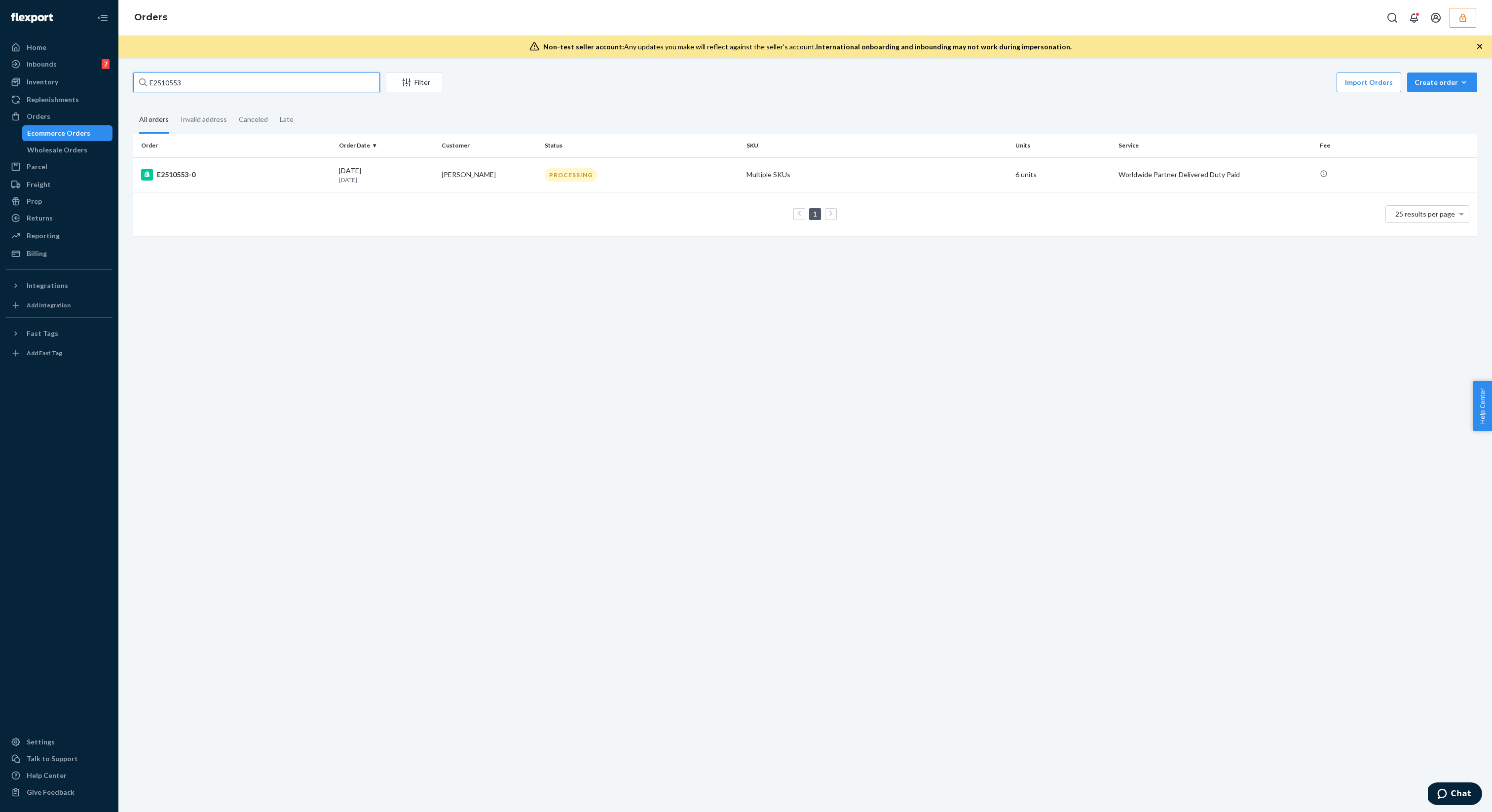
click at [221, 86] on input "E2510553" at bounding box center [257, 82] width 247 height 20
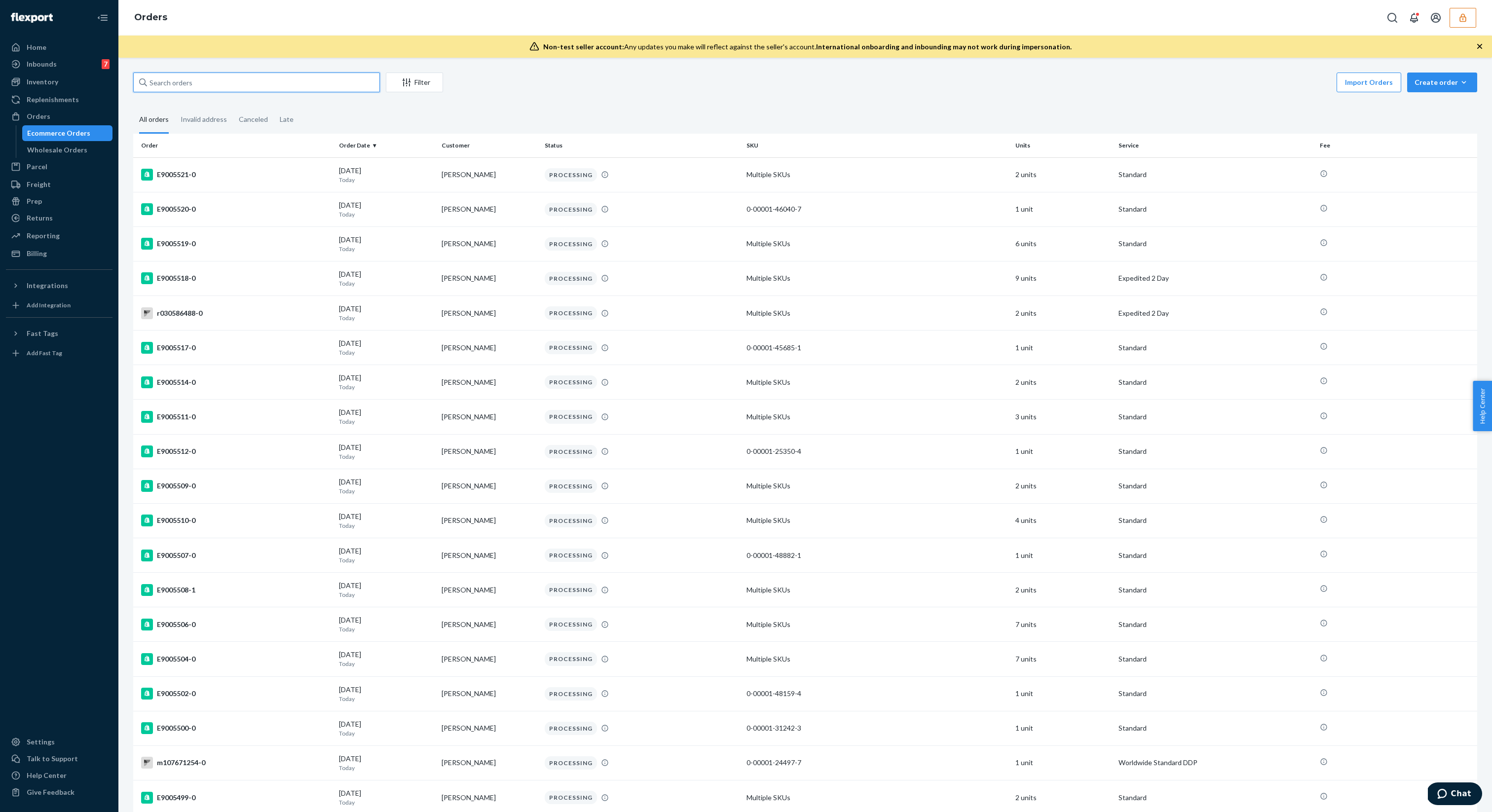
paste input "E7284555"
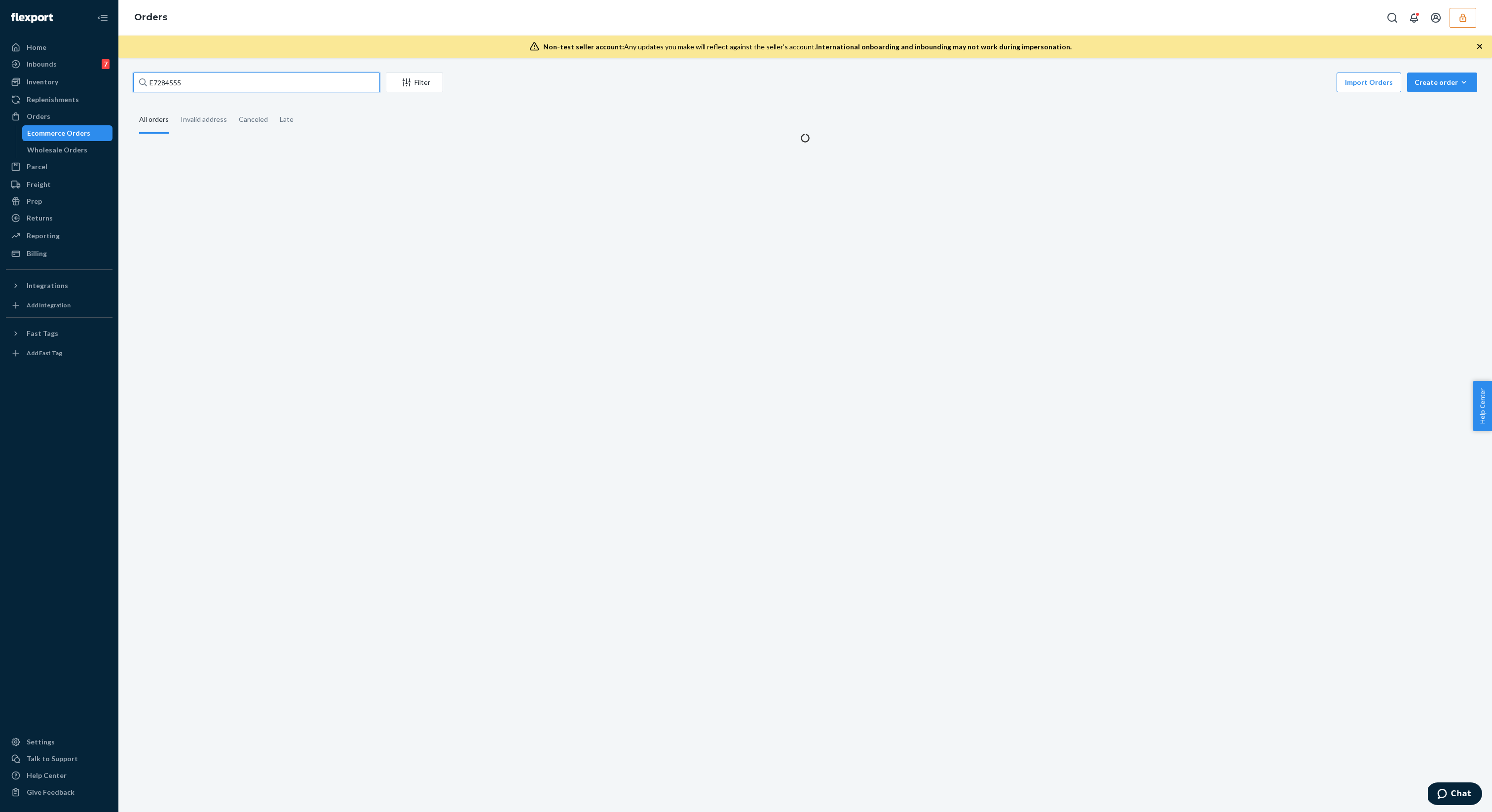
type input "E7284555"
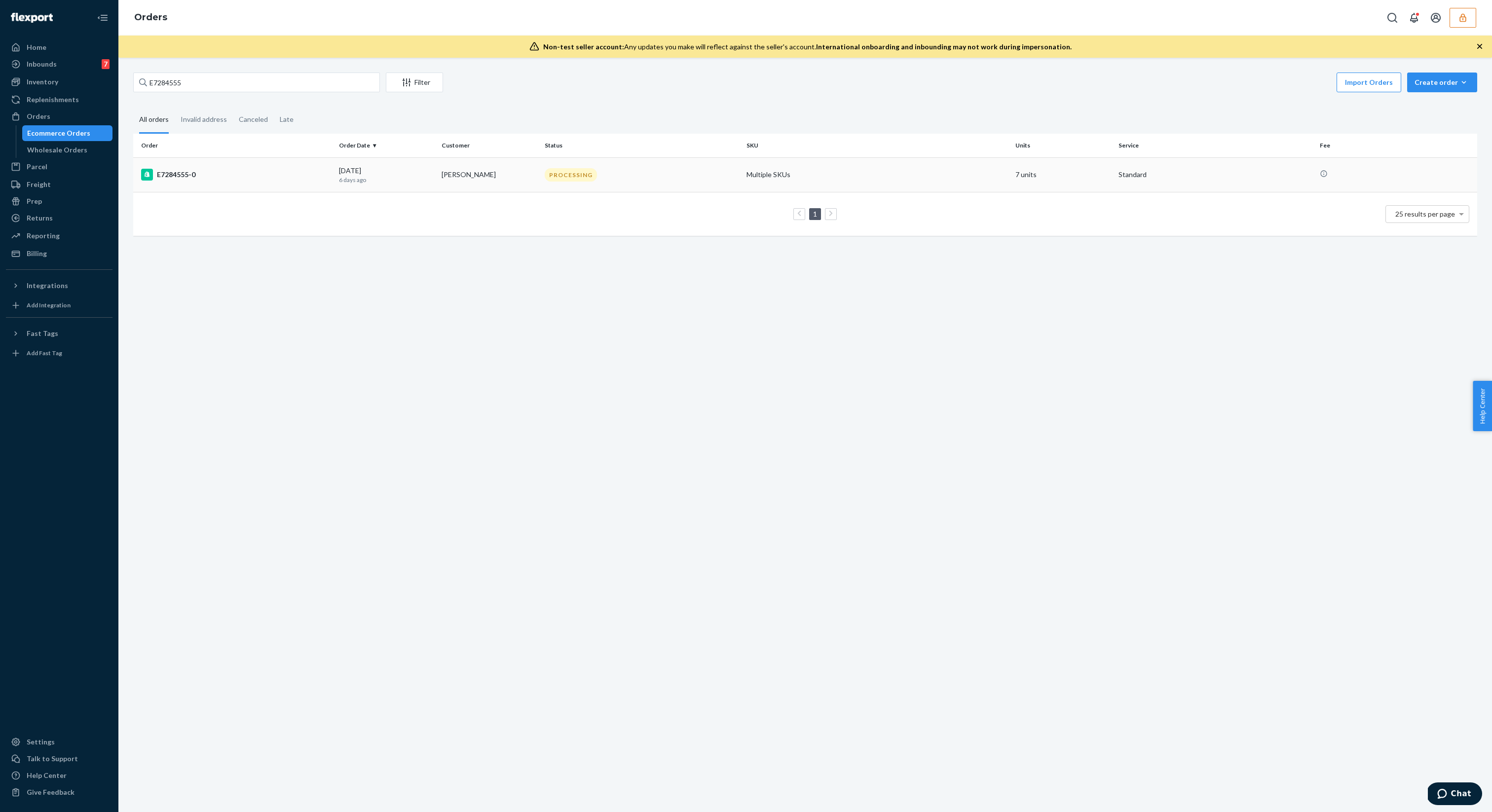
click at [396, 161] on td "09/17/2025 6 days ago" at bounding box center [386, 175] width 103 height 35
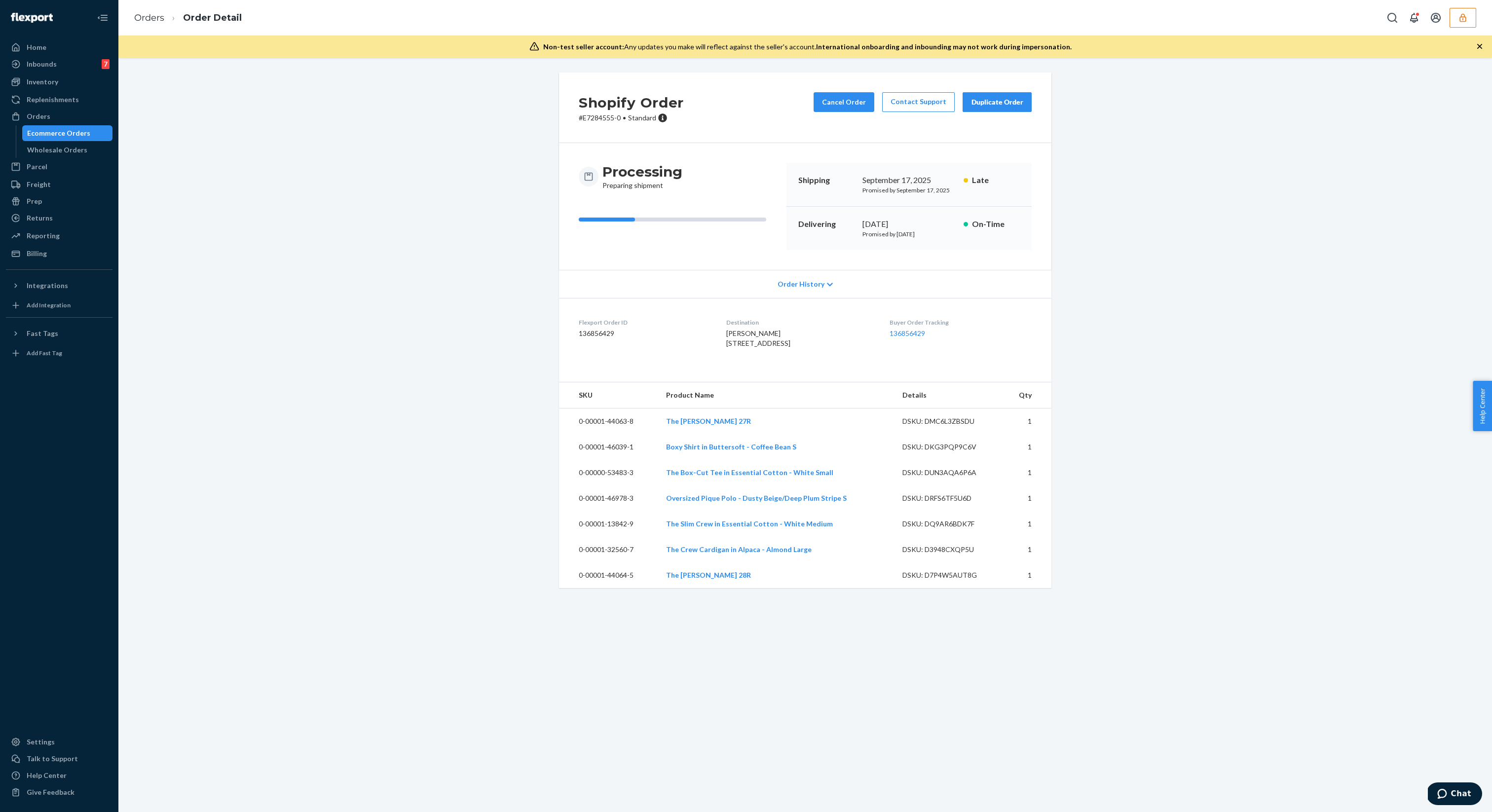
click at [36, 133] on div "Ecommerce Orders" at bounding box center [58, 133] width 63 height 10
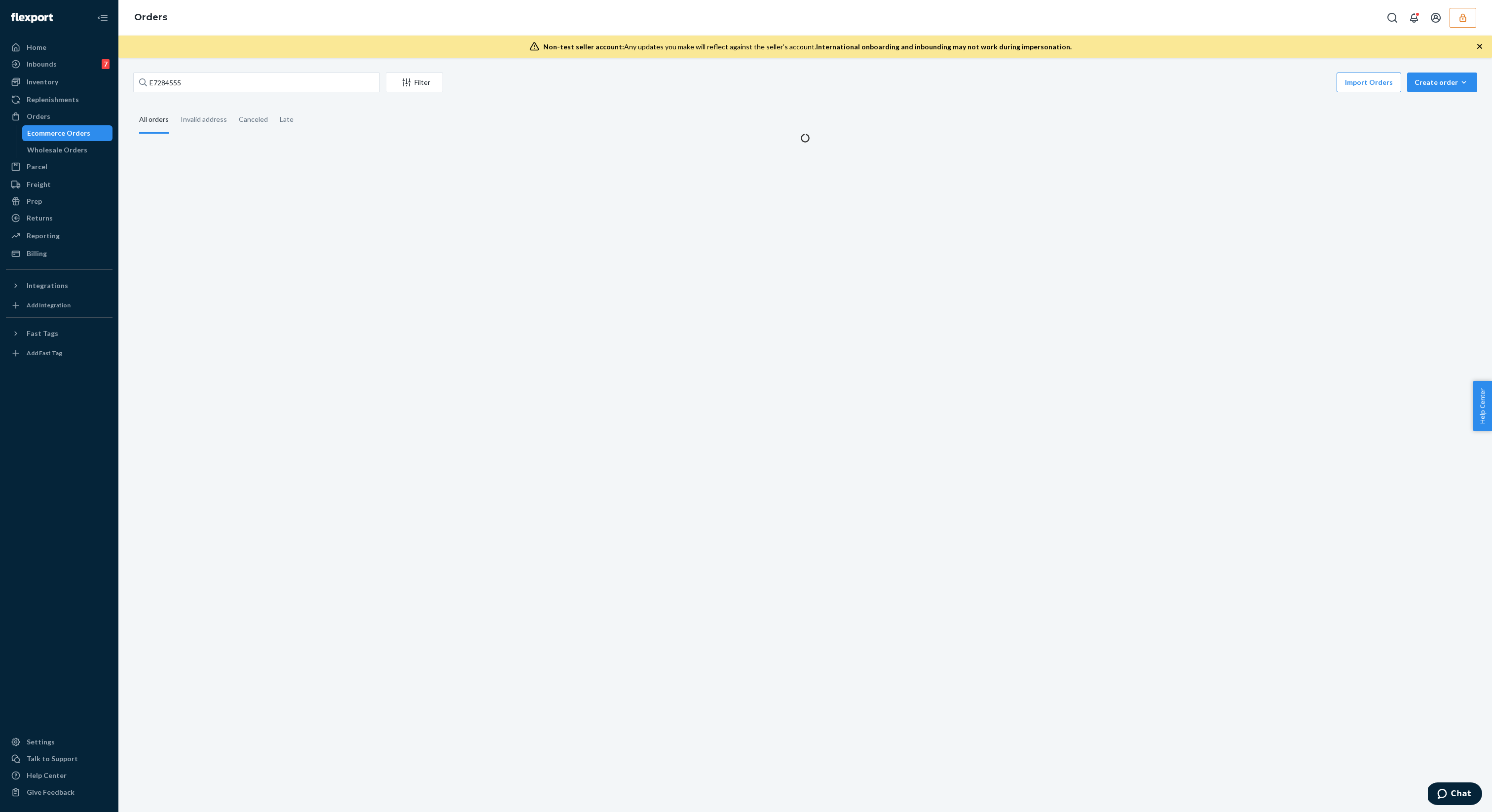
click at [36, 133] on div "Ecommerce Orders" at bounding box center [58, 133] width 63 height 10
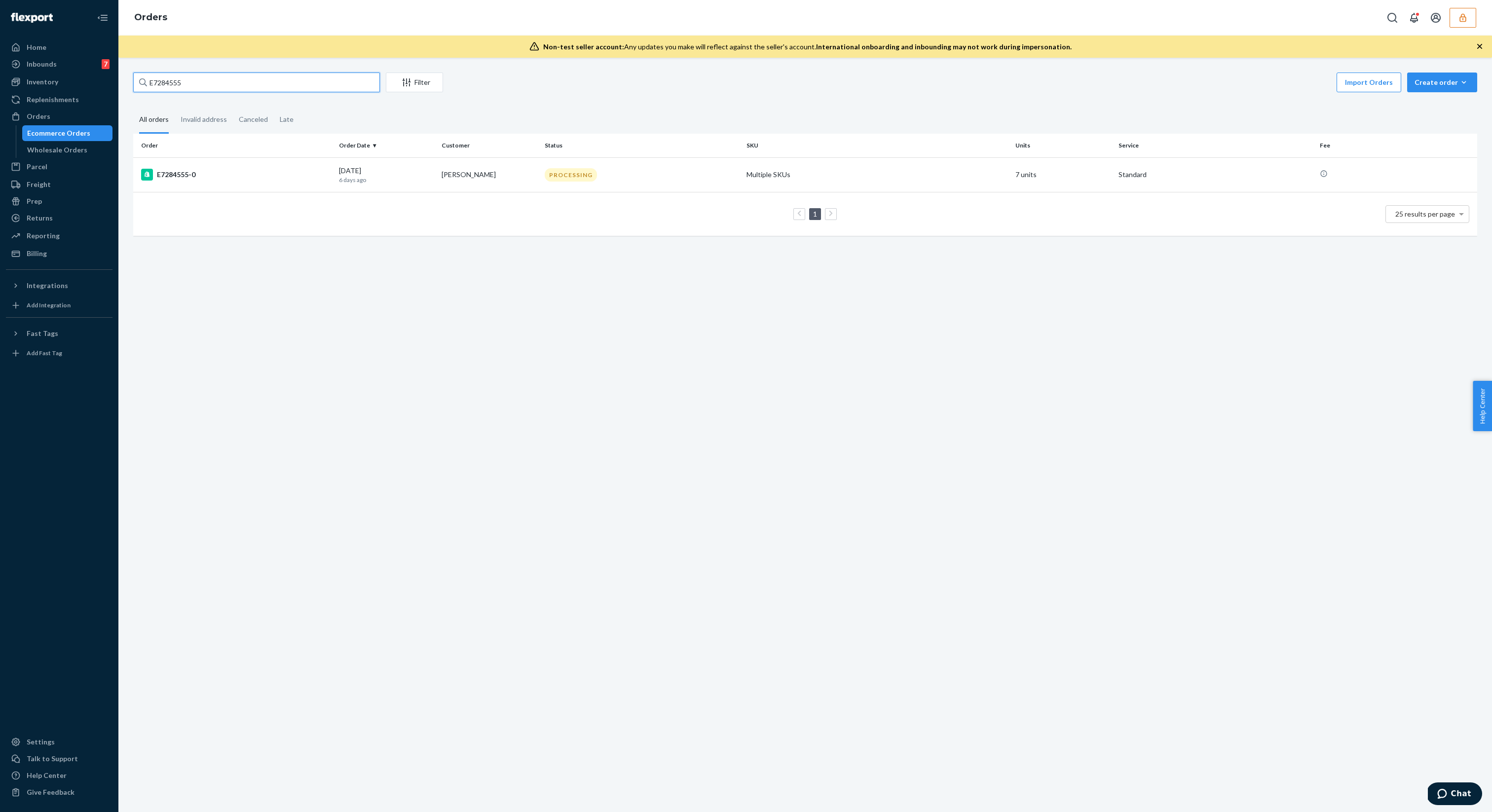
click at [182, 89] on input "E7284555" at bounding box center [257, 82] width 247 height 20
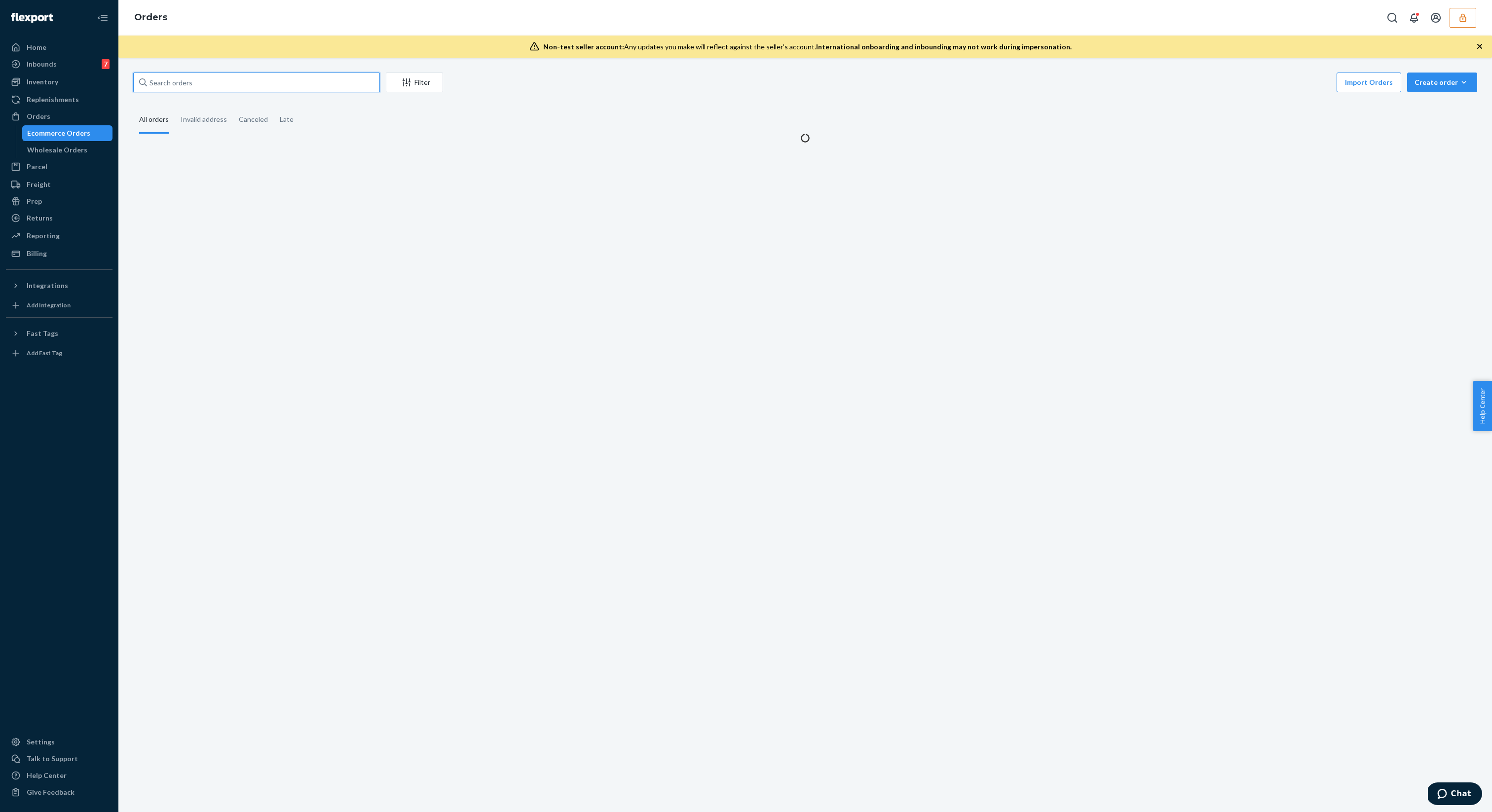
paste input "E7950023"
type input "E7950023"
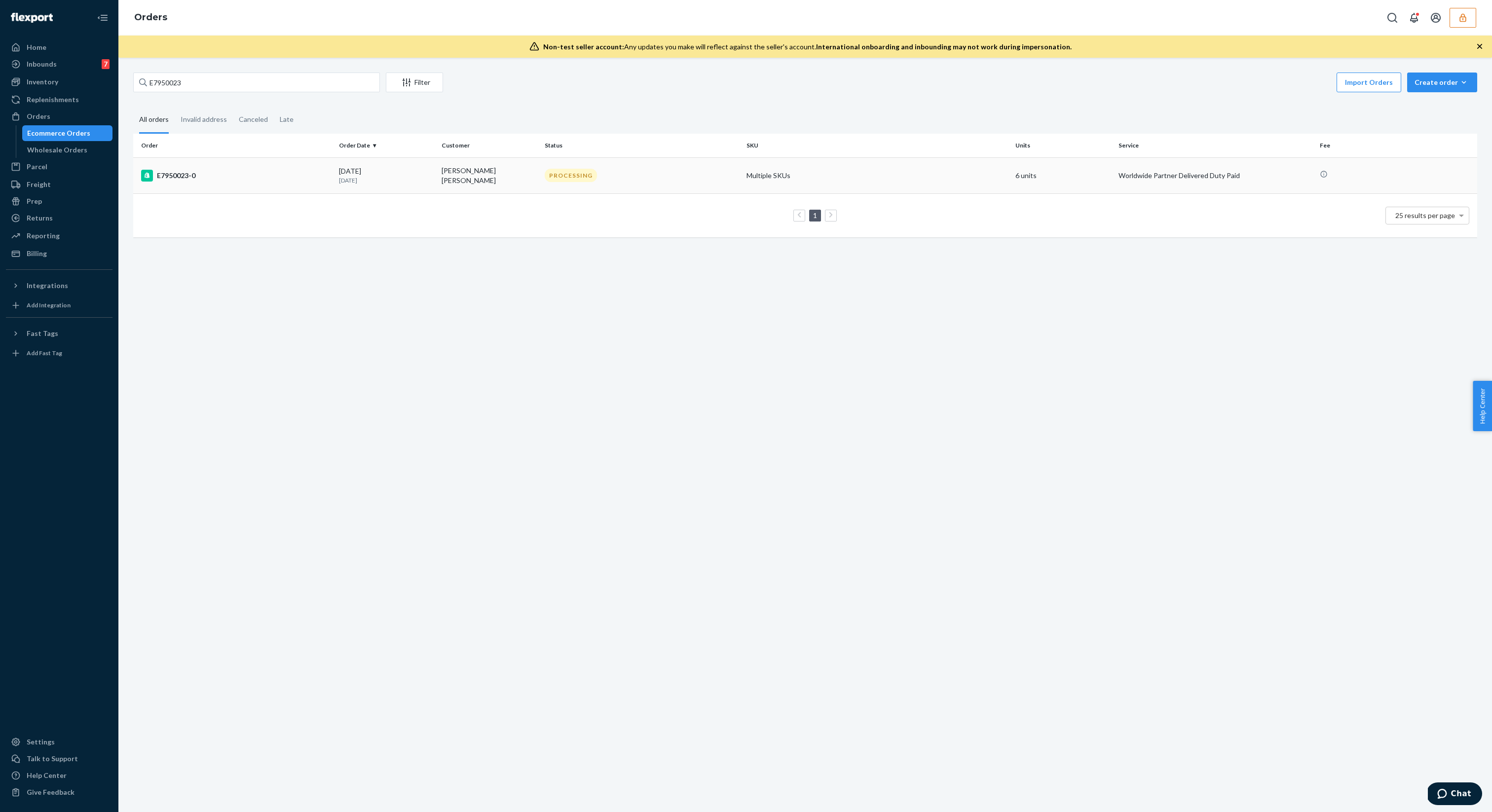
click at [357, 166] on div "09/18/2025 5 days ago" at bounding box center [386, 175] width 95 height 19
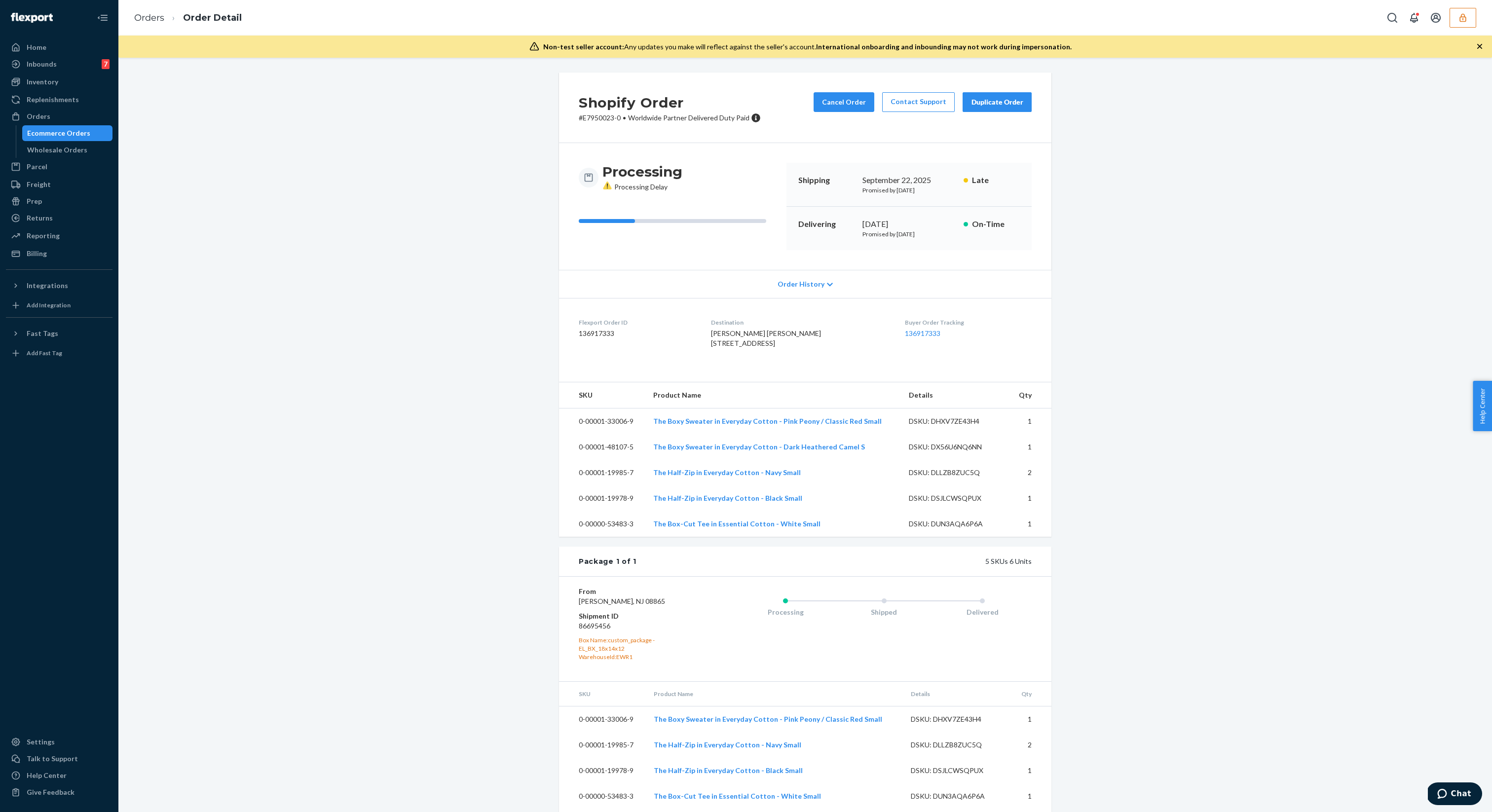
scroll to position [64, 0]
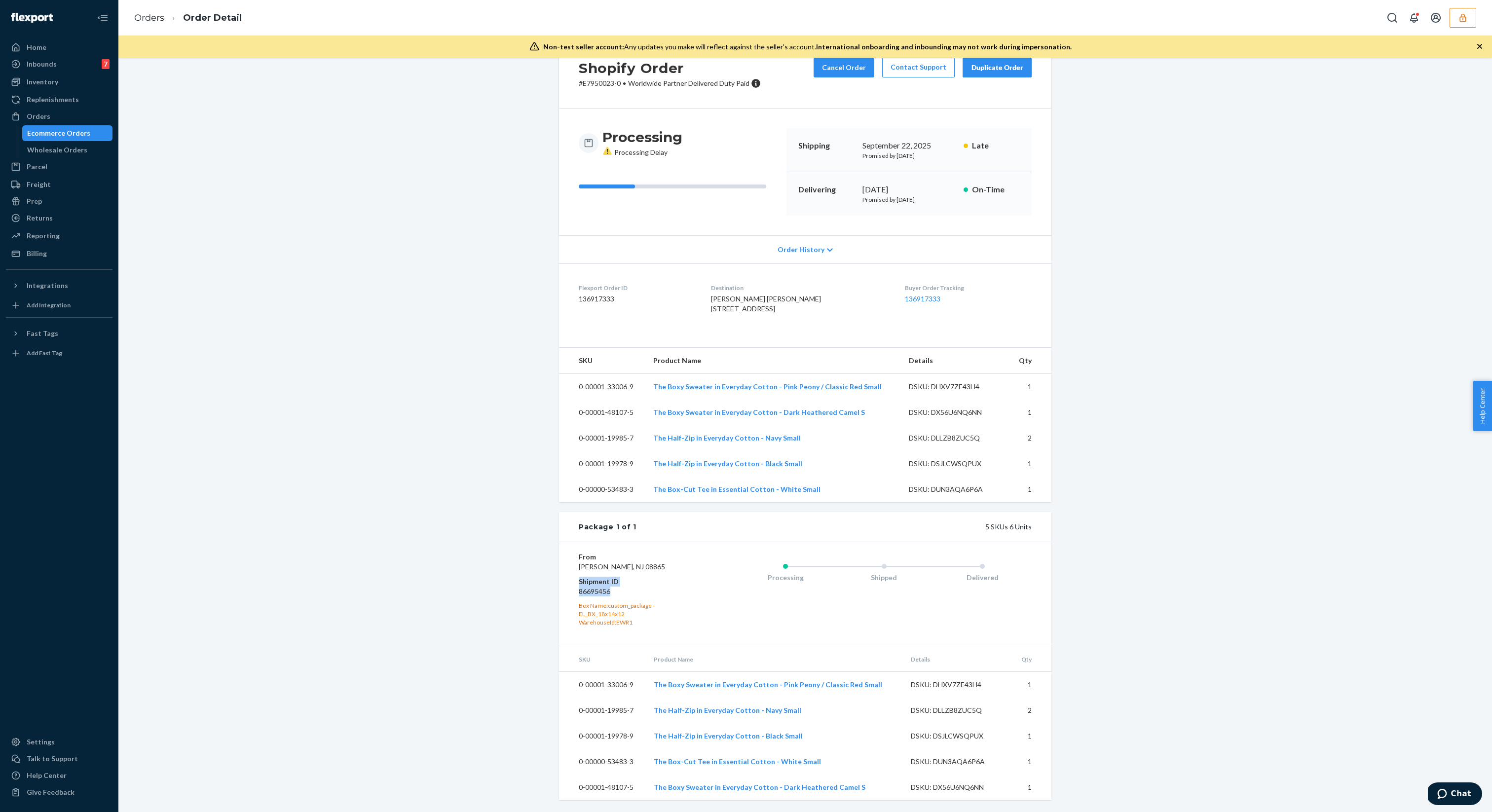
drag, startPoint x: 612, startPoint y: 591, endPoint x: 566, endPoint y: 581, distance: 47.1
click at [566, 581] on div "From Everlane Phillipsburg, NJ 08865 Shipment ID 86695456 Box Name: custom_pack…" at bounding box center [805, 594] width 492 height 105
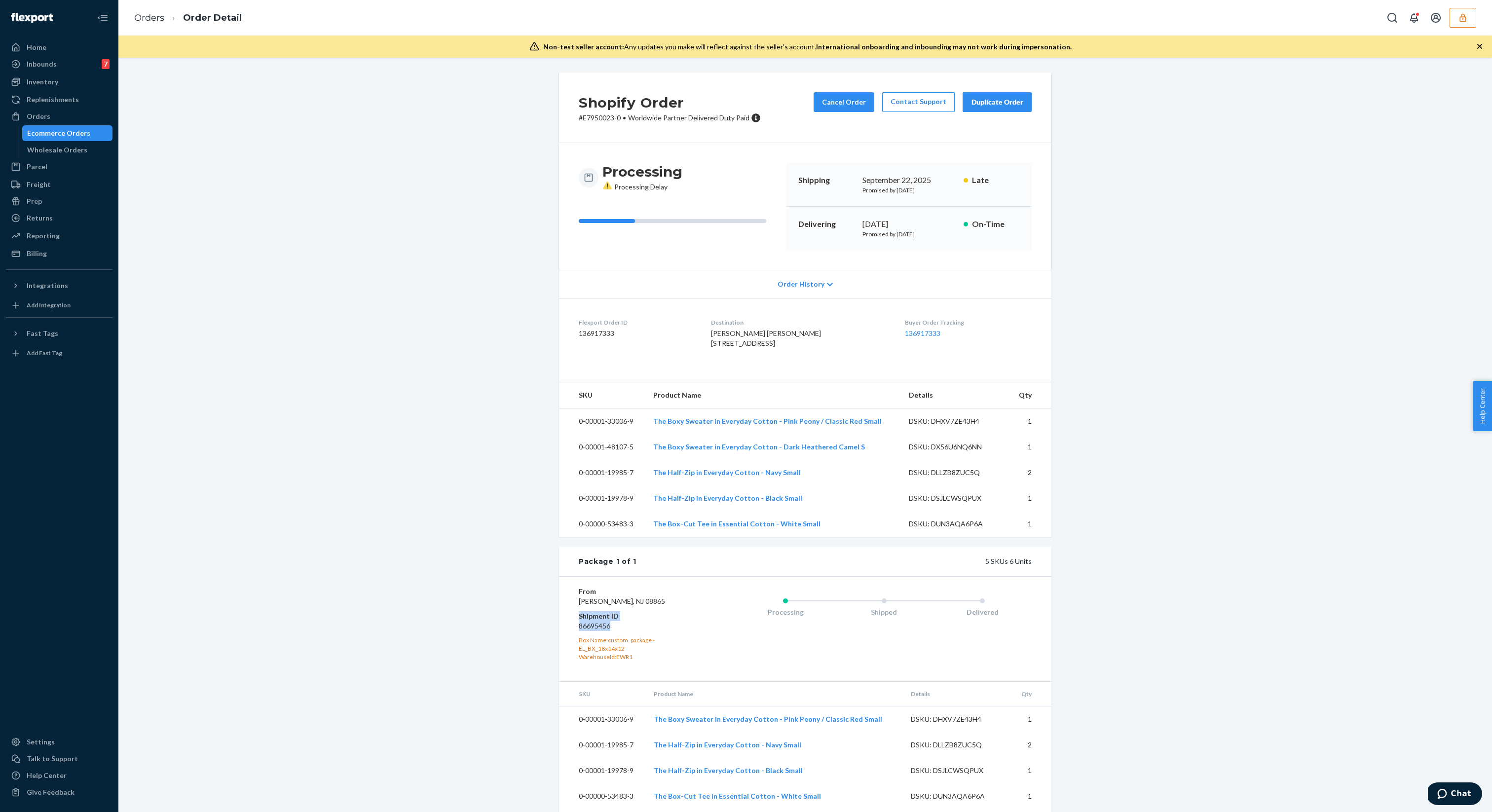
click at [75, 138] on div "Ecommerce Orders" at bounding box center [67, 133] width 89 height 14
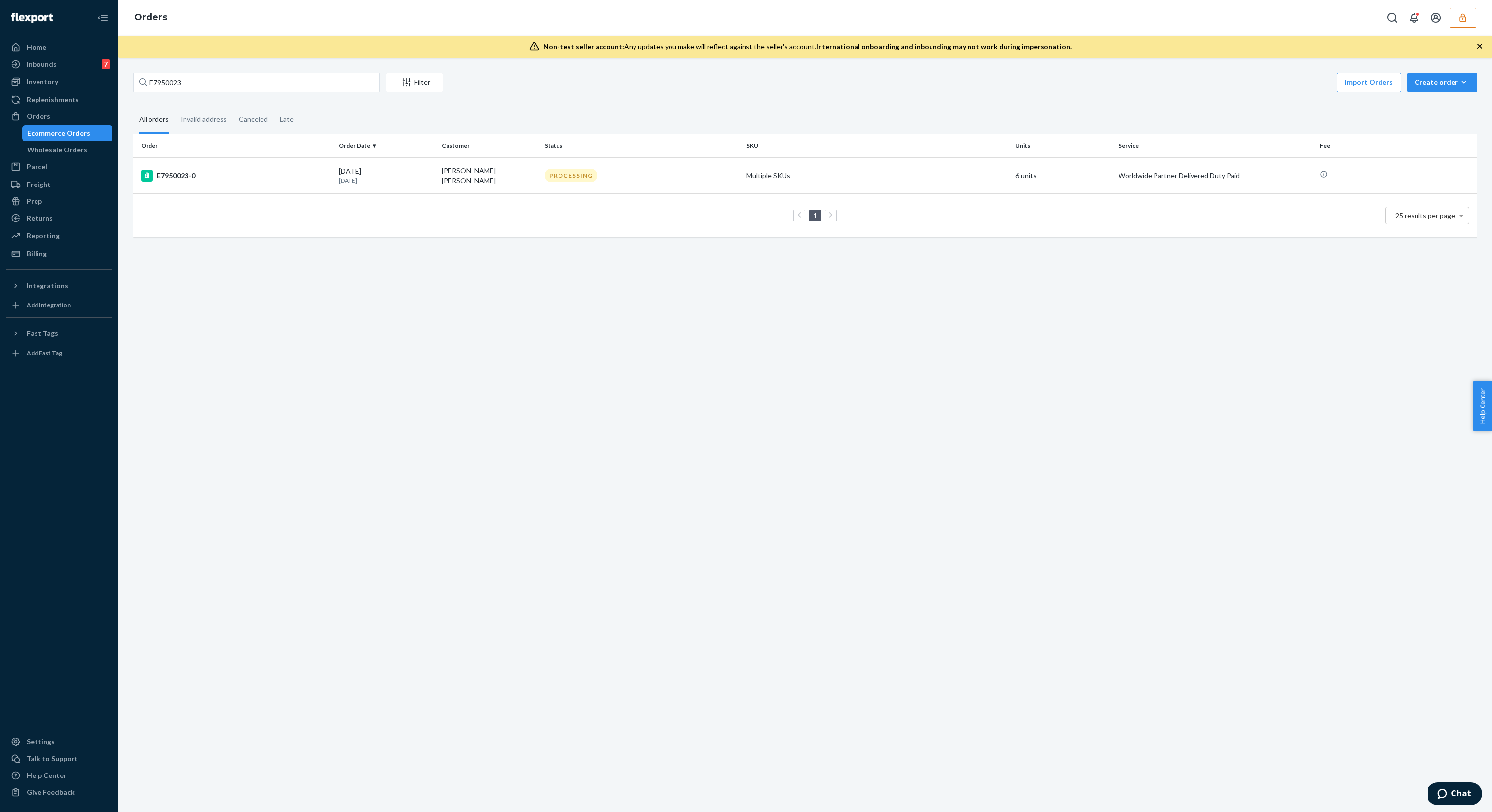
click at [247, 102] on div "E7950023 Filter Import Orders Create order Ecommerce order Removal order All or…" at bounding box center [805, 160] width 1359 height 175
click at [238, 96] on div "E7950023 Filter Import Orders Create order Ecommerce order Removal order All or…" at bounding box center [805, 160] width 1359 height 175
click at [237, 89] on input "E7950023" at bounding box center [257, 82] width 247 height 20
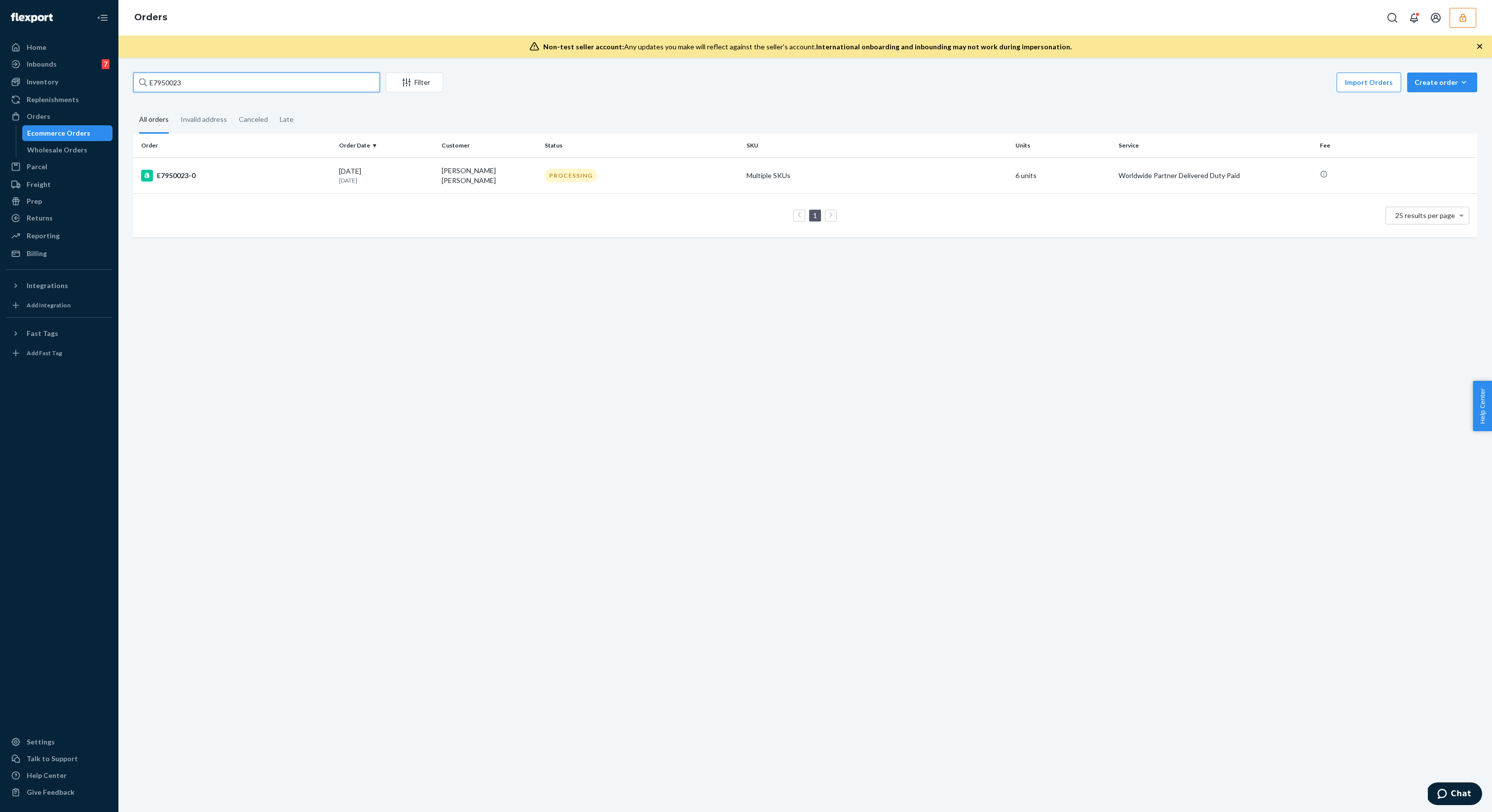
click at [237, 89] on input "E7950023" at bounding box center [257, 82] width 247 height 20
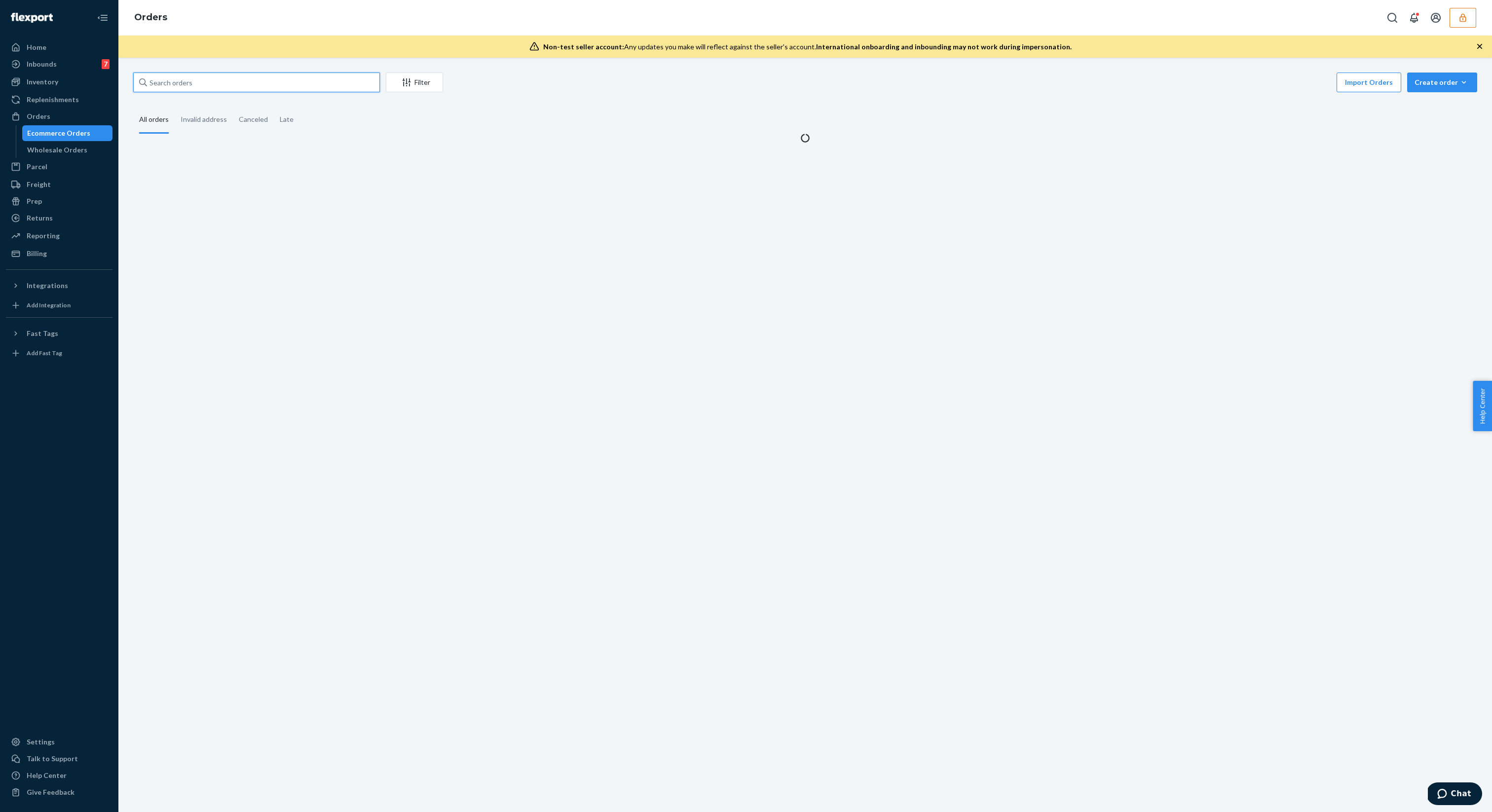
paste input "E8116785"
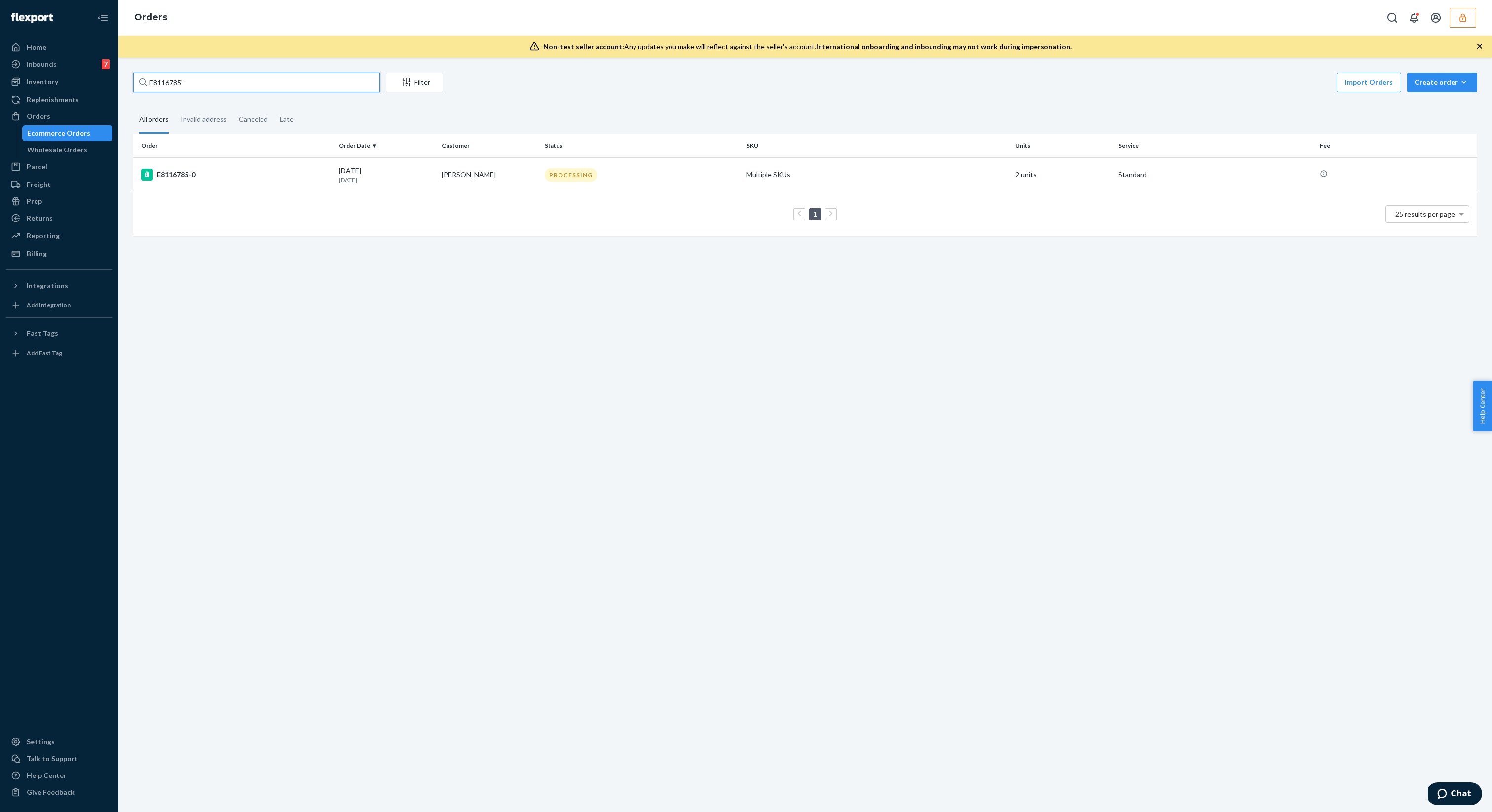
type input "E8116785"
click at [402, 166] on div "09/18/2025 5 days ago" at bounding box center [386, 175] width 95 height 19
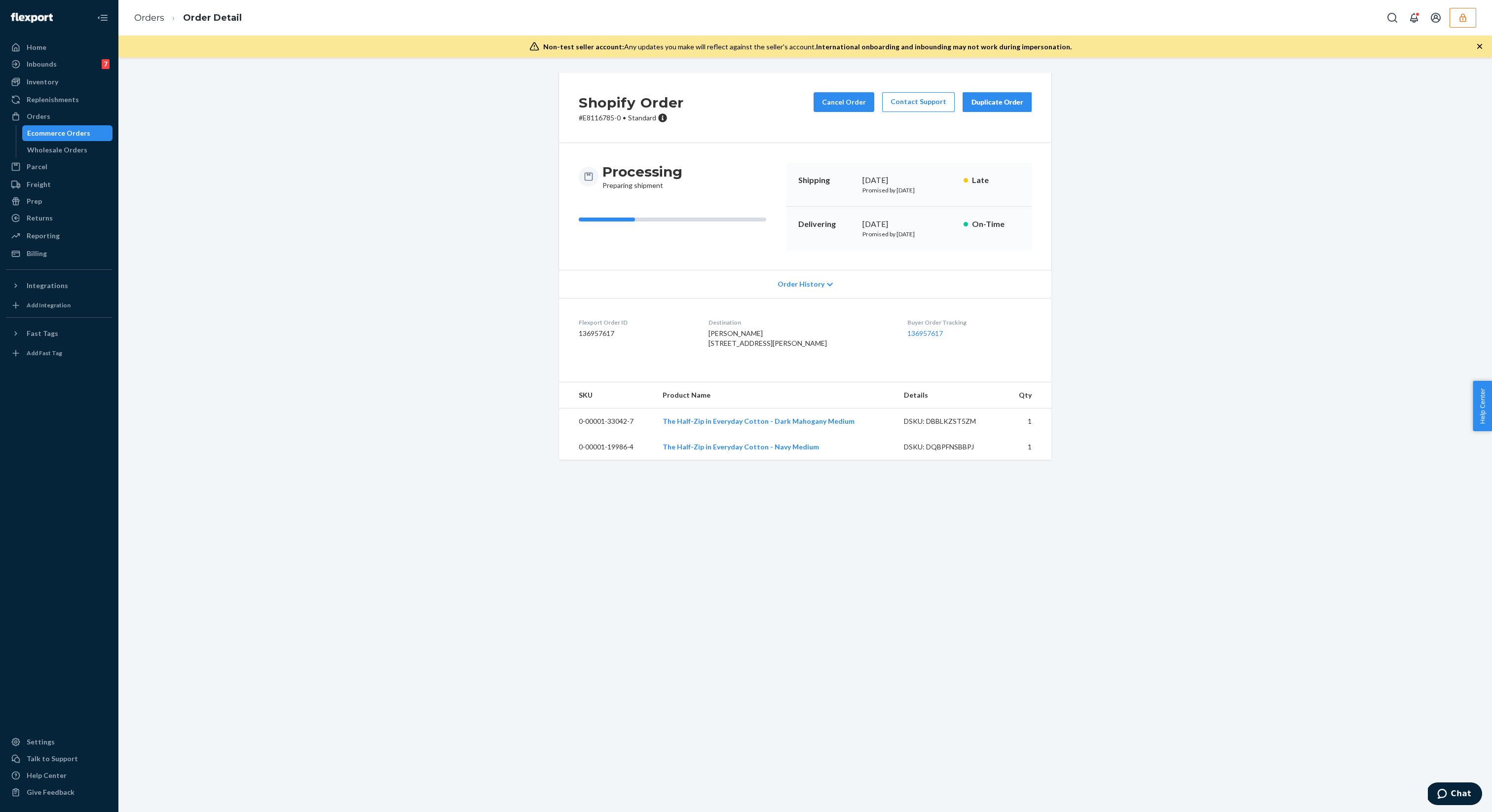
click at [76, 137] on div "Ecommerce Orders" at bounding box center [58, 133] width 63 height 10
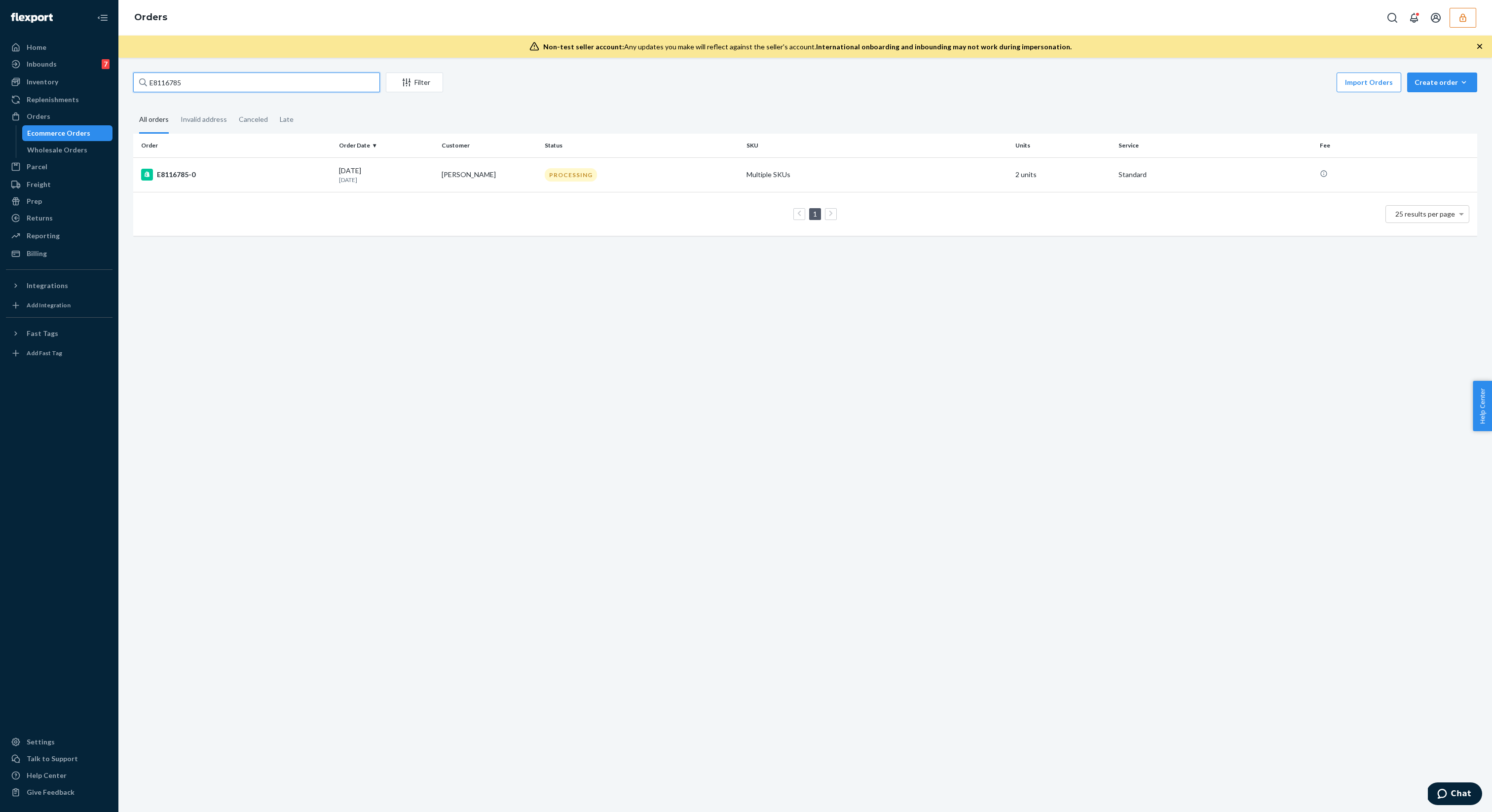
click at [194, 87] on input "E8116785" at bounding box center [257, 82] width 247 height 20
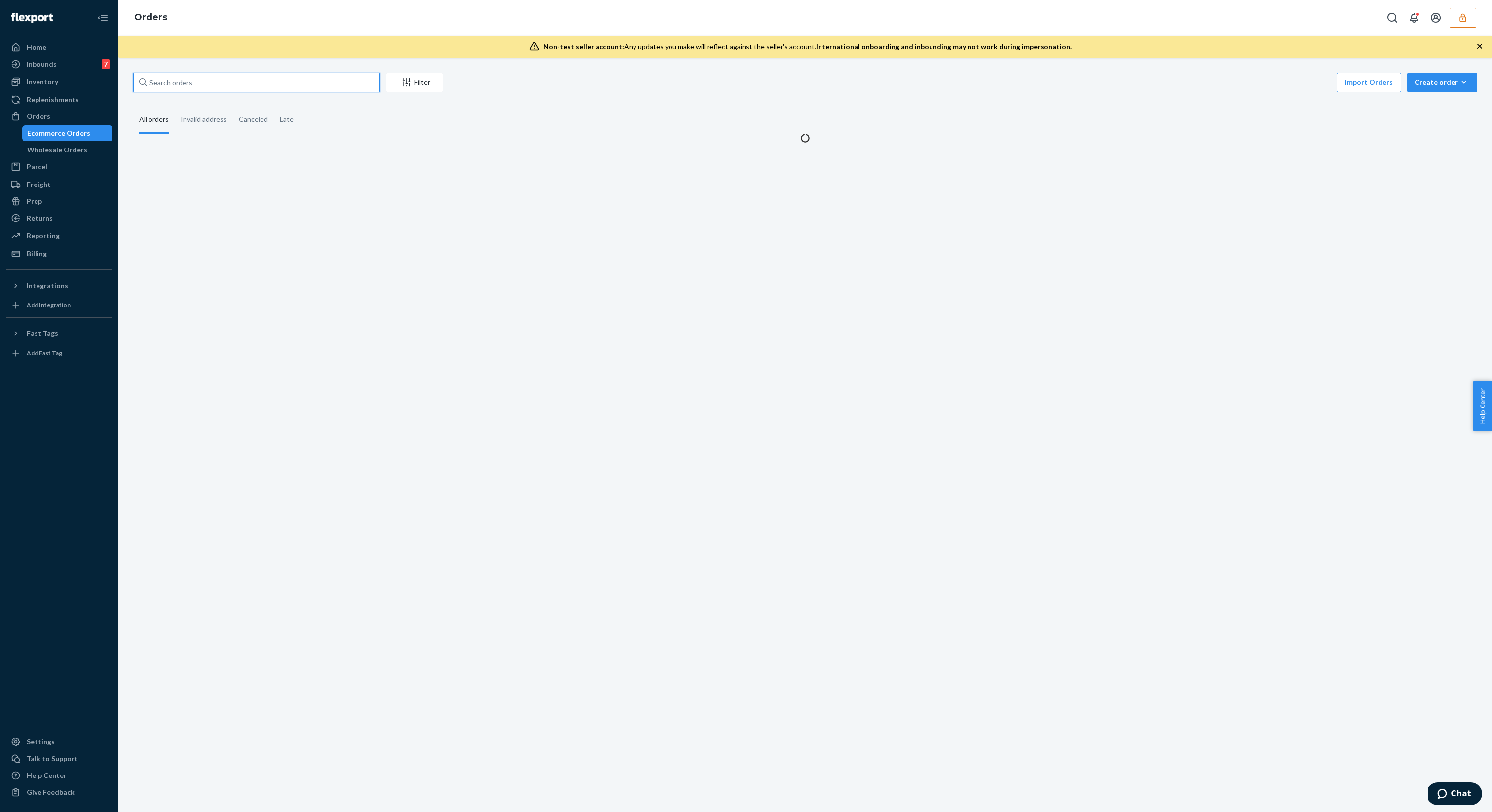
paste input "E8332846"
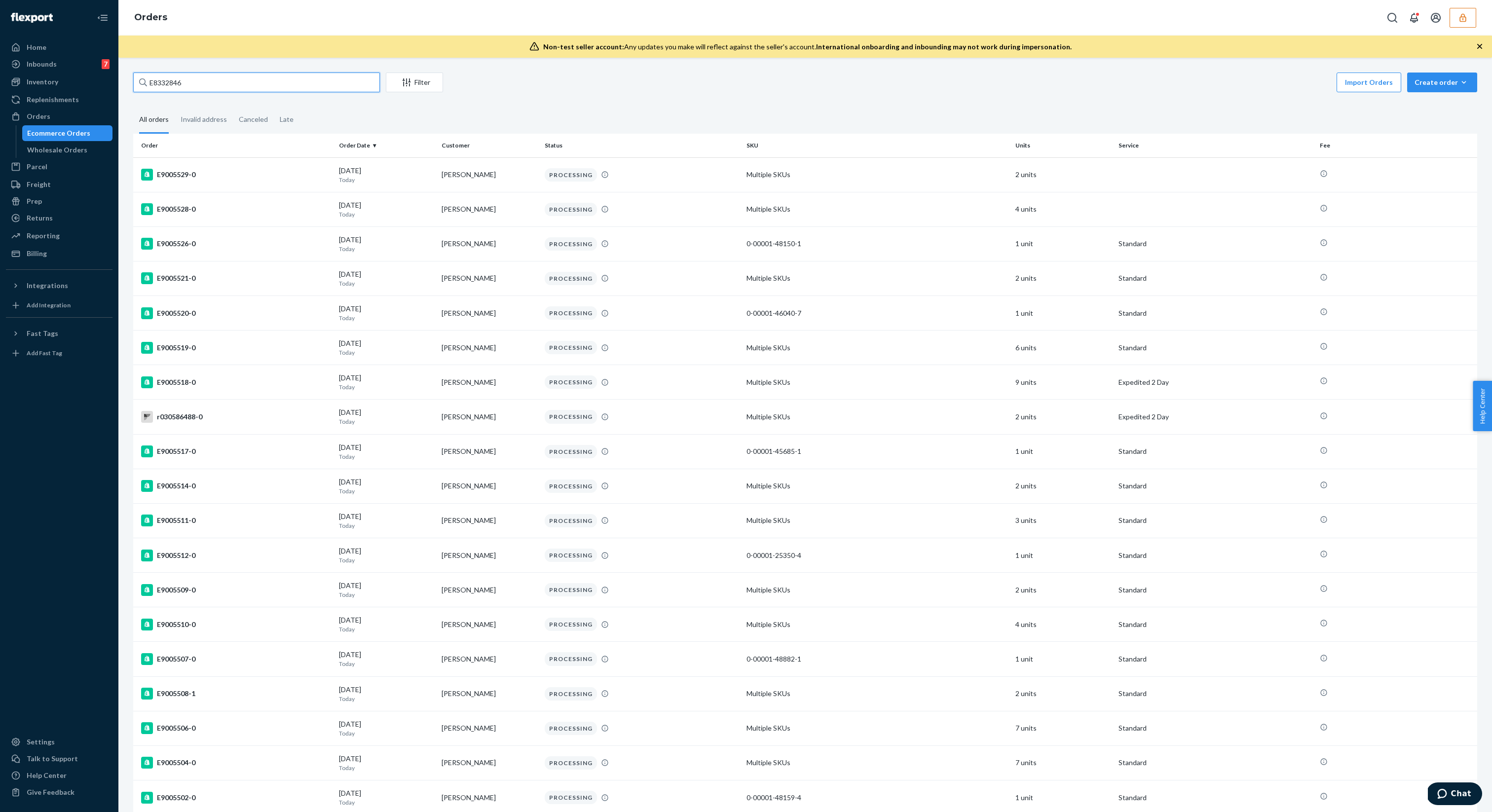
type input "E8332846"
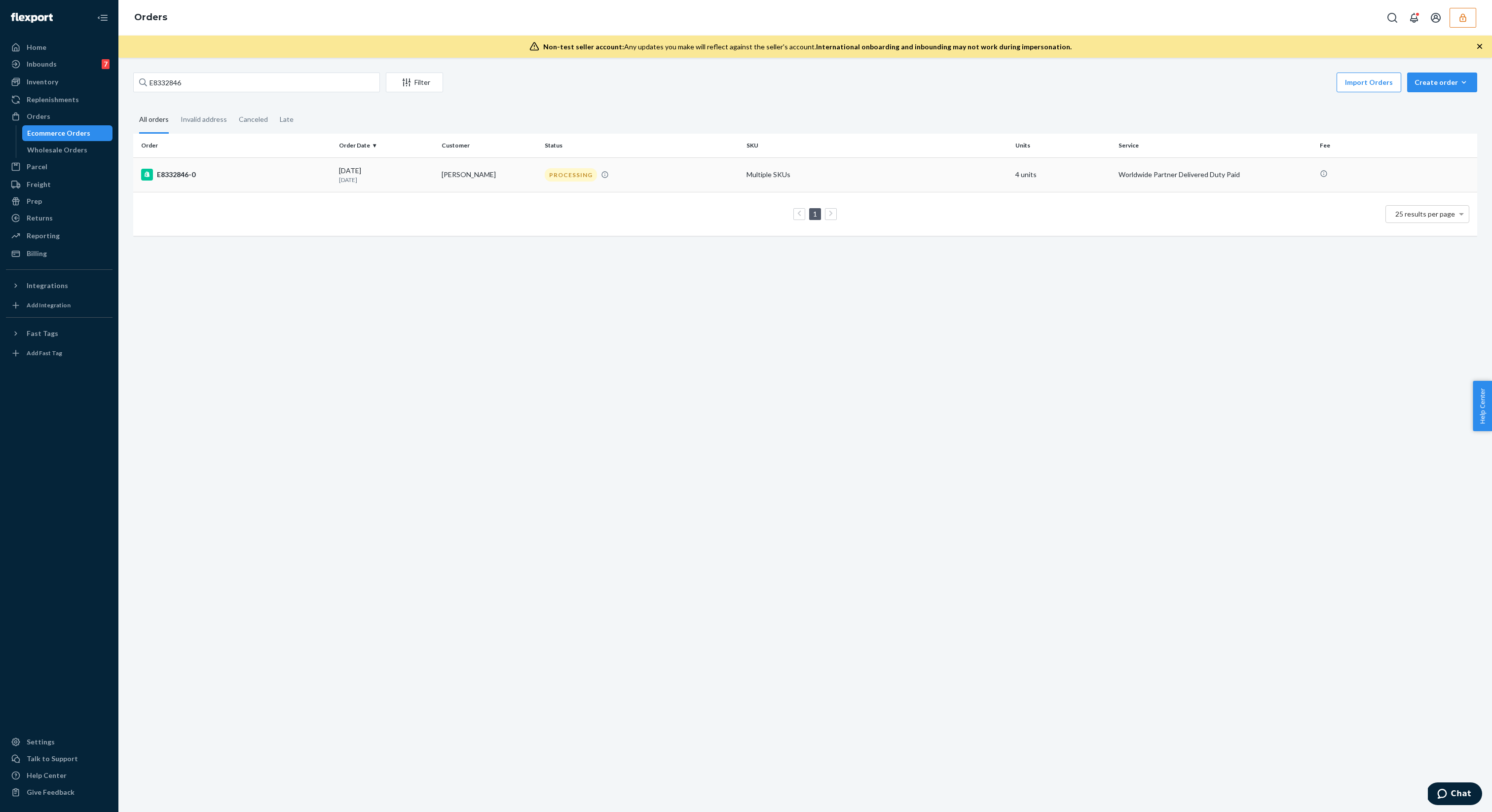
click at [349, 166] on div "09/19/2025 4 days ago" at bounding box center [386, 175] width 95 height 19
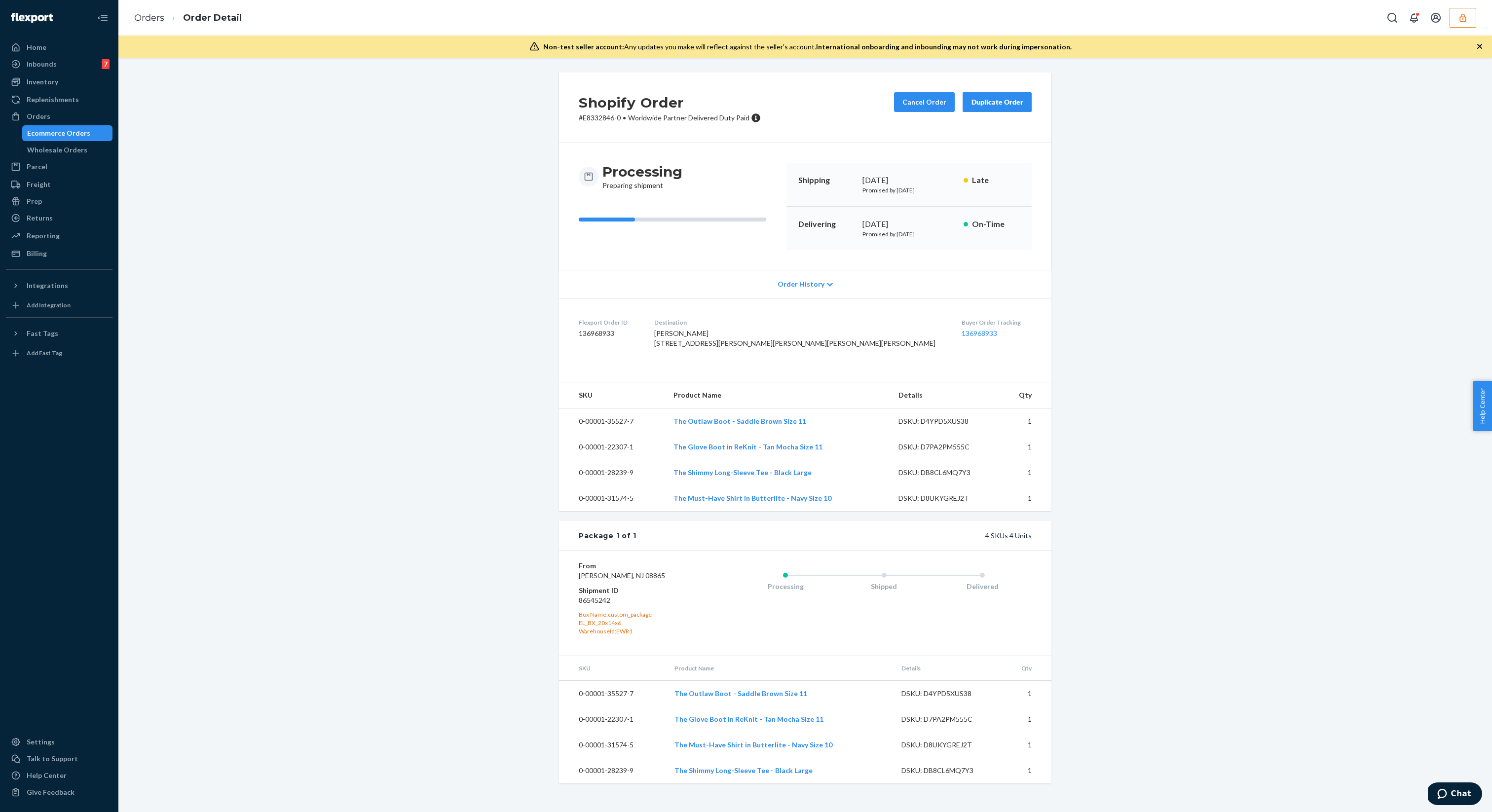
scroll to position [14, 0]
drag, startPoint x: 619, startPoint y: 621, endPoint x: 576, endPoint y: 619, distance: 43.0
click at [576, 619] on div "From Everlane Phillipsburg, NJ 08865 Shipment ID 86545242 Box Name: custom_pack…" at bounding box center [805, 603] width 492 height 105
drag, startPoint x: 621, startPoint y: 624, endPoint x: 575, endPoint y: 617, distance: 46.5
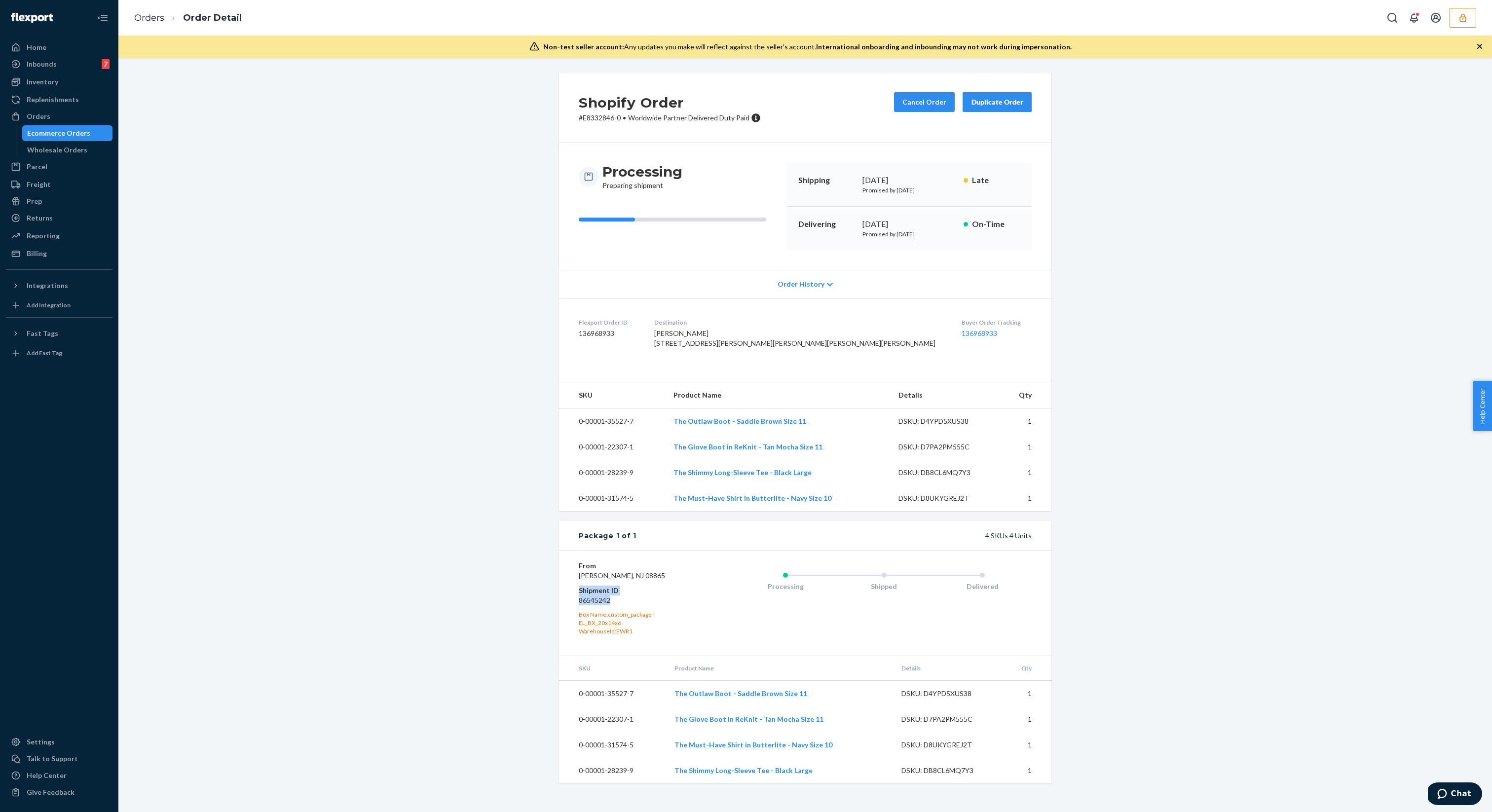
click at [575, 617] on div "From Everlane Phillipsburg, NJ 08865 Shipment ID 86545242 Box Name: custom_pack…" at bounding box center [805, 603] width 492 height 105
click at [1453, 28] on div "Orders Order Detail" at bounding box center [805, 17] width 1374 height 35
click at [1454, 27] on div "Orders Order Detail" at bounding box center [805, 17] width 1374 height 35
click at [1476, 12] on div "Orders Order Detail" at bounding box center [805, 17] width 1374 height 35
click at [1464, 23] on button "button" at bounding box center [1463, 18] width 27 height 20
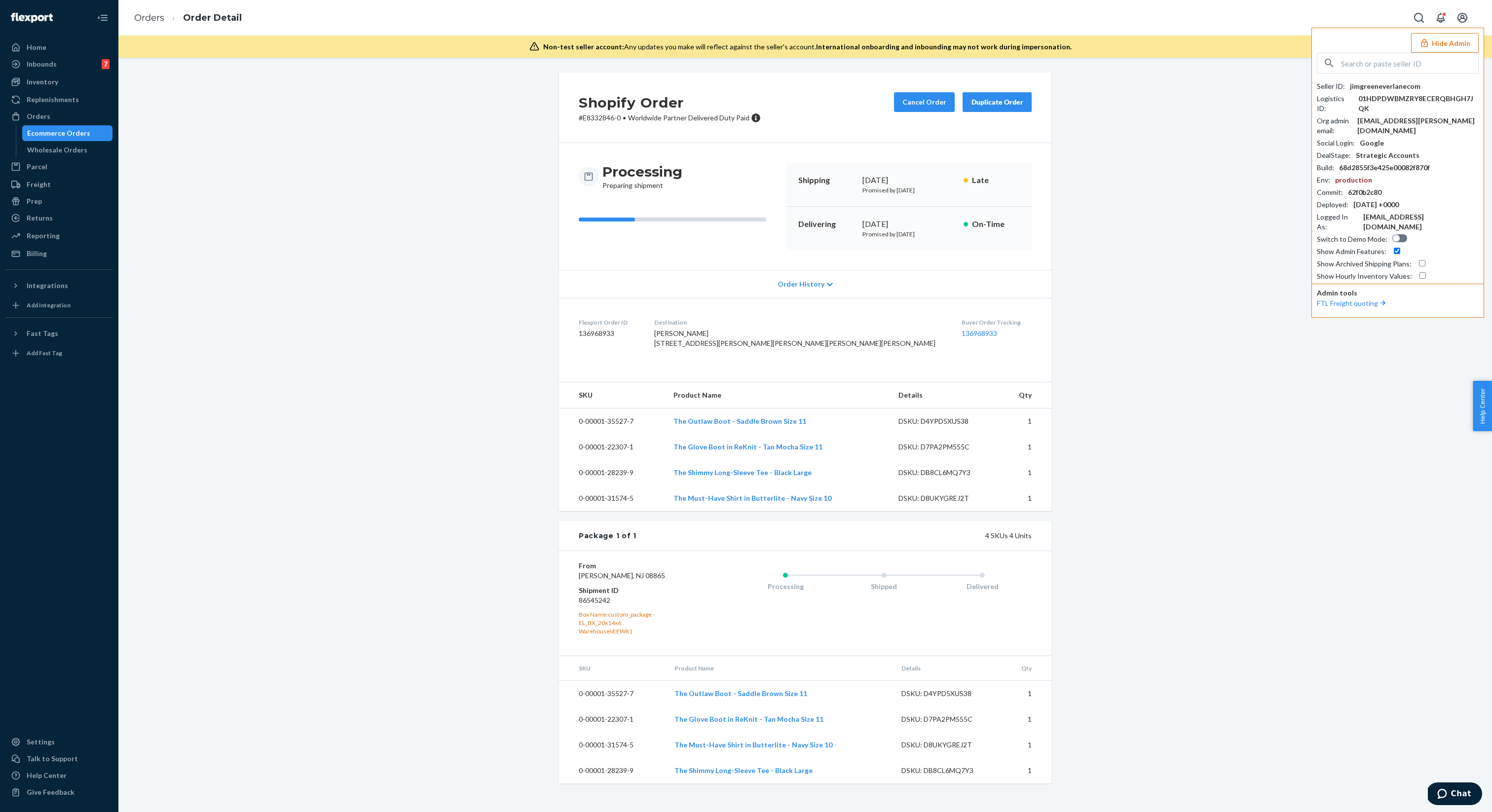
click at [1387, 96] on div "01HDPDWBMZRY8ECERQBHGH7JQK" at bounding box center [1418, 104] width 120 height 20
click at [1389, 88] on div "jimgreeneverlanecom" at bounding box center [1385, 86] width 71 height 10
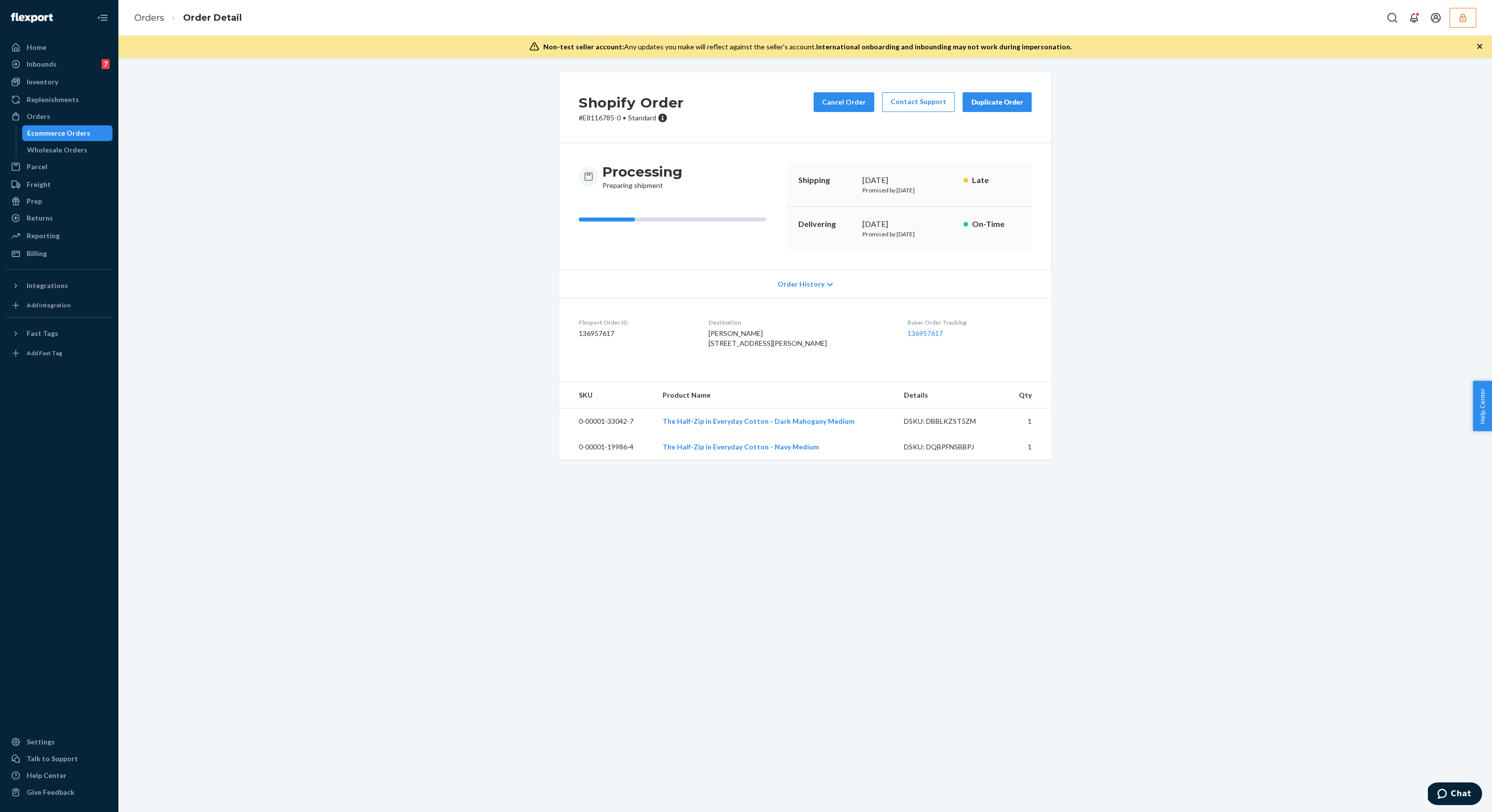
click at [626, 372] on dl "Flexport Order ID 136957617 Destination [PERSON_NAME] [STREET_ADDRESS][PERSON_N…" at bounding box center [805, 335] width 492 height 74
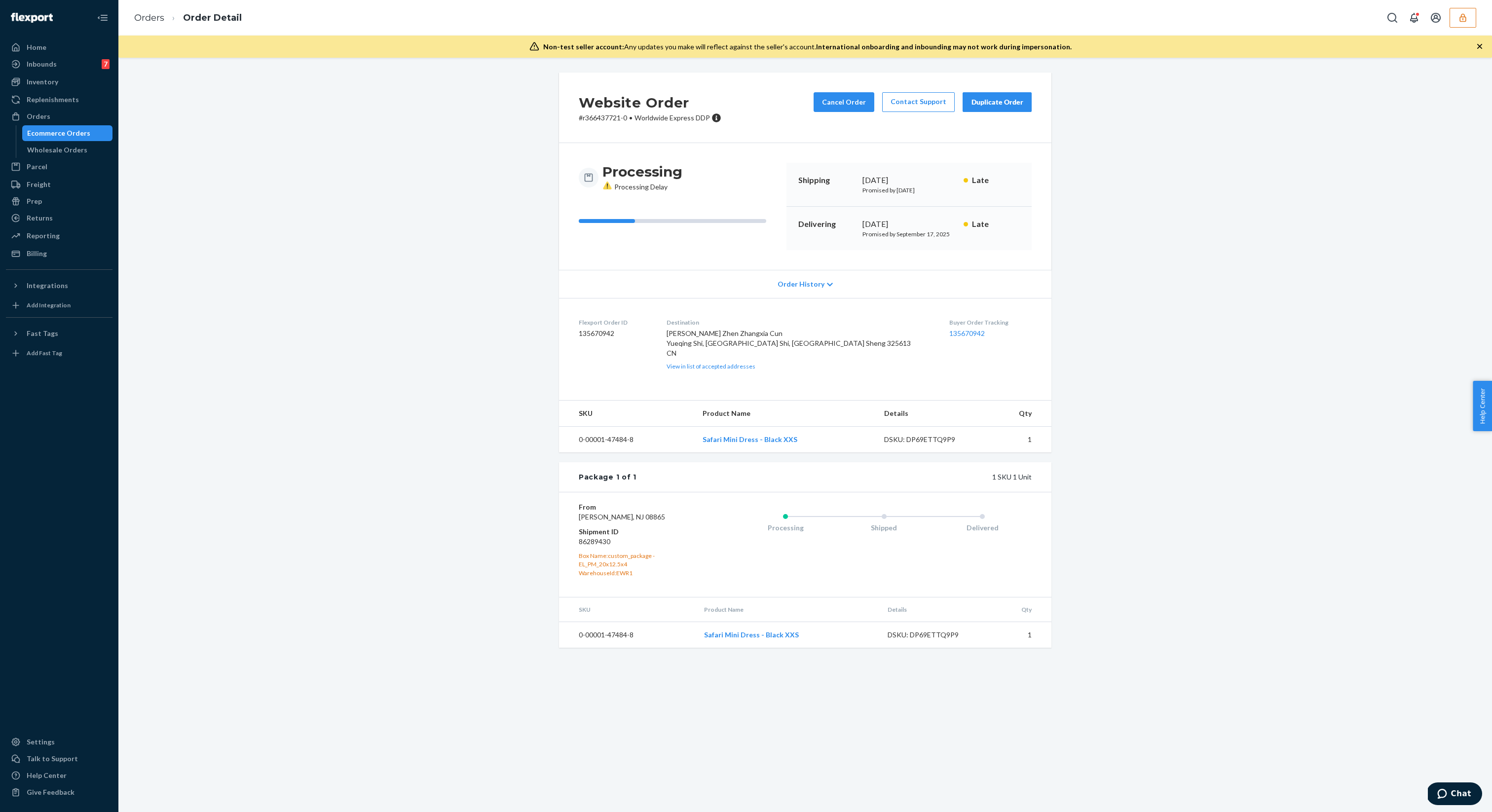
click at [595, 547] on dd "86289430" at bounding box center [638, 542] width 118 height 10
click at [692, 568] on div "Box Name: custom_package - EL_PM_20x12.5x4" at bounding box center [638, 559] width 118 height 17
click at [949, 335] on link "135670942" at bounding box center [967, 333] width 35 height 8
